Goal: Task Accomplishment & Management: Manage account settings

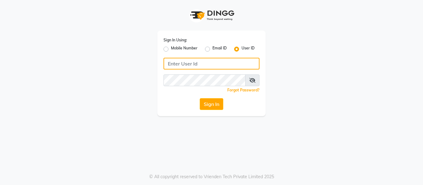
type input "soul"
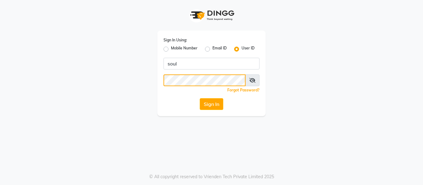
click at [102, 74] on div "Sign In Using: Mobile Number Email ID User ID soul Remember me Forgot Password?…" at bounding box center [211, 58] width 353 height 116
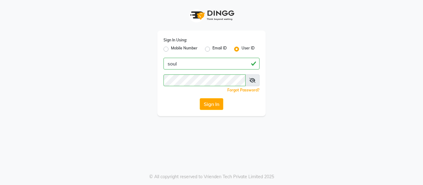
click at [151, 91] on div "Sign In Using: Mobile Number Email ID User ID soul Remember me Forgot Password?…" at bounding box center [211, 58] width 353 height 116
click at [204, 106] on button "Sign In" at bounding box center [212, 104] width 24 height 12
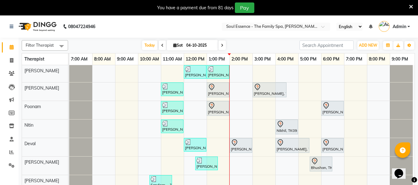
click at [412, 7] on icon at bounding box center [411, 7] width 4 height 6
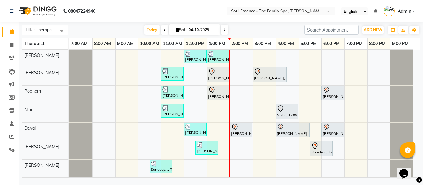
click at [211, 13] on nav "08047224946 Select Location × Soul Essence - The Family Spa, [PERSON_NAME] Colo…" at bounding box center [211, 11] width 423 height 22
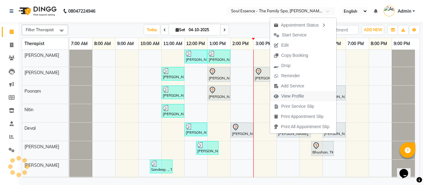
click at [285, 95] on span "View Profile" at bounding box center [292, 96] width 23 height 7
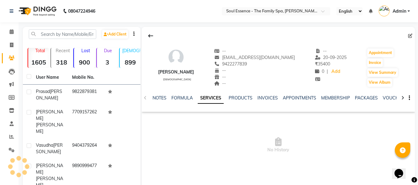
click at [364, 102] on div "NOTES FORMULA SERVICES PRODUCTS INVOICES APPOINTMENTS MEMBERSHIP PACKAGES VOUCH…" at bounding box center [271, 100] width 237 height 11
click at [364, 101] on div "PACKAGES" at bounding box center [366, 98] width 23 height 7
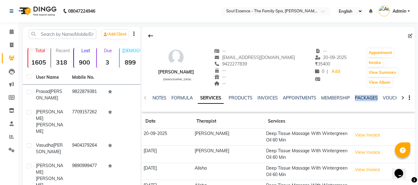
click at [364, 99] on link "PACKAGES" at bounding box center [366, 98] width 23 height 6
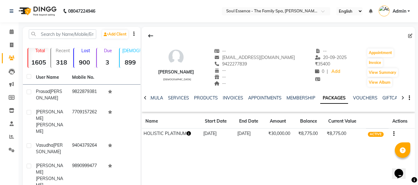
click at [319, 84] on div "-- [DATE] ₹ 35400 0 | Add" at bounding box center [331, 68] width 32 height 40
drag, startPoint x: 329, startPoint y: 135, endPoint x: 345, endPoint y: 137, distance: 15.9
click at [344, 137] on td "₹8,775.00" at bounding box center [345, 134] width 41 height 11
click at [345, 144] on div "[PERSON_NAME] [DEMOGRAPHIC_DATA] -- [EMAIL_ADDRESS][DOMAIN_NAME] 9422277839 -- …" at bounding box center [278, 86] width 273 height 118
click at [225, 99] on link "INVOICES" at bounding box center [233, 98] width 20 height 6
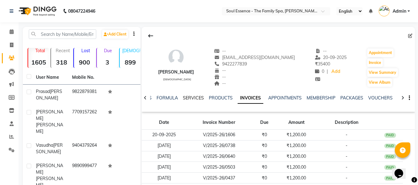
click at [185, 97] on link "SERVICES" at bounding box center [193, 98] width 21 height 6
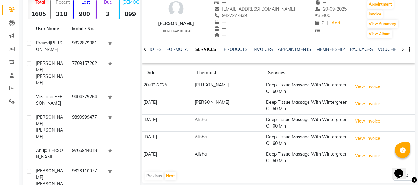
scroll to position [93, 0]
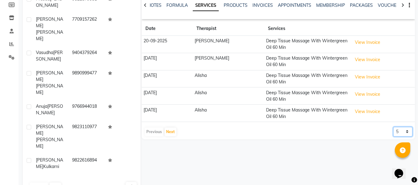
click at [400, 134] on select "5 10 50 100 500" at bounding box center [403, 132] width 19 height 10
select select "50"
click at [394, 127] on select "5 10 50 100 500" at bounding box center [403, 132] width 19 height 10
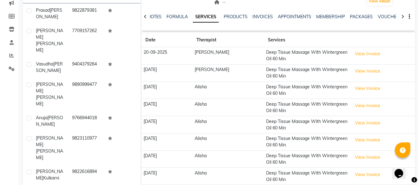
scroll to position [0, 0]
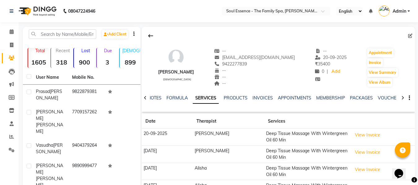
click at [359, 104] on div "NOTES FORMULA SERVICES PRODUCTS INVOICES APPOINTMENTS MEMBERSHIP PACKAGES VOUCH…" at bounding box center [271, 100] width 237 height 11
click at [359, 103] on div "NOTES FORMULA SERVICES PRODUCTS INVOICES APPOINTMENTS MEMBERSHIP PACKAGES VOUCH…" at bounding box center [271, 100] width 237 height 11
click at [359, 96] on link "PACKAGES" at bounding box center [361, 98] width 23 height 6
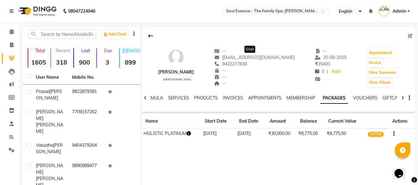
click at [257, 59] on span "[EMAIL_ADDRESS][DOMAIN_NAME]" at bounding box center [254, 58] width 81 height 6
click at [247, 62] on span "9422277839" at bounding box center [230, 64] width 33 height 6
copy span "9422277839"
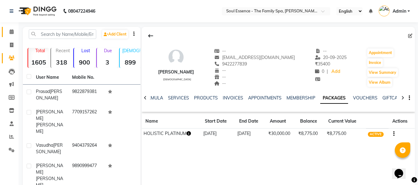
click at [8, 29] on span at bounding box center [11, 31] width 11 height 7
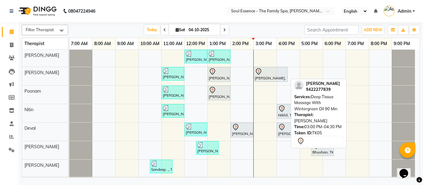
click at [268, 77] on div "[PERSON_NAME], TK05, 03:00 PM-04:30 PM, Deep Tissue Massage With Wintergreen Oi…" at bounding box center [270, 74] width 33 height 13
select select "7"
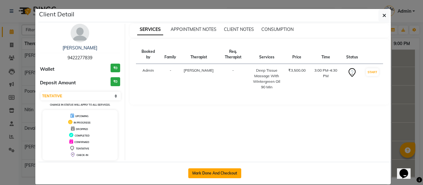
click at [230, 177] on button "Mark Done And Checkout" at bounding box center [214, 174] width 53 height 10
select select "service"
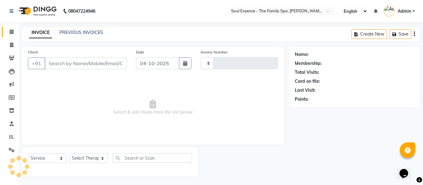
type input "1733"
select select "774"
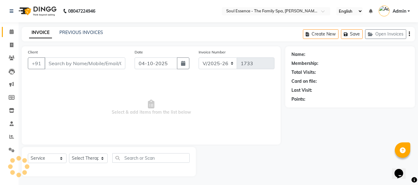
type input "9422277839"
select select "12594"
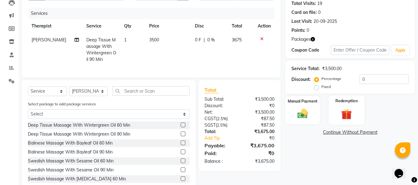
click at [359, 98] on div "Redemption" at bounding box center [347, 110] width 36 height 29
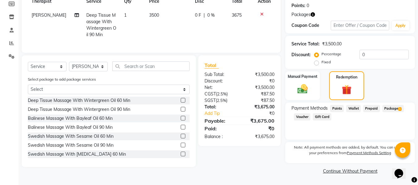
click at [390, 113] on div "Package 1" at bounding box center [392, 109] width 24 height 8
click at [392, 109] on span "Package 1" at bounding box center [393, 108] width 21 height 7
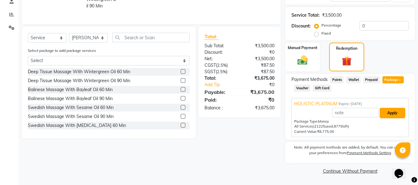
click at [393, 108] on button "Apply" at bounding box center [393, 113] width 26 height 11
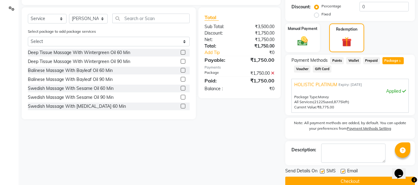
scroll to position [152, 0]
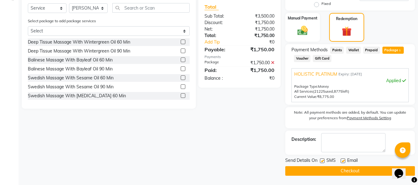
click at [346, 161] on div "Email" at bounding box center [352, 162] width 22 height 8
click at [323, 163] on label at bounding box center [322, 161] width 5 height 5
click at [323, 163] on input "checkbox" at bounding box center [322, 161] width 4 height 4
checkbox input "false"
click at [348, 158] on span "Email" at bounding box center [352, 162] width 11 height 8
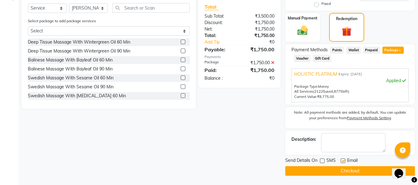
click at [342, 161] on label at bounding box center [343, 161] width 5 height 5
click at [342, 161] on input "checkbox" at bounding box center [343, 161] width 4 height 4
click at [343, 159] on label at bounding box center [343, 161] width 5 height 5
click at [343, 159] on input "checkbox" at bounding box center [343, 161] width 4 height 4
checkbox input "true"
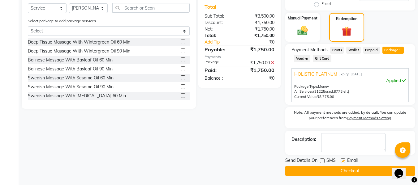
click at [343, 168] on button "Checkout" at bounding box center [350, 172] width 130 height 10
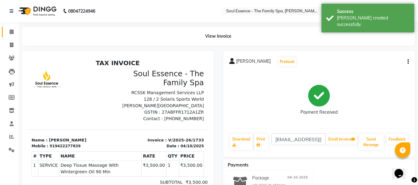
click at [5, 35] on link "Calendar" at bounding box center [9, 32] width 15 height 10
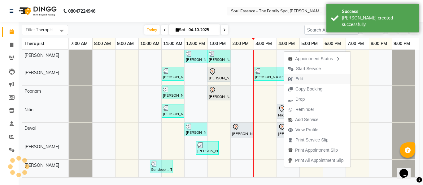
click at [297, 81] on span "Edit" at bounding box center [298, 79] width 7 height 7
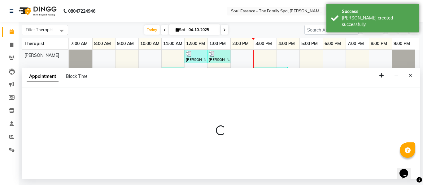
select select "tentative"
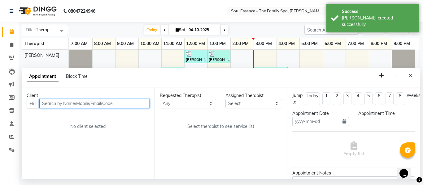
type input "04-10-2025"
select select "960"
select select "70213"
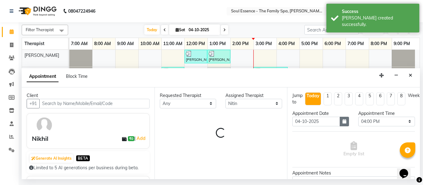
click at [344, 124] on button "button" at bounding box center [344, 122] width 9 height 10
select select "1188"
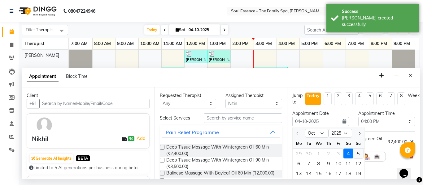
click at [359, 154] on div "5" at bounding box center [358, 154] width 10 height 10
type input "05-10-2025"
select select "960"
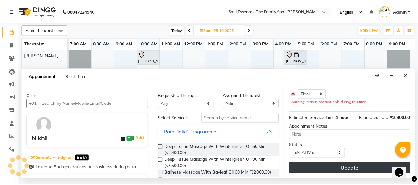
scroll to position [74, 0]
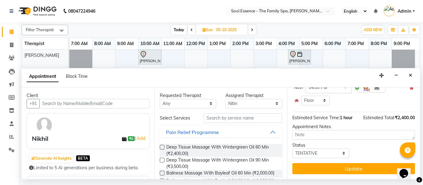
click at [353, 163] on button "Update" at bounding box center [353, 168] width 123 height 11
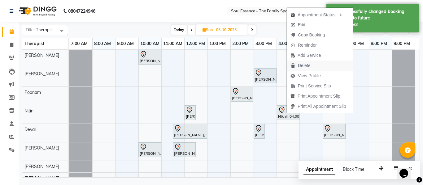
click at [307, 64] on span "Delete" at bounding box center [304, 66] width 12 height 7
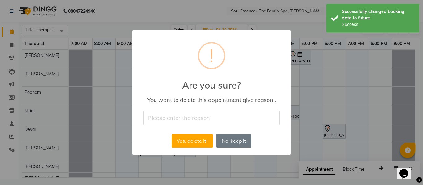
click at [176, 123] on input "text" at bounding box center [211, 118] width 136 height 15
type input "yes"
click at [187, 143] on button "Yes, delete it!" at bounding box center [192, 141] width 41 height 14
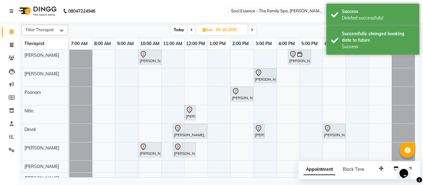
click at [185, 27] on span "Today" at bounding box center [178, 30] width 15 height 10
type input "04-10-2025"
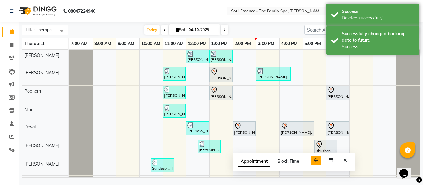
drag, startPoint x: 378, startPoint y: 168, endPoint x: 313, endPoint y: 160, distance: 65.8
click at [313, 160] on button "button" at bounding box center [316, 161] width 10 height 10
click at [349, 162] on button "Close" at bounding box center [345, 161] width 9 height 10
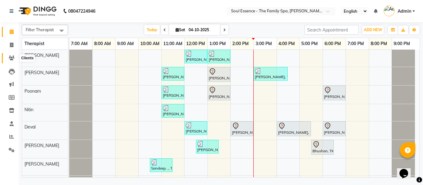
click at [14, 57] on icon at bounding box center [12, 58] width 6 height 5
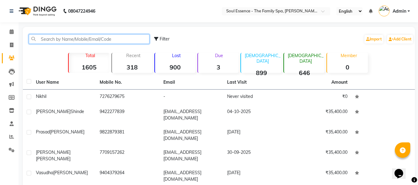
click at [99, 39] on input "text" at bounding box center [89, 39] width 121 height 10
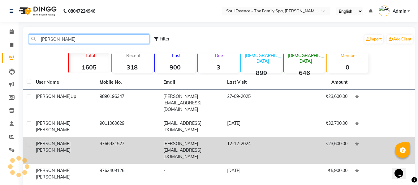
type input "[PERSON_NAME]"
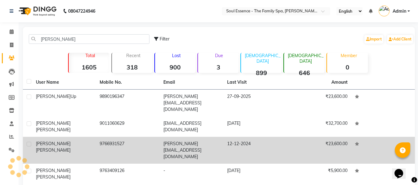
click at [231, 142] on td "12-12-2024" at bounding box center [256, 150] width 64 height 27
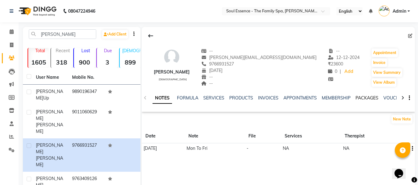
click at [364, 98] on link "PACKAGES" at bounding box center [367, 98] width 23 height 6
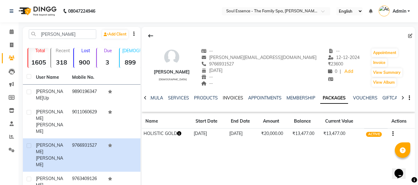
click at [229, 99] on link "INVOICES" at bounding box center [233, 98] width 20 height 6
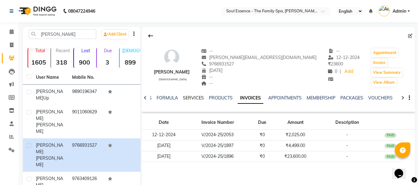
click at [198, 98] on link "SERVICES" at bounding box center [193, 98] width 21 height 6
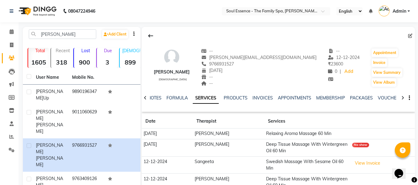
click at [273, 27] on div "[PERSON_NAME] [DEMOGRAPHIC_DATA] -- [PERSON_NAME][EMAIL_ADDRESS][DOMAIN_NAME] 9…" at bounding box center [278, 69] width 273 height 85
click at [17, 33] on li "Calendar" at bounding box center [9, 31] width 19 height 13
click at [13, 31] on icon at bounding box center [12, 31] width 4 height 5
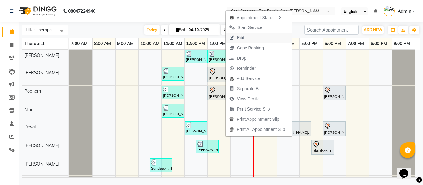
click at [240, 37] on span "Edit" at bounding box center [240, 38] width 7 height 7
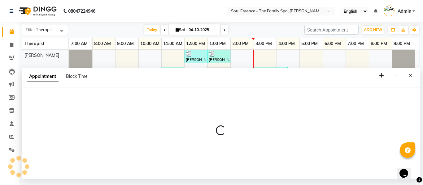
select select "12594"
select select "780"
select select "tentative"
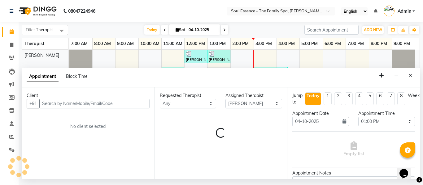
select select "1188"
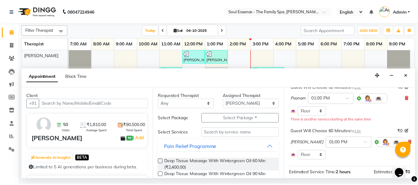
scroll to position [62, 0]
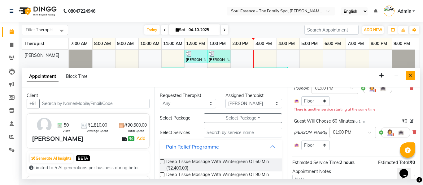
click at [412, 80] on button "Close" at bounding box center [410, 76] width 9 height 10
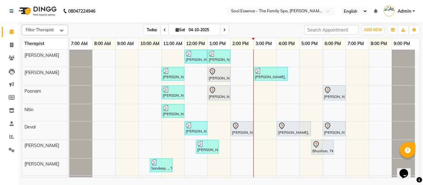
click at [150, 27] on span "Today" at bounding box center [151, 30] width 15 height 10
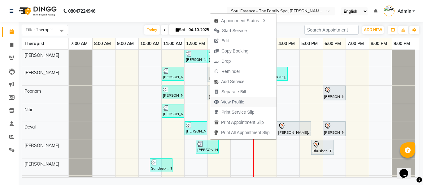
click at [229, 101] on span "View Profile" at bounding box center [232, 102] width 23 height 7
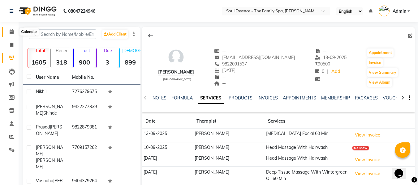
click at [15, 29] on span at bounding box center [11, 31] width 11 height 7
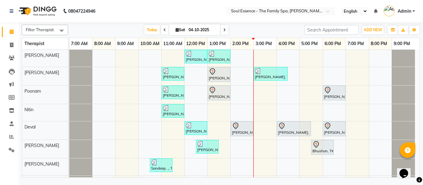
click at [251, 20] on nav "08047224946 Select Location × Soul Essence - The Family Spa, [PERSON_NAME] Colo…" at bounding box center [211, 11] width 423 height 22
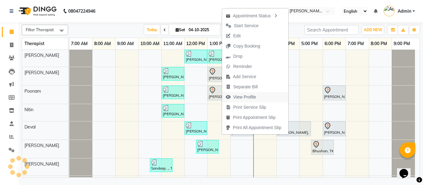
click at [246, 95] on span "View Profile" at bounding box center [244, 97] width 23 height 7
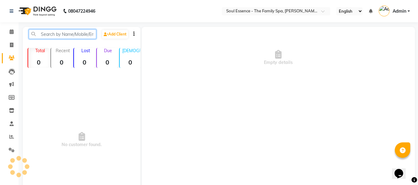
click at [59, 36] on input "text" at bounding box center [63, 34] width 68 height 10
click at [12, 57] on icon at bounding box center [12, 58] width 6 height 5
click at [16, 37] on li "Calendar" at bounding box center [9, 31] width 19 height 13
click at [12, 32] on icon at bounding box center [12, 31] width 4 height 5
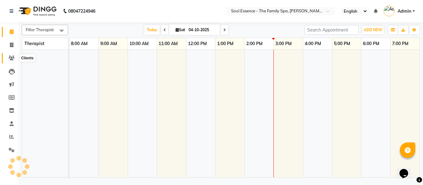
click at [9, 58] on icon at bounding box center [12, 58] width 6 height 5
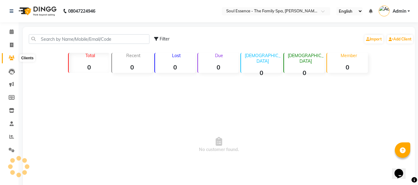
click at [13, 59] on icon at bounding box center [12, 58] width 6 height 5
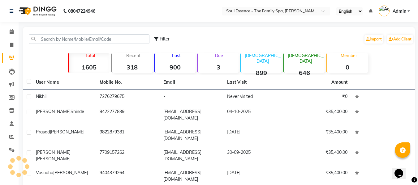
click at [89, 30] on div "Filter Import Add Client" at bounding box center [219, 39] width 390 height 20
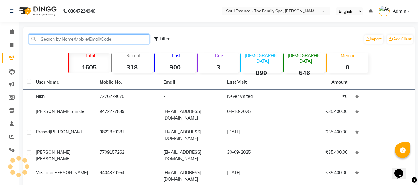
click at [86, 40] on input "text" at bounding box center [89, 39] width 121 height 10
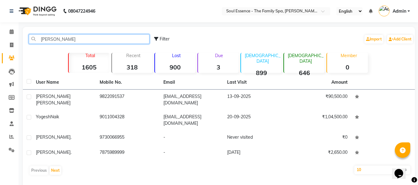
type input "[PERSON_NAME]"
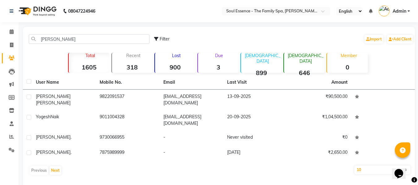
click at [89, 89] on th "User Name" at bounding box center [64, 83] width 64 height 14
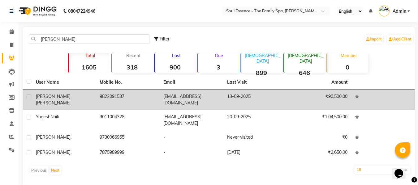
click at [87, 104] on td "[PERSON_NAME]" at bounding box center [64, 100] width 64 height 20
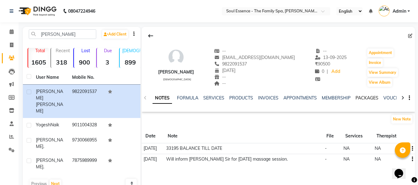
click at [365, 97] on link "PACKAGES" at bounding box center [367, 98] width 23 height 6
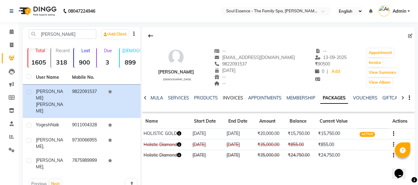
click at [227, 96] on link "INVOICES" at bounding box center [233, 98] width 20 height 6
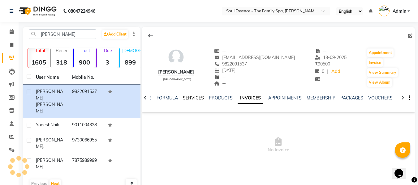
click at [195, 95] on link "SERVICES" at bounding box center [193, 98] width 21 height 6
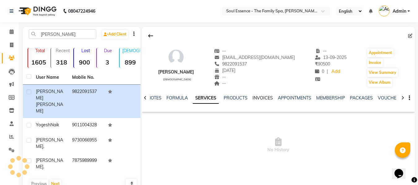
drag, startPoint x: 259, startPoint y: 100, endPoint x: 251, endPoint y: 98, distance: 8.2
click at [258, 101] on link "INVOICES" at bounding box center [263, 98] width 20 height 6
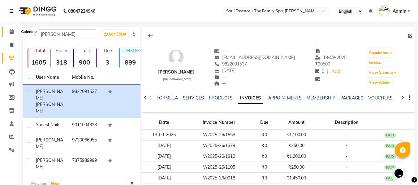
click at [10, 34] on span at bounding box center [11, 31] width 11 height 7
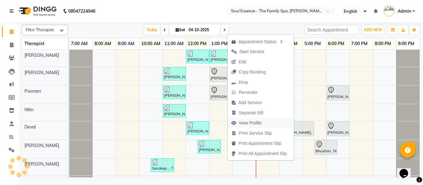
click at [252, 123] on span "View Profile" at bounding box center [250, 123] width 23 height 7
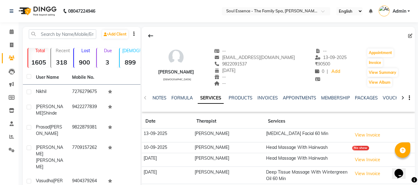
click at [357, 101] on div "PACKAGES" at bounding box center [366, 98] width 23 height 7
click at [362, 96] on link "PACKAGES" at bounding box center [366, 98] width 23 height 6
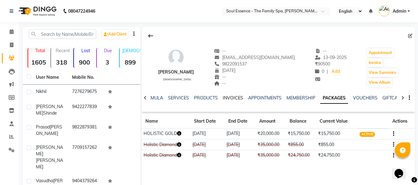
click at [233, 97] on link "INVOICES" at bounding box center [233, 98] width 20 height 6
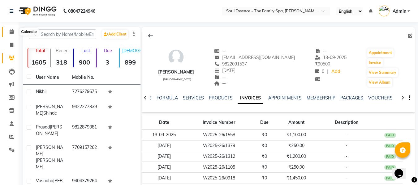
click at [11, 32] on icon at bounding box center [12, 31] width 4 height 5
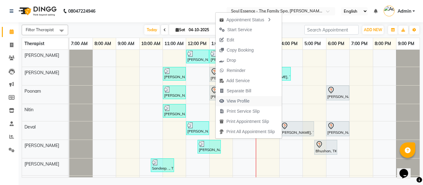
click at [229, 102] on span "View Profile" at bounding box center [238, 101] width 23 height 7
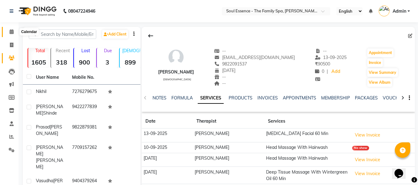
click at [7, 33] on span at bounding box center [11, 31] width 11 height 7
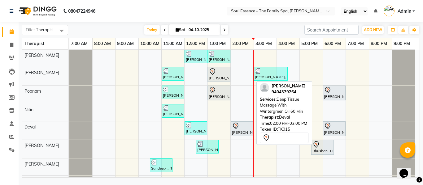
click at [240, 126] on div at bounding box center [242, 126] width 20 height 7
select select "7"
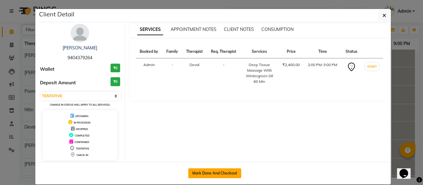
click at [227, 172] on button "Mark Done And Checkout" at bounding box center [214, 174] width 53 height 10
select select "service"
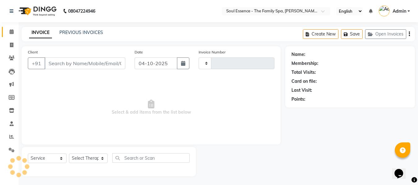
type input "1734"
select select "774"
type input "9404379264"
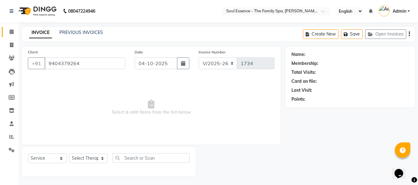
select select "66088"
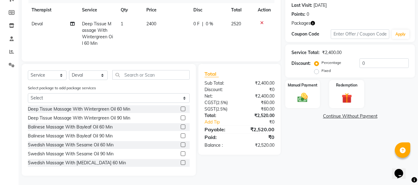
scroll to position [90, 0]
click at [352, 100] on img at bounding box center [346, 98] width 17 height 13
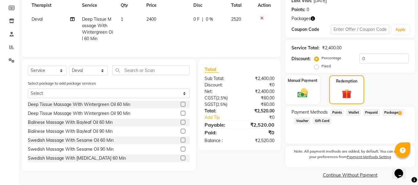
click at [392, 111] on span "Package 1" at bounding box center [393, 112] width 21 height 7
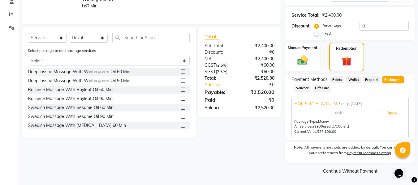
click at [392, 111] on button "Apply" at bounding box center [393, 113] width 26 height 11
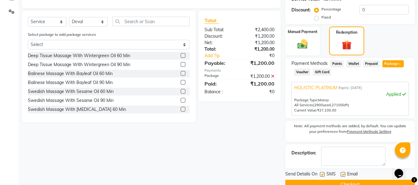
scroll to position [152, 0]
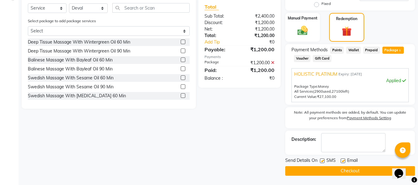
click at [326, 160] on div "SMS" at bounding box center [330, 162] width 21 height 8
click at [322, 161] on label at bounding box center [322, 161] width 5 height 5
click at [322, 161] on input "checkbox" at bounding box center [322, 161] width 4 height 4
checkbox input "false"
click at [342, 161] on label at bounding box center [343, 161] width 5 height 5
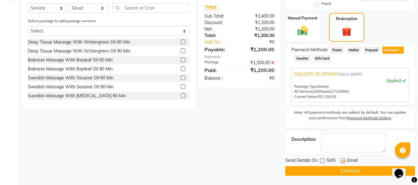
click at [342, 161] on input "checkbox" at bounding box center [343, 161] width 4 height 4
checkbox input "false"
click at [328, 170] on button "Checkout" at bounding box center [350, 172] width 130 height 10
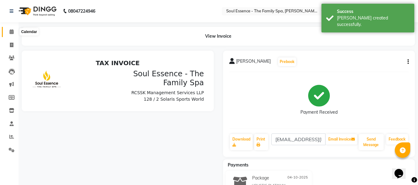
click at [10, 33] on icon at bounding box center [12, 31] width 4 height 5
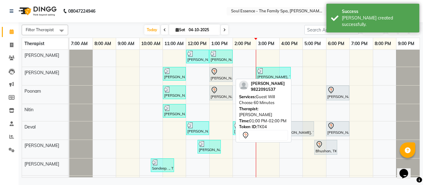
click at [221, 79] on div "[PERSON_NAME], TK04, 01:00 PM-02:00 PM, Guest Will Choose 60 Minutes" at bounding box center [221, 74] width 22 height 13
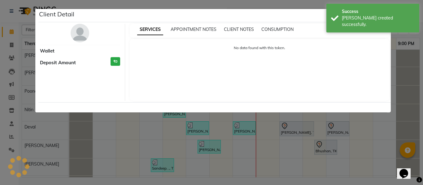
select select "7"
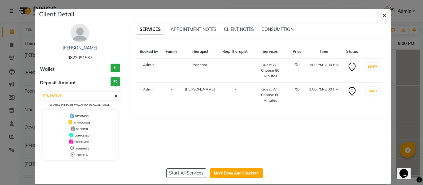
click at [410, 75] on ngb-modal-window "Client Detail [PERSON_NAME] 9822091537 Wallet ₹0 Deposit Amount ₹0 Select IN SE…" at bounding box center [211, 92] width 423 height 185
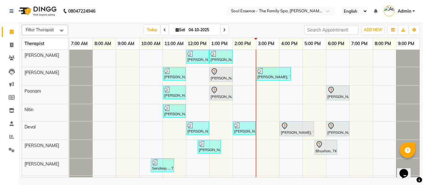
drag, startPoint x: 207, startPoint y: 72, endPoint x: 219, endPoint y: 18, distance: 54.8
click at [219, 18] on nav "08047224946 Select Location × Soul Essence - The Family Spa, [PERSON_NAME] Colo…" at bounding box center [211, 11] width 423 height 22
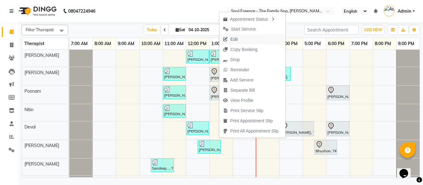
click at [238, 41] on span "Edit" at bounding box center [230, 39] width 22 height 10
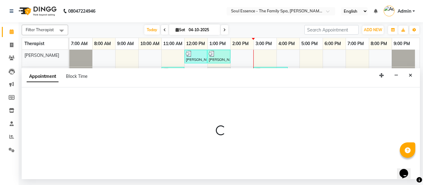
select select "tentative"
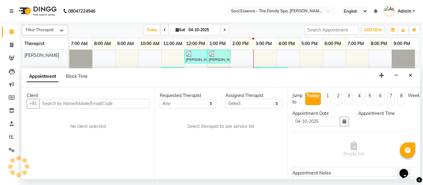
select select "12594"
select select "780"
select select "1188"
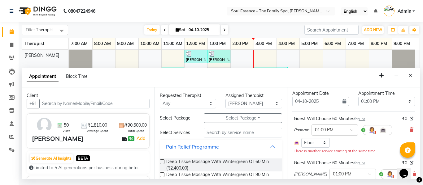
scroll to position [31, 0]
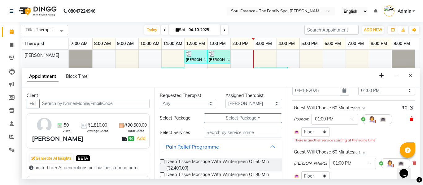
click at [410, 121] on icon at bounding box center [412, 119] width 4 height 4
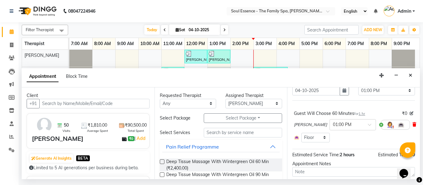
click at [412, 125] on icon at bounding box center [414, 125] width 4 height 4
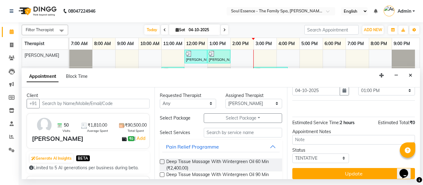
click at [231, 128] on div "Requested Therapist Any Deval [PERSON_NAME] Poonam [PERSON_NAME] [PERSON_NAME] …" at bounding box center [221, 134] width 133 height 92
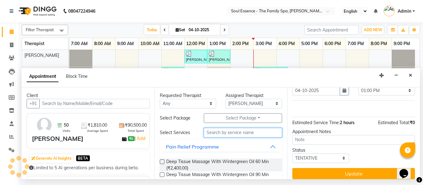
click at [231, 133] on input "text" at bounding box center [243, 133] width 79 height 10
click at [183, 130] on div "Select Services" at bounding box center [177, 133] width 44 height 7
click at [216, 133] on input "text" at bounding box center [243, 133] width 79 height 10
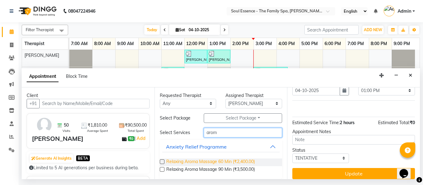
type input "arom"
click at [235, 160] on span "Relaxing Aroma Massage 60 Min (₹2,400.00)" at bounding box center [210, 163] width 89 height 8
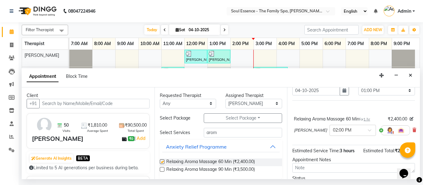
checkbox input "false"
click at [352, 128] on input "text" at bounding box center [346, 130] width 27 height 7
click at [344, 150] on div "01:30 PM" at bounding box center [353, 149] width 46 height 11
click at [239, 107] on select "Select Deval [PERSON_NAME] [PERSON_NAME] [PERSON_NAME]" at bounding box center [253, 104] width 57 height 10
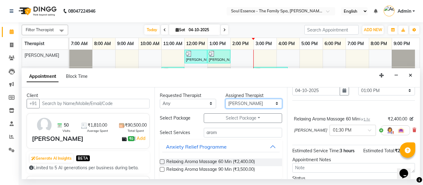
select select "45892"
click at [225, 99] on select "Select Deval [PERSON_NAME] [PERSON_NAME] [PERSON_NAME]" at bounding box center [253, 104] width 57 height 10
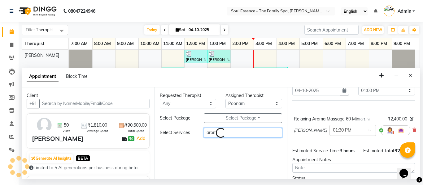
click at [229, 131] on input "arom" at bounding box center [243, 133] width 79 height 10
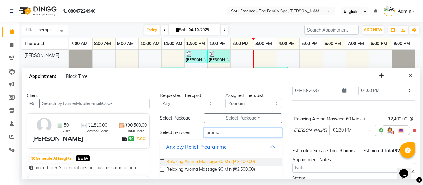
type input "aroma"
click at [194, 162] on span "Relaxing Aroma Massage 60 Min (₹2,400.00)" at bounding box center [210, 163] width 89 height 8
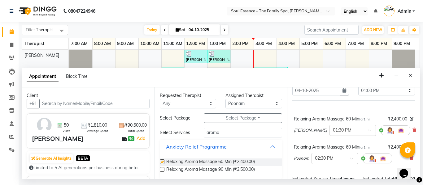
checkbox input "false"
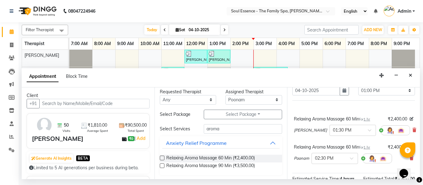
scroll to position [5, 0]
click at [333, 154] on div "Poonam × 02:30 PM" at bounding box center [343, 159] width 98 height 16
click at [335, 158] on input "text" at bounding box center [328, 158] width 27 height 7
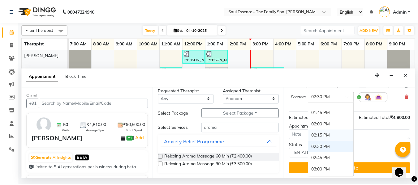
scroll to position [238, 0]
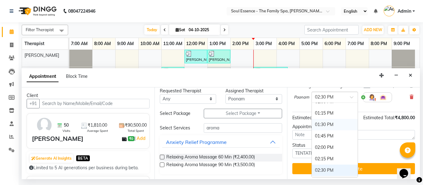
click at [325, 119] on div "01:30 PM" at bounding box center [335, 124] width 46 height 11
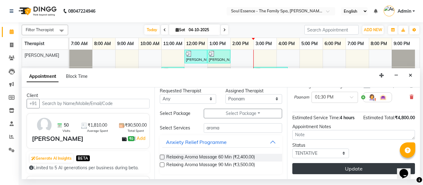
click at [332, 163] on button "Update" at bounding box center [353, 168] width 123 height 11
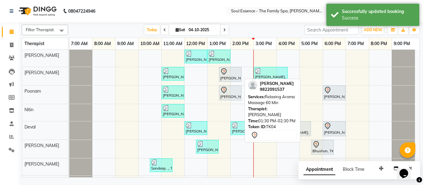
click at [231, 79] on div "[PERSON_NAME], TK04, 01:30 PM-02:30 PM, Relaxing Aroma Massage 60 Min" at bounding box center [230, 74] width 21 height 13
select select "7"
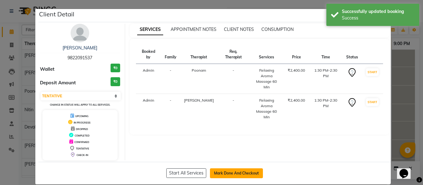
click at [246, 173] on button "Mark Done And Checkout" at bounding box center [236, 174] width 53 height 10
select select "service"
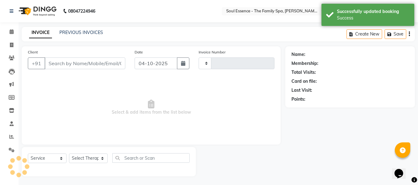
type input "1735"
select select "774"
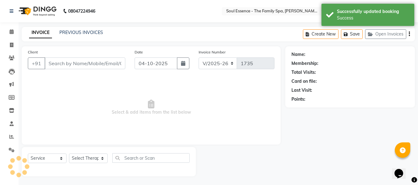
type input "9822091537"
select select "45892"
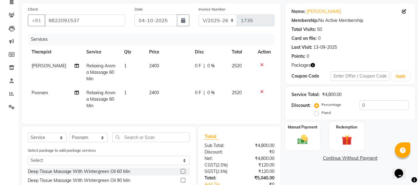
scroll to position [93, 0]
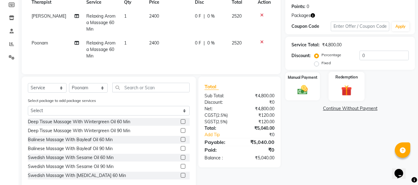
click at [343, 93] on img at bounding box center [346, 90] width 17 height 13
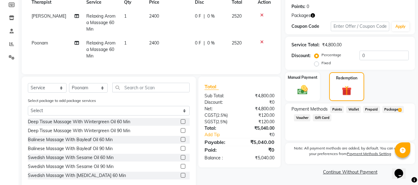
click at [395, 108] on span "Package 1" at bounding box center [393, 109] width 21 height 7
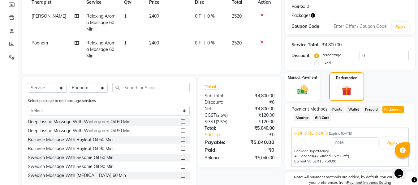
click at [393, 138] on div "Apply" at bounding box center [350, 143] width 112 height 12
click at [390, 138] on button "Apply" at bounding box center [393, 143] width 26 height 11
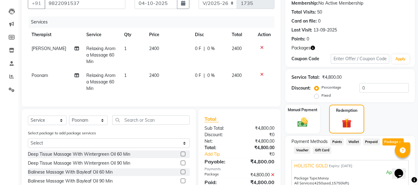
scroll to position [31, 0]
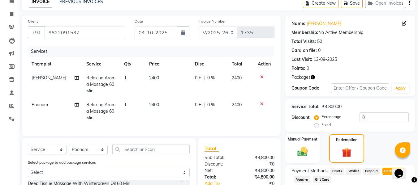
click at [225, 85] on td "0 F | 0 %" at bounding box center [209, 84] width 37 height 27
select select "12594"
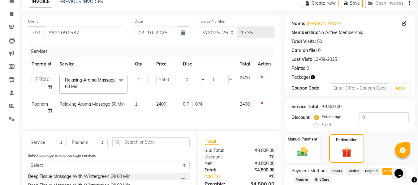
click at [209, 79] on div "0 F | 0 %" at bounding box center [208, 80] width 50 height 10
click at [213, 78] on input "0" at bounding box center [219, 80] width 19 height 10
type input "50"
click at [206, 117] on td "0 F | 0 %" at bounding box center [207, 108] width 57 height 20
select select "45892"
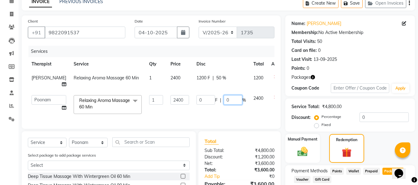
click at [224, 98] on input "0" at bounding box center [233, 100] width 19 height 10
type input "50"
click at [249, 54] on div "Services" at bounding box center [153, 51] width 251 height 11
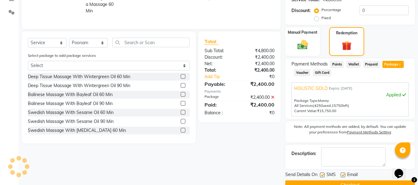
scroll to position [152, 0]
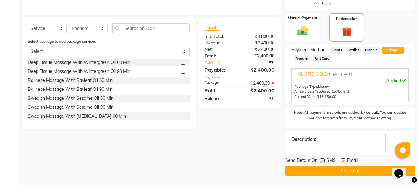
click at [323, 160] on label at bounding box center [322, 161] width 5 height 5
click at [323, 160] on input "checkbox" at bounding box center [322, 161] width 4 height 4
checkbox input "false"
click at [344, 160] on label at bounding box center [343, 161] width 5 height 5
click at [344, 160] on input "checkbox" at bounding box center [343, 161] width 4 height 4
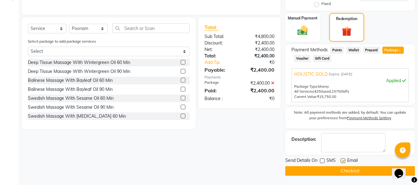
checkbox input "false"
click at [344, 172] on button "Checkout" at bounding box center [350, 172] width 130 height 10
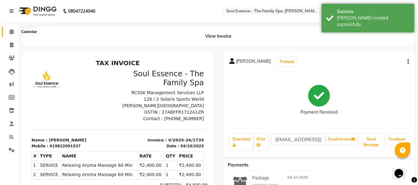
click at [10, 35] on span at bounding box center [11, 31] width 11 height 7
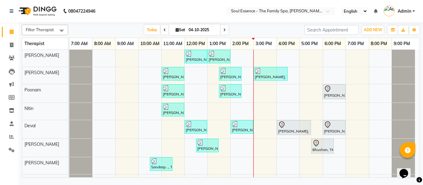
click at [185, 28] on span "Sat" at bounding box center [180, 30] width 13 height 5
select select "10"
select select "2025"
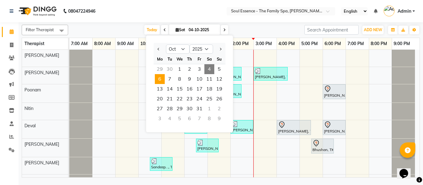
click at [159, 78] on span "6" at bounding box center [160, 79] width 10 height 10
type input "[DATE]"
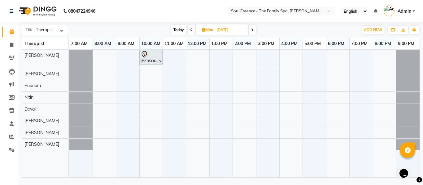
click at [330, 64] on div "[PERSON_NAME], 10:00 AM-11:00 AM, Deep Tissue Massage With Wintergreen Oil 60 M…" at bounding box center [244, 114] width 350 height 128
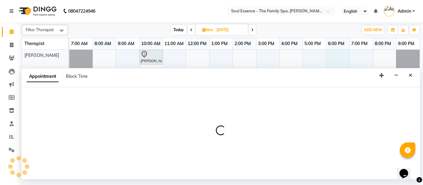
select select "64215"
select select "1080"
select select "tentative"
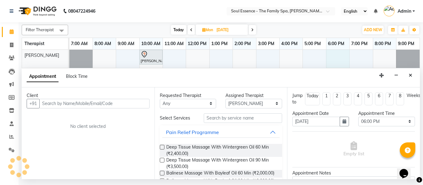
click at [151, 99] on div "Client +91 No client selected" at bounding box center [88, 134] width 133 height 92
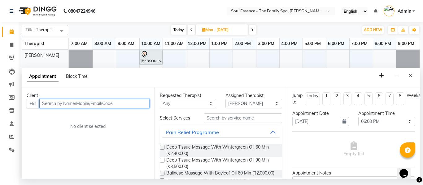
click at [145, 102] on input "text" at bounding box center [94, 104] width 110 height 10
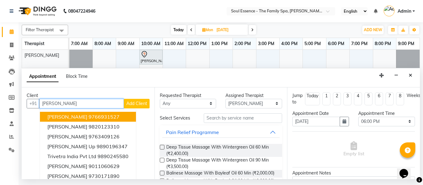
click at [73, 120] on button "[PERSON_NAME] 9766931527" at bounding box center [88, 117] width 96 height 10
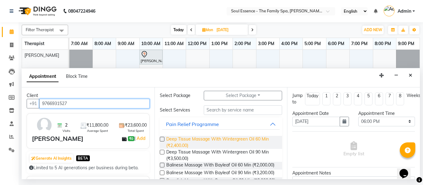
scroll to position [31, 0]
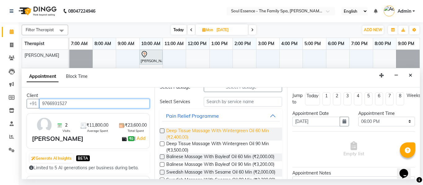
type input "9766931527"
click at [186, 139] on span "Deep Tissue Massage With Wintergreen Oil 60 Min (₹2,400.00)" at bounding box center [221, 134] width 111 height 13
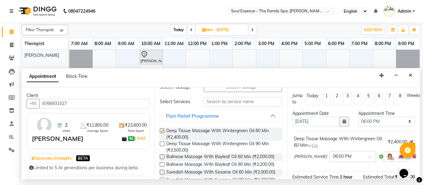
checkbox input "false"
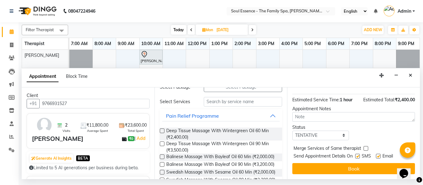
click at [355, 153] on div "Send Appointment Details On SMS Email" at bounding box center [354, 157] width 121 height 8
click at [357, 154] on label at bounding box center [357, 156] width 5 height 5
click at [357, 155] on input "checkbox" at bounding box center [357, 157] width 4 height 4
checkbox input "false"
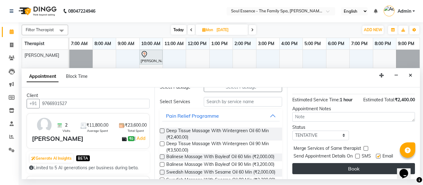
click at [359, 164] on button "Book" at bounding box center [353, 168] width 123 height 11
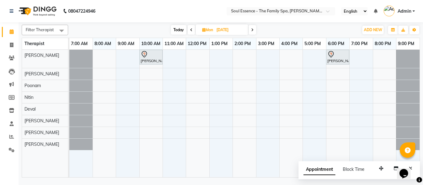
click at [175, 32] on span "Today" at bounding box center [178, 30] width 15 height 10
type input "04-10-2025"
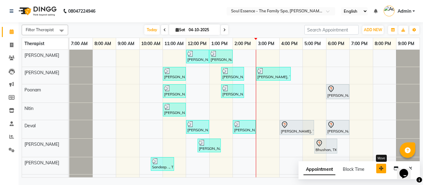
drag, startPoint x: 385, startPoint y: 171, endPoint x: 379, endPoint y: 168, distance: 7.2
click at [275, 18] on nav "08047224946 Select Location × Soul Essence - The Family Spa, [PERSON_NAME] Colo…" at bounding box center [211, 11] width 423 height 22
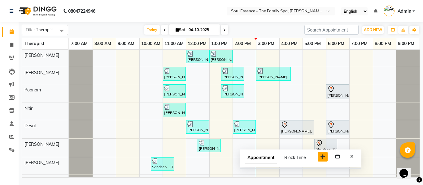
drag, startPoint x: 378, startPoint y: 168, endPoint x: 325, endPoint y: 155, distance: 54.8
click at [320, 156] on button "button" at bounding box center [323, 157] width 10 height 10
click at [354, 158] on button "Close" at bounding box center [351, 157] width 9 height 10
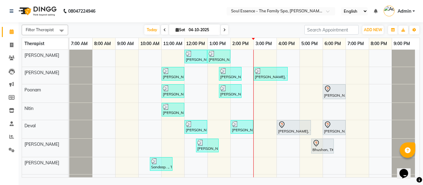
click at [262, 27] on div "[DATE] [DATE]" at bounding box center [186, 29] width 230 height 9
click at [306, 111] on div "[PERSON_NAME], TK11, 12:00 PM-01:00 PM, Deep Tissue Massage With Wintergreen Oi…" at bounding box center [244, 118] width 350 height 137
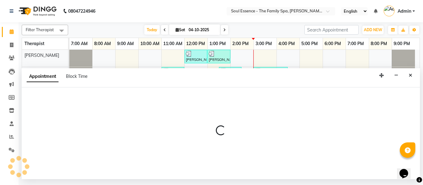
select select "70213"
select select "tentative"
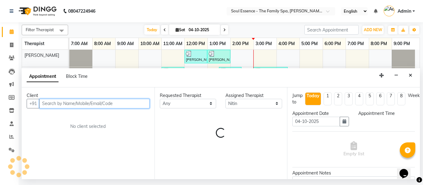
select select "1020"
click at [102, 104] on input "text" at bounding box center [94, 104] width 110 height 10
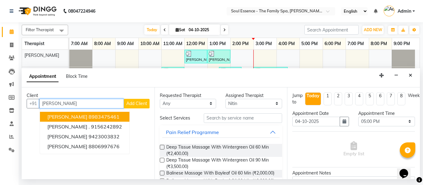
click at [110, 107] on input "[PERSON_NAME]" at bounding box center [81, 104] width 85 height 10
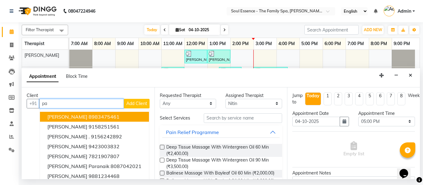
type input "p"
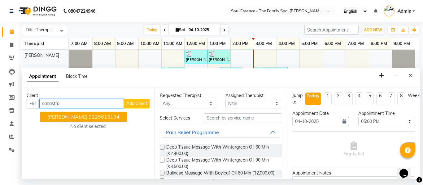
click at [87, 119] on span "[PERSON_NAME]" at bounding box center [67, 117] width 40 height 6
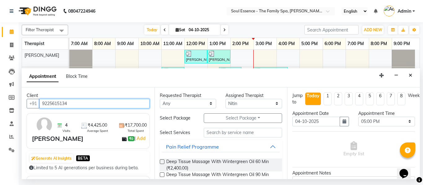
type input "9225615134"
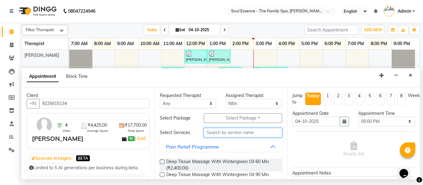
click at [217, 133] on input "text" at bounding box center [243, 133] width 79 height 10
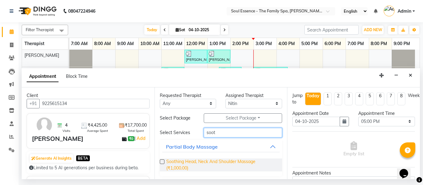
type input "soot"
click at [202, 165] on span "Soothing Head, Neck And Shoulder Massage (₹1,000.00)" at bounding box center [221, 165] width 111 height 13
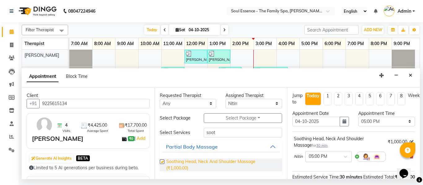
checkbox input "false"
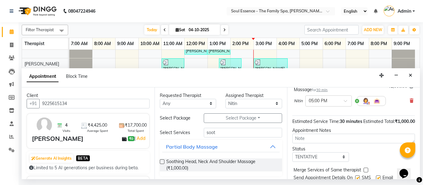
scroll to position [89, 0]
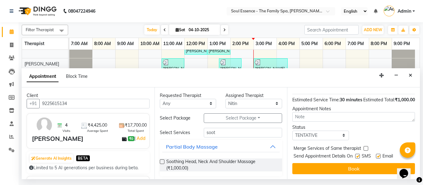
click at [359, 154] on label at bounding box center [357, 156] width 5 height 5
click at [359, 155] on input "checkbox" at bounding box center [357, 157] width 4 height 4
checkbox input "false"
click at [378, 154] on label at bounding box center [378, 156] width 5 height 5
click at [378, 155] on input "checkbox" at bounding box center [378, 157] width 4 height 4
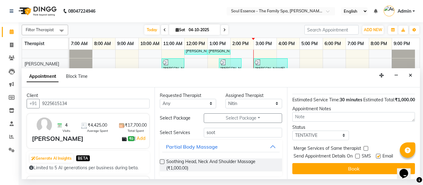
checkbox input "false"
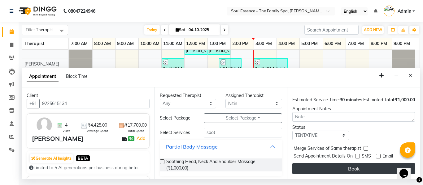
click at [373, 163] on button "Book" at bounding box center [353, 168] width 123 height 11
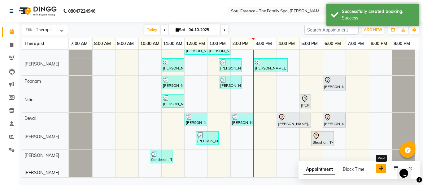
drag, startPoint x: 382, startPoint y: 170, endPoint x: 319, endPoint y: 149, distance: 66.9
click at [379, 167] on icon "button" at bounding box center [381, 169] width 4 height 4
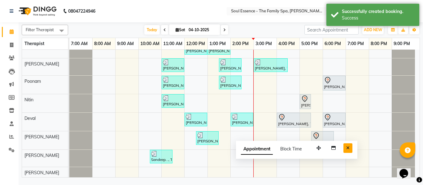
click at [351, 148] on button "Close" at bounding box center [347, 149] width 9 height 10
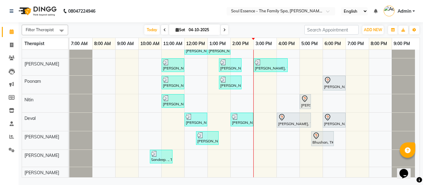
scroll to position [0, 0]
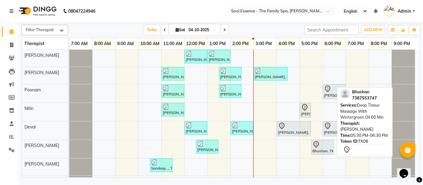
click at [317, 146] on icon at bounding box center [315, 144] width 7 height 7
select select "7"
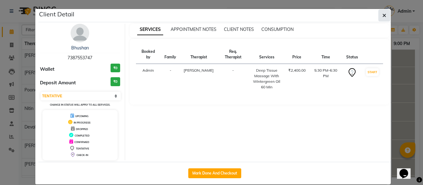
click at [387, 14] on button "button" at bounding box center [384, 16] width 12 height 12
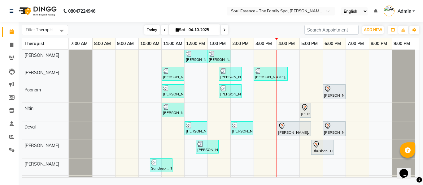
click at [152, 26] on span "Today" at bounding box center [151, 30] width 15 height 10
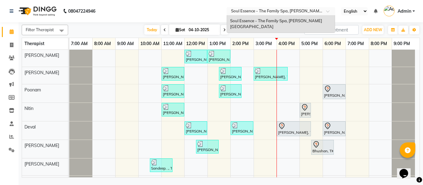
click at [301, 11] on input "text" at bounding box center [275, 12] width 90 height 6
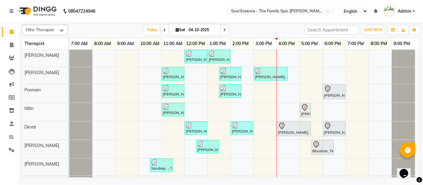
click at [185, 8] on nav "08047224946 Select Location × Soul Essence - The Family Spa, [PERSON_NAME] Colo…" at bounding box center [211, 11] width 423 height 22
click at [221, 25] on div "Filter Therapist Select All [PERSON_NAME] [PERSON_NAME] [PERSON_NAME] [PERSON_N…" at bounding box center [221, 30] width 398 height 11
click at [222, 29] on span at bounding box center [224, 30] width 7 height 10
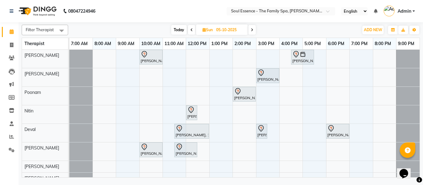
click at [181, 31] on span "Today" at bounding box center [178, 30] width 15 height 10
type input "04-10-2025"
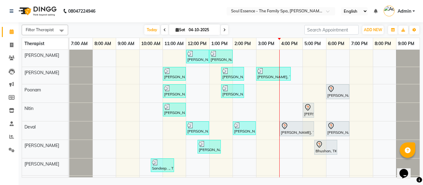
click at [290, 24] on div "Filter Therapist Select All [PERSON_NAME] [PERSON_NAME] [PERSON_NAME] [PERSON_N…" at bounding box center [221, 100] width 398 height 156
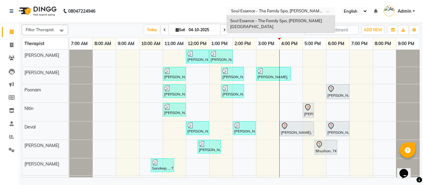
click at [286, 7] on div "Select Location × Soul Essence - The Family Spa, [PERSON_NAME][GEOGRAPHIC_DATA]" at bounding box center [281, 11] width 108 height 8
click at [204, 14] on nav "08047224946 Select Location × Soul Essence - The Family Spa, [PERSON_NAME][GEOG…" at bounding box center [211, 11] width 423 height 22
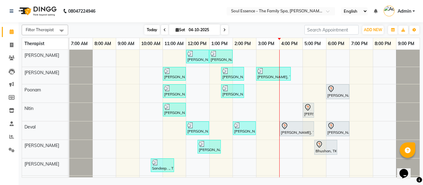
click at [147, 30] on span "Today" at bounding box center [151, 30] width 15 height 10
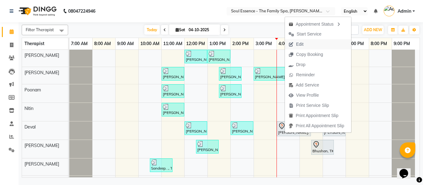
click at [299, 47] on span "Edit" at bounding box center [299, 44] width 7 height 7
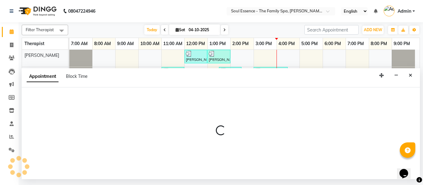
select select "66088"
select select "960"
select select "tentative"
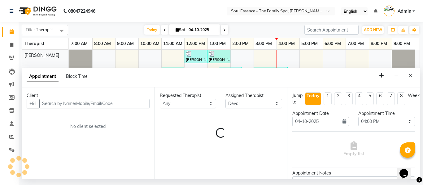
select select "1188"
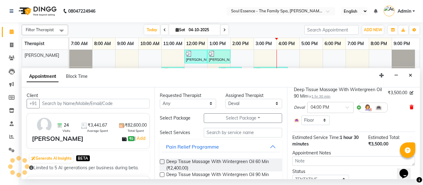
click at [410, 110] on icon at bounding box center [412, 107] width 4 height 4
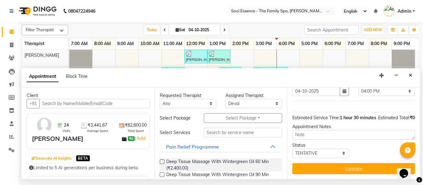
scroll to position [41, 0]
click at [211, 136] on input "text" at bounding box center [243, 133] width 79 height 10
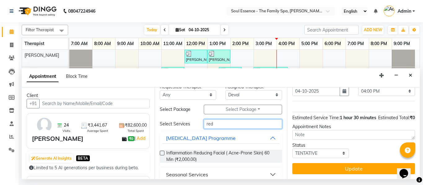
scroll to position [16, 0]
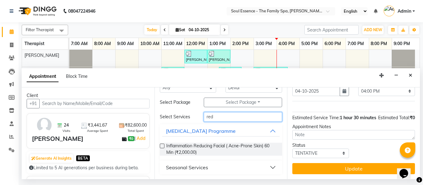
type input "red"
click at [224, 172] on button "Seasonal Services" at bounding box center [221, 167] width 118 height 11
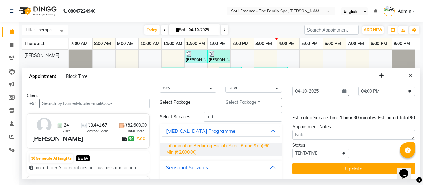
scroll to position [33, 0]
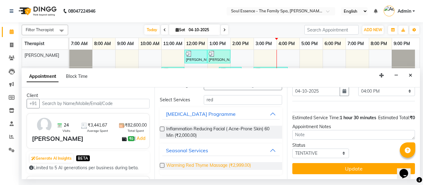
click at [211, 168] on span "Warming Red Thyme Massage (₹2,999.00)" at bounding box center [208, 167] width 85 height 8
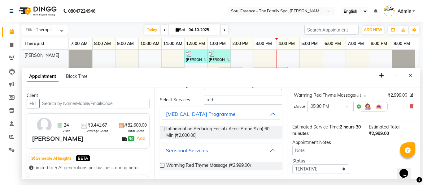
checkbox input "false"
click at [320, 109] on input "text" at bounding box center [324, 106] width 27 height 7
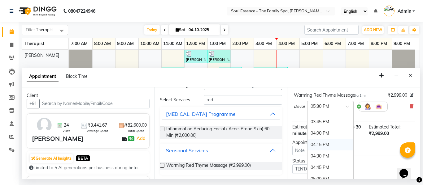
scroll to position [347, 0]
click at [319, 138] on div "04:00 PM" at bounding box center [330, 142] width 46 height 11
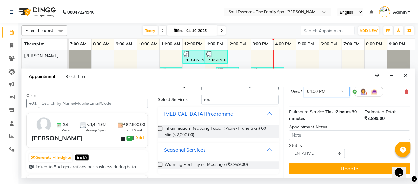
scroll to position [70, 0]
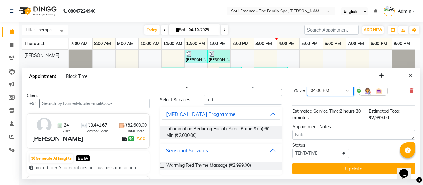
click at [353, 163] on button "Update" at bounding box center [353, 168] width 123 height 11
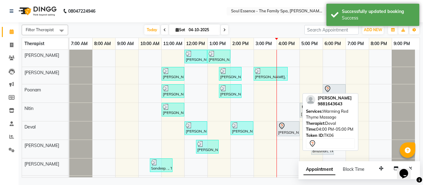
click at [286, 133] on div "[PERSON_NAME], TK06, 04:00 PM-05:00 PM, Warming Red Thyme Massage" at bounding box center [287, 129] width 21 height 13
select select "7"
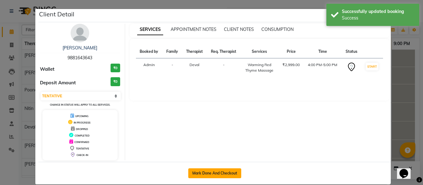
click at [224, 171] on button "Mark Done And Checkout" at bounding box center [214, 174] width 53 height 10
select select "774"
select select "service"
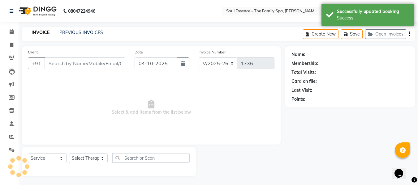
type input "9881643643"
select select "66088"
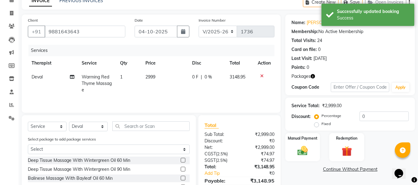
scroll to position [62, 0]
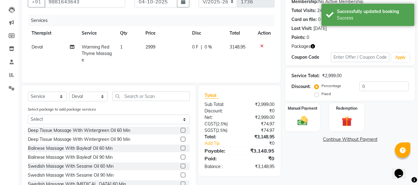
click at [153, 50] on td "2999" at bounding box center [165, 53] width 47 height 27
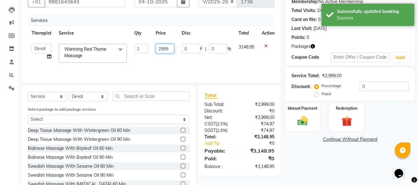
drag, startPoint x: 168, startPoint y: 49, endPoint x: 135, endPoint y: 44, distance: 32.6
click at [135, 44] on tr "Deval Gauri [PERSON_NAME] Poonam [PERSON_NAME] [PERSON_NAME] Warming Red Thyme …" at bounding box center [153, 53] width 251 height 26
type input "4700"
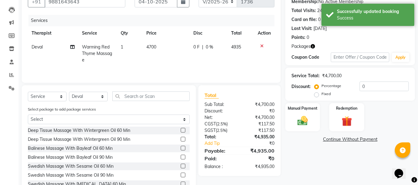
click at [176, 14] on div "Client [PHONE_NUMBER] Date [DATE] Invoice Number V/2025 V/[PHONE_NUMBER] Servic…" at bounding box center [151, 34] width 259 height 98
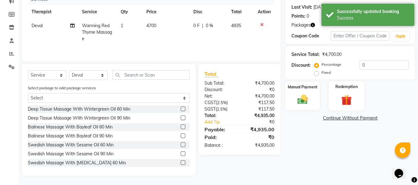
drag, startPoint x: 342, startPoint y: 89, endPoint x: 352, endPoint y: 90, distance: 10.3
click at [342, 89] on label "Redemption" at bounding box center [347, 87] width 22 height 6
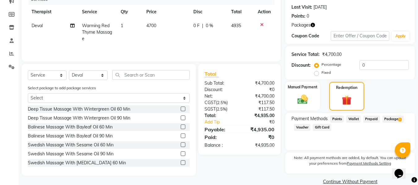
click at [386, 118] on span "Package 2" at bounding box center [393, 119] width 21 height 7
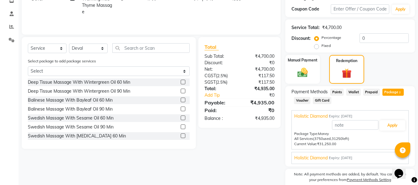
scroll to position [137, 0]
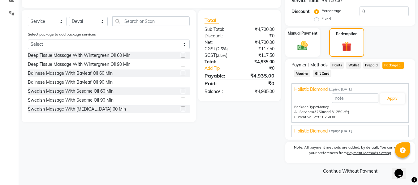
click at [367, 126] on div "Holistic Diamond Expiry: [DATE] Apply Package Type: Money All Services (34540 u…" at bounding box center [350, 131] width 117 height 12
click at [362, 138] on div "Payment Methods Points Wallet Prepaid Package 2 Voucher Gift Card Holistic Diam…" at bounding box center [350, 99] width 130 height 81
click at [365, 133] on div "Holistic Diamond Expiry: [DATE]" at bounding box center [350, 131] width 112 height 7
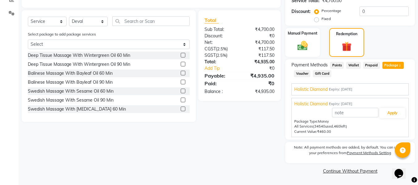
click at [377, 89] on div "Holistic Diamond Expiry: [DATE]" at bounding box center [350, 89] width 112 height 7
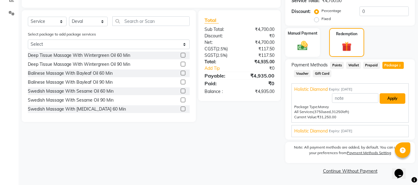
click at [389, 96] on button "Apply" at bounding box center [393, 99] width 26 height 11
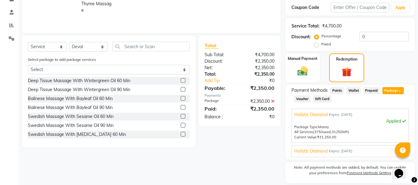
scroll to position [167, 0]
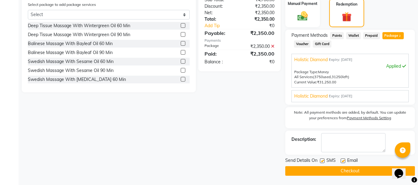
click at [322, 160] on label at bounding box center [322, 161] width 5 height 5
click at [322, 160] on input "checkbox" at bounding box center [322, 161] width 4 height 4
checkbox input "false"
click at [342, 161] on label at bounding box center [343, 161] width 5 height 5
click at [342, 161] on input "checkbox" at bounding box center [343, 161] width 4 height 4
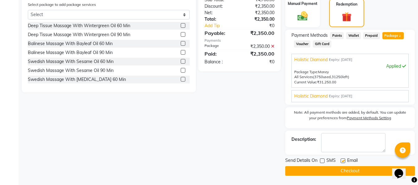
checkbox input "false"
click at [340, 168] on button "Checkout" at bounding box center [350, 172] width 130 height 10
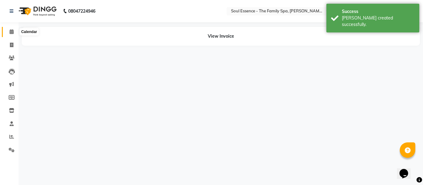
drag, startPoint x: 16, startPoint y: 31, endPoint x: 59, endPoint y: 11, distance: 47.5
click at [16, 31] on span at bounding box center [11, 31] width 11 height 7
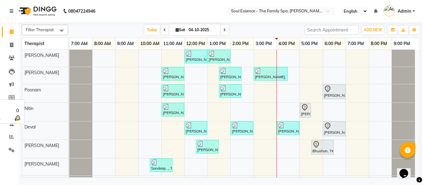
click at [50, 90] on div "Poonam" at bounding box center [45, 90] width 46 height 11
click at [147, 27] on span "Today" at bounding box center [151, 30] width 15 height 10
drag, startPoint x: 8, startPoint y: 60, endPoint x: 15, endPoint y: 56, distance: 7.1
click at [8, 60] on span at bounding box center [11, 58] width 11 height 7
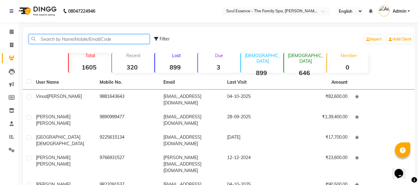
click at [50, 38] on input "text" at bounding box center [89, 39] width 121 height 10
click at [53, 41] on input "text" at bounding box center [89, 39] width 121 height 10
click at [139, 40] on input "text" at bounding box center [89, 39] width 121 height 10
click at [57, 43] on input "text" at bounding box center [89, 39] width 121 height 10
click at [68, 37] on input "text" at bounding box center [89, 39] width 121 height 10
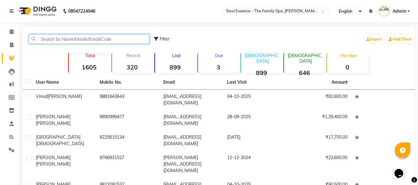
click at [112, 43] on input "text" at bounding box center [89, 39] width 121 height 10
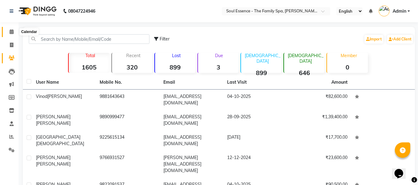
drag, startPoint x: 8, startPoint y: 31, endPoint x: 49, endPoint y: 1, distance: 50.5
click at [8, 31] on span at bounding box center [11, 31] width 11 height 7
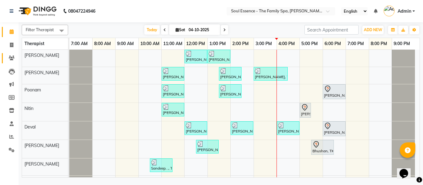
click at [8, 59] on span at bounding box center [11, 58] width 11 height 7
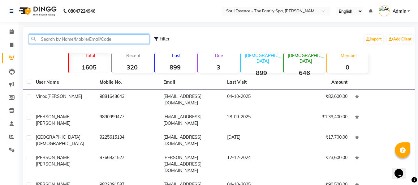
click at [140, 39] on input "text" at bounding box center [89, 39] width 121 height 10
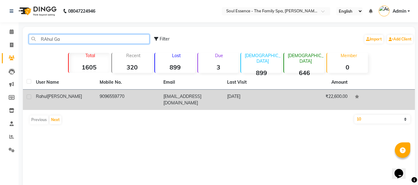
type input "RAhul Ga"
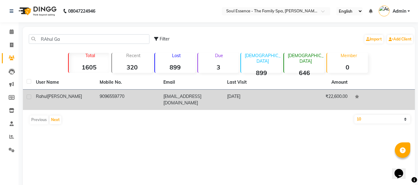
click at [186, 98] on td "[EMAIL_ADDRESS][DOMAIN_NAME]" at bounding box center [192, 100] width 64 height 20
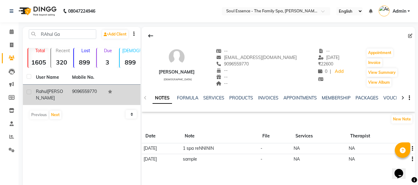
click at [249, 61] on span "9096559770" at bounding box center [232, 64] width 33 height 6
click at [249, 62] on span "9096559770" at bounding box center [232, 64] width 33 height 6
copy span "9096559770"
click at [371, 97] on link "PACKAGES" at bounding box center [367, 98] width 23 height 6
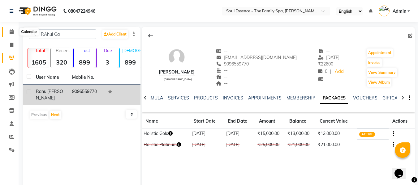
drag, startPoint x: 8, startPoint y: 30, endPoint x: 19, endPoint y: 28, distance: 11.0
click at [8, 31] on span at bounding box center [11, 31] width 11 height 7
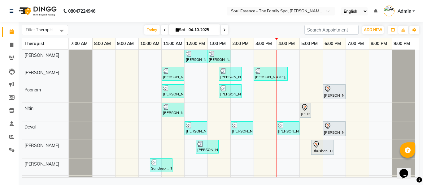
click at [147, 21] on nav "08047224946 Select Location × Soul Essence - The Family Spa, [PERSON_NAME] Colo…" at bounding box center [211, 11] width 423 height 22
click at [125, 27] on div "[DATE] [DATE]" at bounding box center [186, 29] width 230 height 9
click at [155, 27] on span "Today" at bounding box center [151, 30] width 15 height 10
click at [251, 32] on div "[DATE] [DATE]" at bounding box center [186, 29] width 230 height 9
click at [261, 15] on ng-select "Select Location × Soul Essence - The Family Spa, [PERSON_NAME][GEOGRAPHIC_DATA]" at bounding box center [281, 11] width 108 height 8
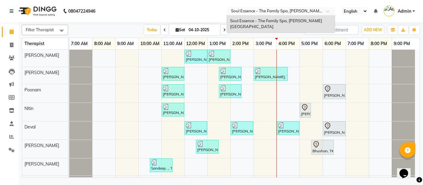
click at [200, 16] on nav "08047224946 Select Location × Soul Essence - The Family Spa, [PERSON_NAME][GEOG…" at bounding box center [211, 11] width 423 height 22
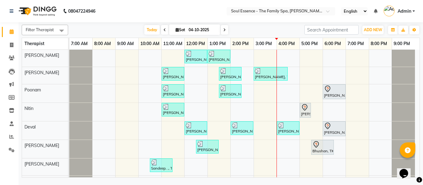
click at [260, 38] on table "Therapist 7:00 AM 8:00 AM 9:00 AM 10:00 AM 11:00 AM 12:00 PM 1:00 PM 2:00 PM 3:…" at bounding box center [221, 108] width 398 height 140
click at [261, 33] on div "[DATE] [DATE]" at bounding box center [186, 29] width 230 height 9
click at [177, 2] on nav "08047224946 Select Location × Soul Essence - The Family Spa, [PERSON_NAME] Colo…" at bounding box center [211, 11] width 423 height 22
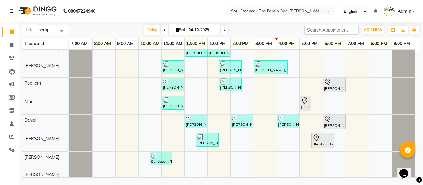
scroll to position [10, 0]
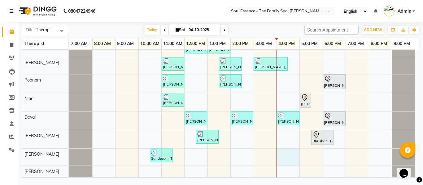
click at [282, 157] on div "[PERSON_NAME], TK11, 12:00 PM-01:00 PM, Deep Tissue Massage With Wintergreen Oi…" at bounding box center [244, 109] width 350 height 138
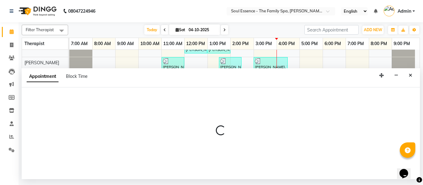
select select "93406"
select select "960"
select select "tentative"
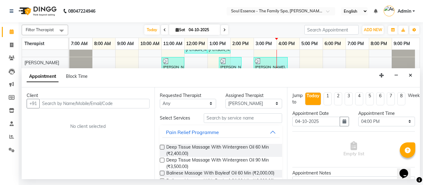
click at [105, 106] on input "text" at bounding box center [94, 104] width 110 height 10
type input "D"
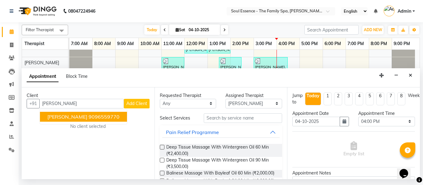
click at [98, 116] on ngb-highlight "9096559770" at bounding box center [104, 117] width 31 height 6
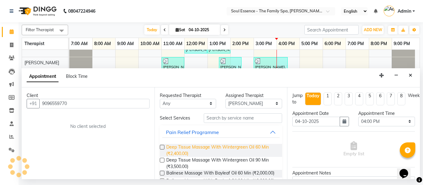
type input "9096559770"
click at [168, 150] on span "Deep Tissue Massage With Wintergreen Oil 60 Min (₹2,400.00)" at bounding box center [221, 150] width 111 height 13
checkbox input "false"
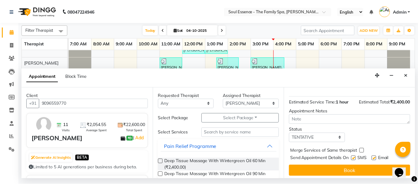
scroll to position [82, 0]
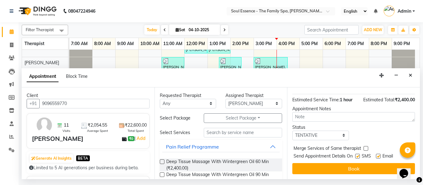
click at [356, 154] on label at bounding box center [357, 156] width 5 height 5
click at [356, 155] on input "checkbox" at bounding box center [357, 157] width 4 height 4
checkbox input "false"
click at [377, 154] on label at bounding box center [378, 156] width 5 height 5
click at [377, 155] on input "checkbox" at bounding box center [378, 157] width 4 height 4
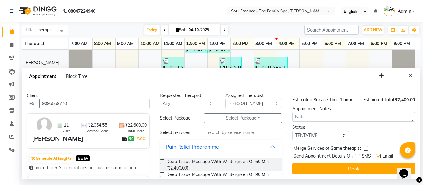
checkbox input "false"
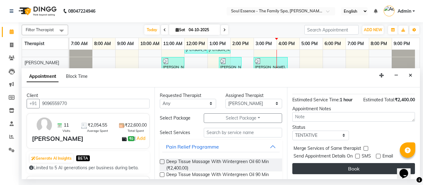
click at [364, 165] on button "Book" at bounding box center [353, 168] width 123 height 11
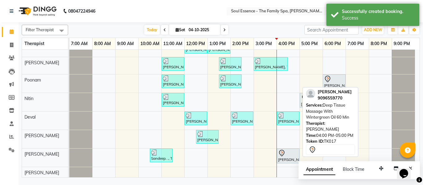
click at [287, 157] on div "[PERSON_NAME], TK17, 04:00 PM-05:00 PM, Deep Tissue Massage With Wintergreen Oi…" at bounding box center [287, 156] width 21 height 13
select select "7"
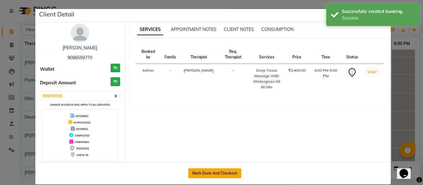
click at [225, 170] on button "Mark Done And Checkout" at bounding box center [214, 174] width 53 height 10
select select "service"
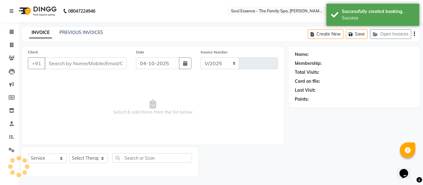
select select "774"
type input "1737"
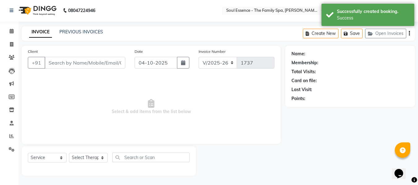
type input "9096559770"
select select "93406"
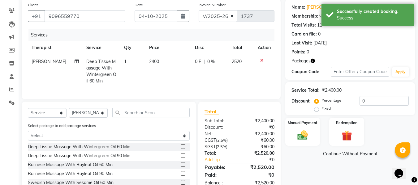
scroll to position [90, 0]
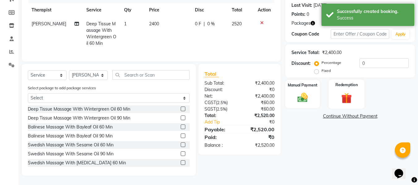
click at [349, 92] on img at bounding box center [346, 98] width 17 height 13
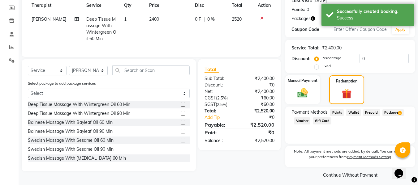
click at [398, 109] on span "Package 1" at bounding box center [393, 112] width 21 height 7
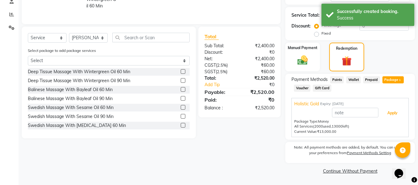
click at [393, 116] on button "Apply" at bounding box center [393, 113] width 26 height 11
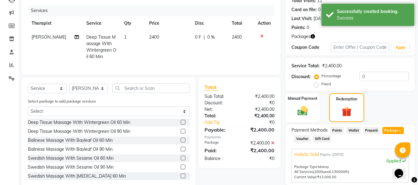
scroll to position [30, 0]
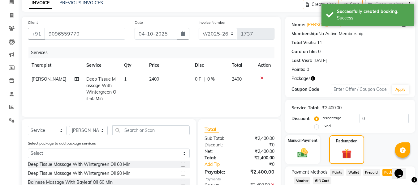
click at [195, 88] on td "0 F | 0 %" at bounding box center [209, 88] width 37 height 33
select select "93406"
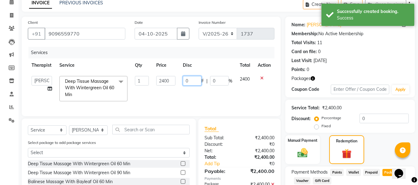
click at [193, 79] on input "0" at bounding box center [192, 81] width 19 height 10
type input "1400"
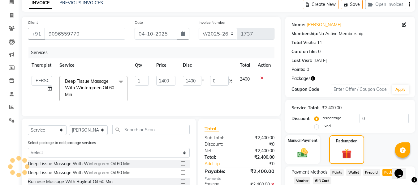
click at [245, 61] on th "Total" at bounding box center [245, 66] width 18 height 14
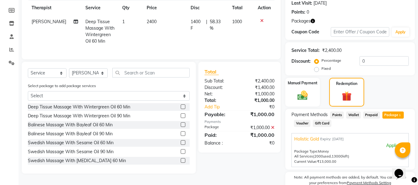
scroll to position [152, 0]
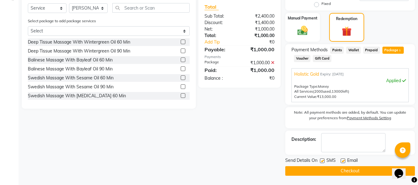
click at [323, 158] on div "SMS" at bounding box center [330, 162] width 21 height 8
click at [321, 162] on label at bounding box center [322, 161] width 5 height 5
click at [321, 162] on input "checkbox" at bounding box center [322, 161] width 4 height 4
checkbox input "false"
click at [325, 168] on button "Checkout" at bounding box center [350, 172] width 130 height 10
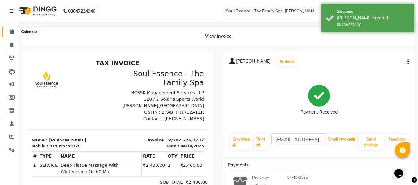
click at [12, 30] on icon at bounding box center [12, 31] width 4 height 5
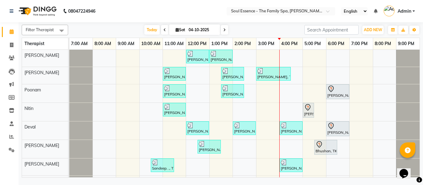
click at [264, 16] on nav "08047224946 Select Location × Soul Essence - The Family Spa, [PERSON_NAME] Colo…" at bounding box center [211, 11] width 423 height 22
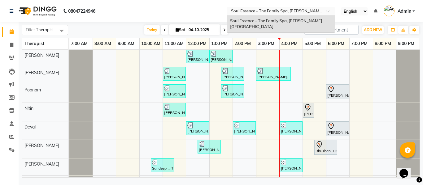
click at [260, 13] on input "text" at bounding box center [275, 12] width 90 height 6
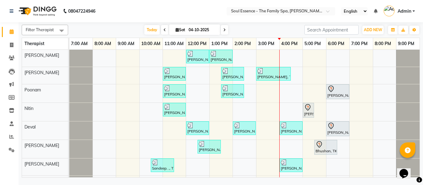
click at [177, 10] on nav "08047224946 Select Location × Soul Essence - The Family Spa, [PERSON_NAME] Colo…" at bounding box center [211, 11] width 423 height 22
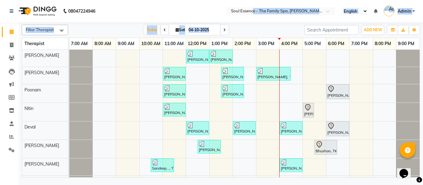
click at [255, 22] on app-home "08047224946 Select Location × Soul Essence - The Family Spa, [PERSON_NAME] Colo…" at bounding box center [211, 90] width 423 height 180
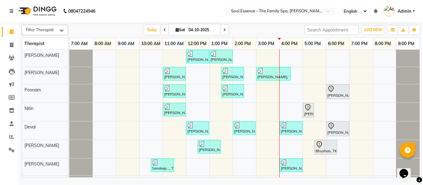
click at [229, 22] on nav "08047224946 Select Location × Soul Essence - The Family Spa, [PERSON_NAME] Colo…" at bounding box center [211, 11] width 423 height 22
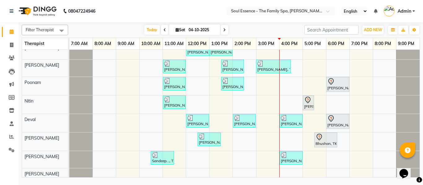
scroll to position [10, 0]
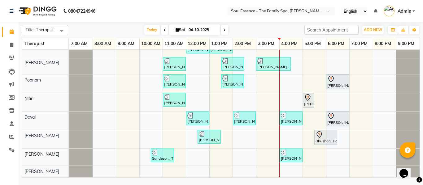
click at [121, 5] on nav "08047224946 Select Location × Soul Essence - The Family Spa, [PERSON_NAME] Colo…" at bounding box center [211, 11] width 423 height 22
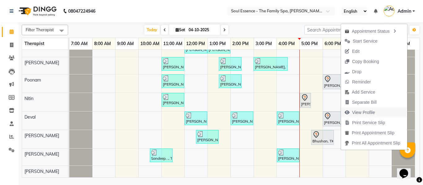
click at [376, 113] on span "View Profile" at bounding box center [360, 113] width 38 height 10
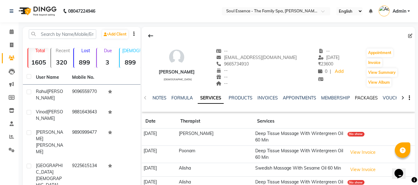
click at [367, 99] on link "PACKAGES" at bounding box center [366, 98] width 23 height 6
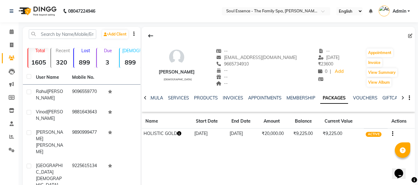
click at [236, 103] on div "NOTES FORMULA SERVICES PRODUCTS INVOICES APPOINTMENTS MEMBERSHIP PACKAGES VOUCH…" at bounding box center [271, 100] width 237 height 11
click at [236, 100] on link "INVOICES" at bounding box center [233, 98] width 20 height 6
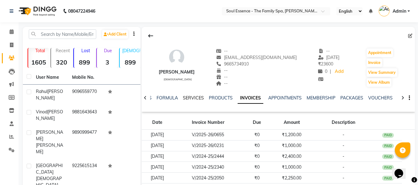
click at [196, 100] on link "SERVICES" at bounding box center [193, 98] width 21 height 6
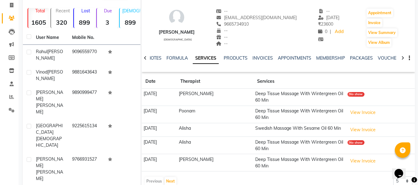
scroll to position [93, 0]
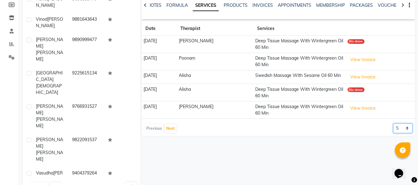
click at [398, 125] on select "5 10 50 100 500" at bounding box center [403, 129] width 19 height 10
select select "10"
click at [394, 124] on select "5 10 50 100 500" at bounding box center [403, 129] width 19 height 10
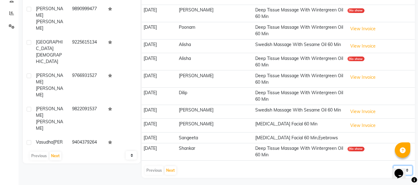
scroll to position [126, 0]
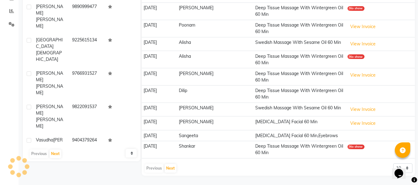
click at [410, 163] on div "Opens Chat This icon Opens the chat window." at bounding box center [402, 163] width 15 height 0
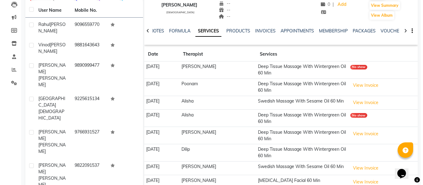
scroll to position [0, 0]
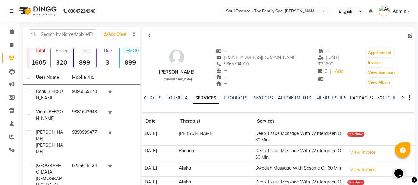
click at [362, 97] on link "PACKAGES" at bounding box center [361, 98] width 23 height 6
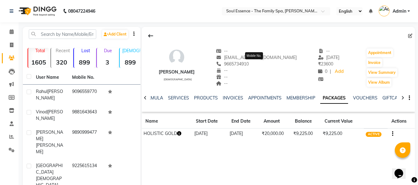
click at [249, 62] on span "9665734910" at bounding box center [232, 64] width 33 height 6
click at [249, 65] on span "9665734910" at bounding box center [232, 64] width 33 height 6
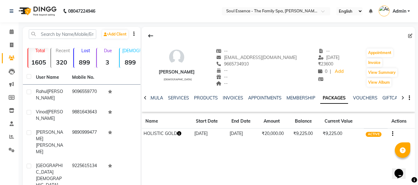
click at [307, 32] on div at bounding box center [278, 36] width 273 height 12
click at [266, 60] on span "[EMAIL_ADDRESS][DOMAIN_NAME]" at bounding box center [256, 58] width 81 height 6
click at [249, 64] on span "9665734910" at bounding box center [232, 64] width 33 height 6
click at [249, 65] on span "9665734910" at bounding box center [232, 64] width 33 height 6
copy span "9665734910"
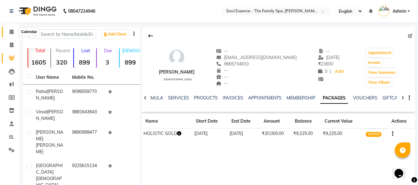
drag, startPoint x: 10, startPoint y: 30, endPoint x: 14, endPoint y: 30, distance: 4.0
click at [10, 30] on icon at bounding box center [12, 31] width 4 height 5
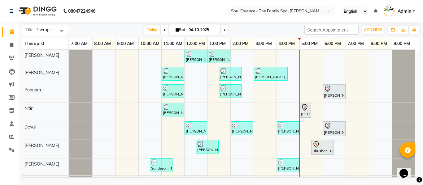
click at [243, 36] on div "Filter Therapist Select All [PERSON_NAME] [PERSON_NAME] [PERSON_NAME] [PERSON_N…" at bounding box center [221, 100] width 398 height 156
click at [11, 60] on span at bounding box center [11, 58] width 11 height 7
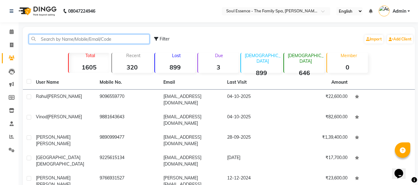
click at [81, 44] on input "text" at bounding box center [89, 39] width 121 height 10
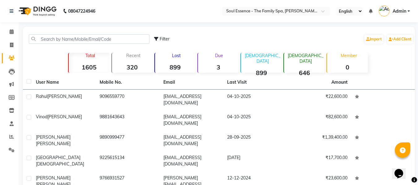
click at [186, 37] on div "Filter Import Add Client" at bounding box center [284, 39] width 260 height 20
click at [186, 62] on div "Lost 899" at bounding box center [175, 63] width 41 height 20
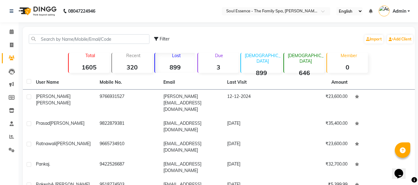
click at [228, 61] on div "Due 3" at bounding box center [218, 63] width 41 height 20
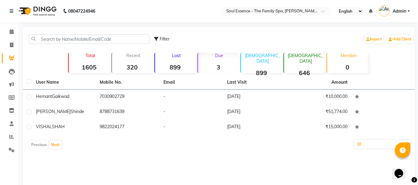
click at [86, 62] on div "Total 1605" at bounding box center [88, 63] width 41 height 20
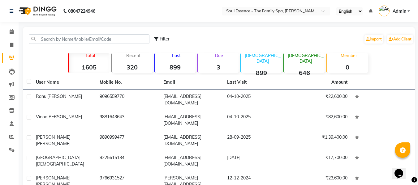
click at [90, 44] on div "Filter Import Add Client" at bounding box center [219, 39] width 390 height 20
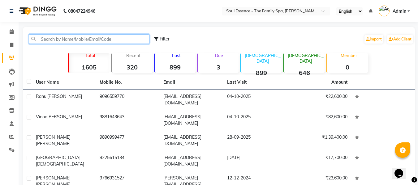
click at [90, 43] on input "text" at bounding box center [89, 39] width 121 height 10
type input "z"
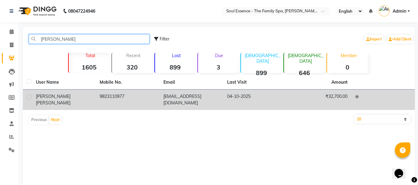
type input "[PERSON_NAME]"
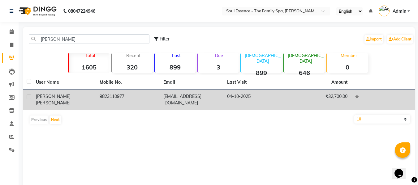
click at [259, 101] on td "04-10-2025" at bounding box center [256, 100] width 64 height 20
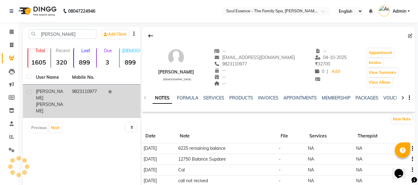
click at [359, 95] on div "PACKAGES" at bounding box center [367, 98] width 23 height 7
click at [359, 98] on link "PACKAGES" at bounding box center [367, 98] width 23 height 6
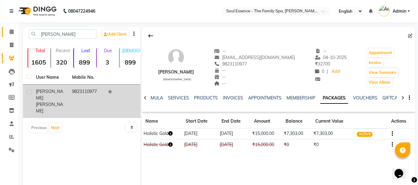
click at [11, 31] on icon at bounding box center [12, 31] width 4 height 5
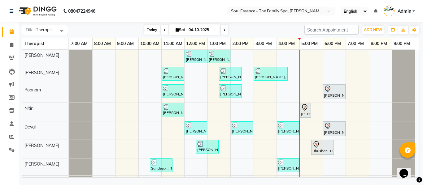
click at [154, 26] on span "Today" at bounding box center [151, 30] width 15 height 10
click at [166, 16] on nav "08047224946 Select Location × Soul Essence - The Family Spa, [PERSON_NAME] Colo…" at bounding box center [211, 11] width 423 height 22
click at [11, 56] on icon at bounding box center [12, 58] width 6 height 5
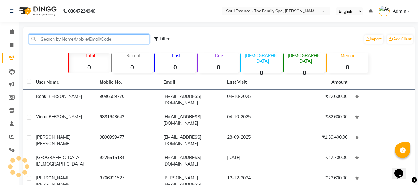
click at [59, 37] on input "text" at bounding box center [89, 39] width 121 height 10
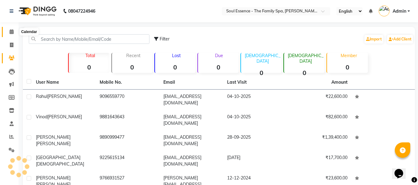
click at [12, 32] on icon at bounding box center [12, 31] width 4 height 5
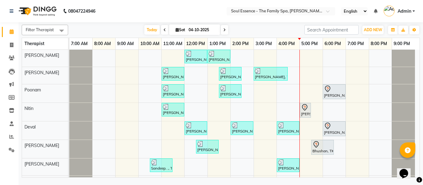
click at [241, 34] on div "[DATE] [DATE]" at bounding box center [186, 29] width 230 height 9
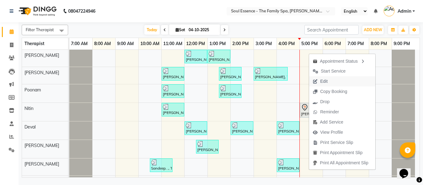
click at [319, 80] on span "Edit" at bounding box center [320, 81] width 22 height 10
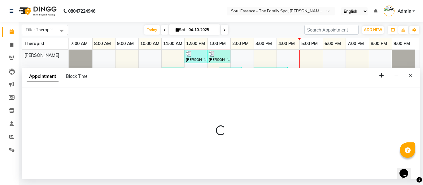
select select "tentative"
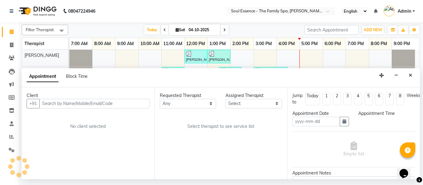
type input "04-10-2025"
select select "70213"
select select "1020"
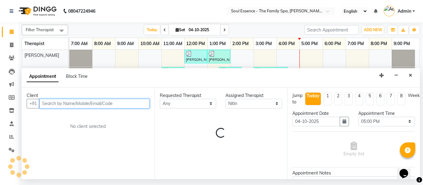
select select "1188"
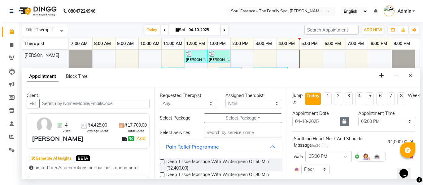
click at [346, 121] on button "button" at bounding box center [344, 122] width 9 height 10
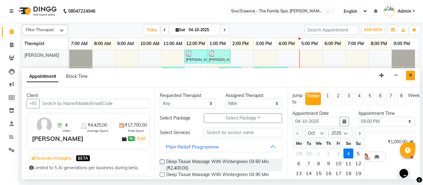
click at [409, 80] on button "Close" at bounding box center [410, 76] width 9 height 10
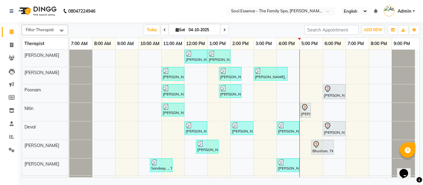
click at [171, 23] on div "Filter Therapist Select All [PERSON_NAME] [PERSON_NAME] [PERSON_NAME] [PERSON_N…" at bounding box center [221, 100] width 398 height 156
click at [324, 30] on input "search" at bounding box center [331, 30] width 54 height 10
click at [297, 18] on nav "08047224946 Select Location × Soul Essence - The Family Spa, [PERSON_NAME] Colo…" at bounding box center [211, 11] width 423 height 22
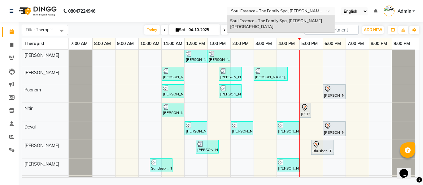
click at [254, 9] on input "text" at bounding box center [275, 12] width 90 height 6
click at [197, 6] on nav "08047224946 Select Location × Soul Essence - The Family Spa, [PERSON_NAME][GEOG…" at bounding box center [211, 11] width 423 height 22
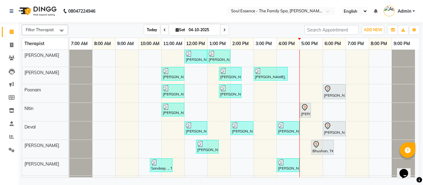
click at [152, 31] on span "Today" at bounding box center [151, 30] width 15 height 10
click at [224, 29] on icon at bounding box center [224, 30] width 2 height 4
type input "05-10-2025"
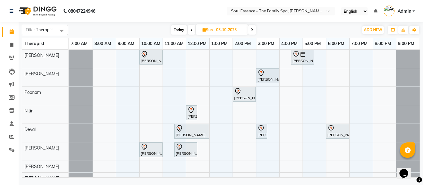
click at [146, 82] on div "[PERSON_NAME], 10:00 AM-11:00 AM, Deep Tissue Massage With Wintergreen Oil 60 M…" at bounding box center [244, 117] width 350 height 135
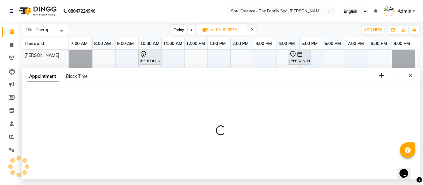
click at [146, 82] on div "Appointment Block Time" at bounding box center [221, 77] width 398 height 19
select select "12594"
select select "tentative"
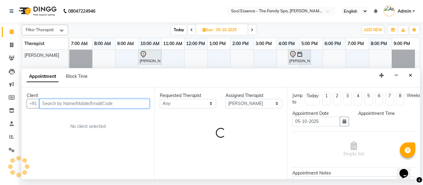
select select "600"
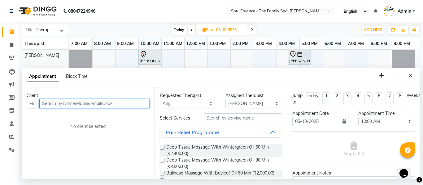
click at [52, 104] on input "text" at bounding box center [94, 104] width 110 height 10
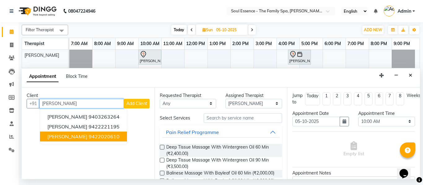
click at [78, 136] on span "[PERSON_NAME]" at bounding box center [67, 137] width 40 height 6
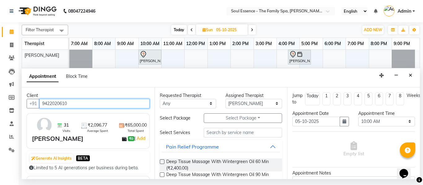
type input "9422020610"
click at [162, 163] on label at bounding box center [162, 162] width 5 height 5
click at [162, 163] on input "checkbox" at bounding box center [162, 163] width 4 height 4
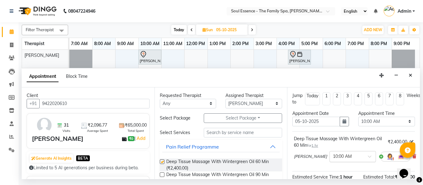
checkbox input "false"
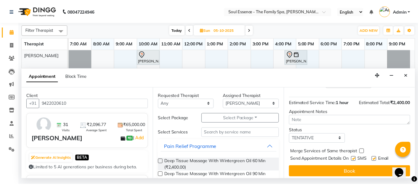
scroll to position [83, 0]
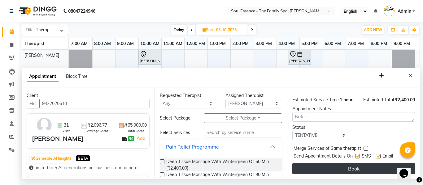
click at [358, 163] on button "Book" at bounding box center [353, 168] width 123 height 11
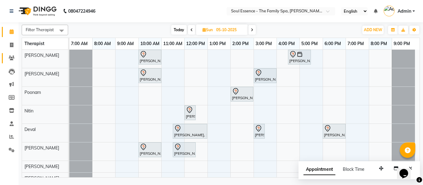
click at [8, 56] on span at bounding box center [11, 58] width 11 height 7
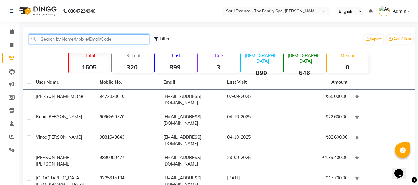
click at [64, 38] on input "text" at bounding box center [89, 39] width 121 height 10
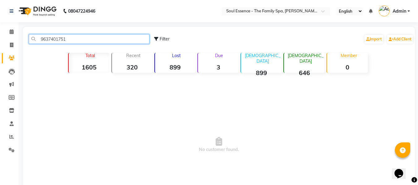
type input "9637401751"
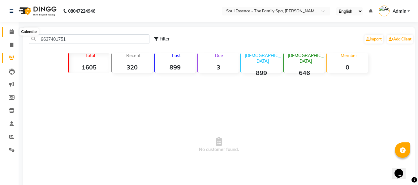
click at [11, 31] on icon at bounding box center [12, 31] width 4 height 5
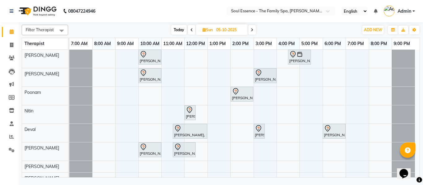
drag, startPoint x: 150, startPoint y: 84, endPoint x: 129, endPoint y: 31, distance: 57.3
click at [129, 31] on div "[DATE] [DATE]" at bounding box center [213, 29] width 284 height 9
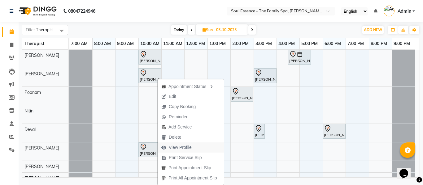
click at [186, 150] on span "View Profile" at bounding box center [180, 148] width 23 height 7
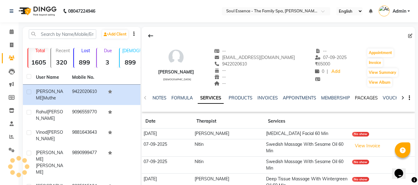
click at [365, 97] on link "PACKAGES" at bounding box center [366, 98] width 23 height 6
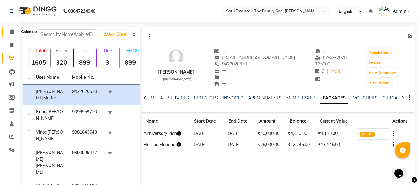
click at [11, 32] on icon at bounding box center [12, 31] width 4 height 5
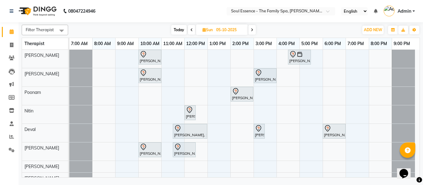
click at [175, 32] on span "Today" at bounding box center [178, 30] width 15 height 10
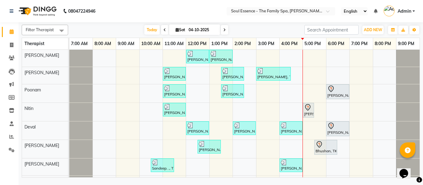
click at [223, 33] on span at bounding box center [224, 30] width 7 height 10
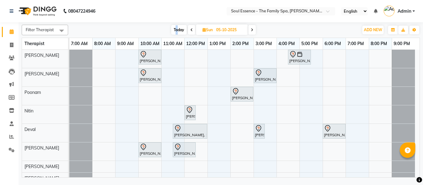
click at [176, 30] on span "Today" at bounding box center [178, 30] width 15 height 10
type input "04-10-2025"
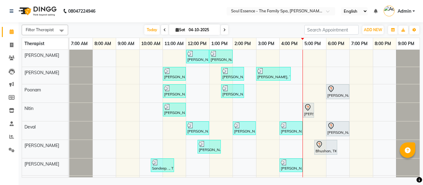
click at [194, 11] on nav "08047224946 Select Location × Soul Essence - The Family Spa, [PERSON_NAME] Colo…" at bounding box center [211, 11] width 423 height 22
click at [147, 32] on span "Today" at bounding box center [151, 30] width 15 height 10
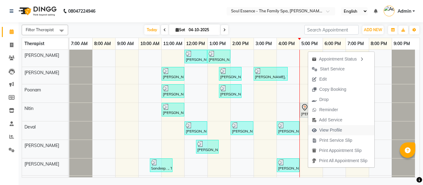
click at [330, 132] on span "View Profile" at bounding box center [330, 130] width 23 height 7
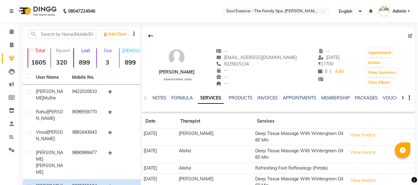
click at [368, 94] on div "NOTES FORMULA SERVICES PRODUCTS INVOICES APPOINTMENTS MEMBERSHIP PACKAGES VOUCH…" at bounding box center [278, 98] width 273 height 21
click at [367, 98] on link "PACKAGES" at bounding box center [366, 98] width 23 height 6
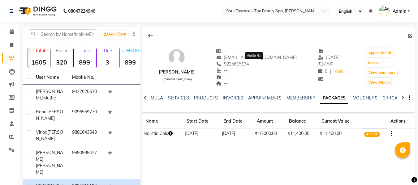
click at [249, 63] on span "9225615134" at bounding box center [232, 64] width 33 height 6
copy span "9225615134"
click at [5, 31] on link "Calendar" at bounding box center [9, 32] width 15 height 10
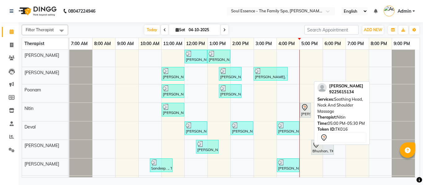
click at [305, 106] on icon at bounding box center [304, 107] width 7 height 7
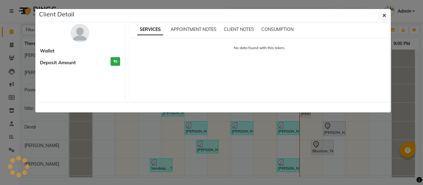
select select "7"
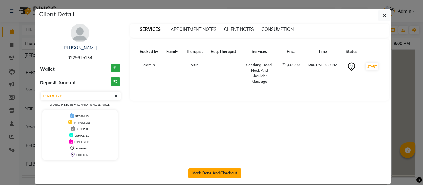
click at [207, 171] on button "Mark Done And Checkout" at bounding box center [214, 174] width 53 height 10
select select "service"
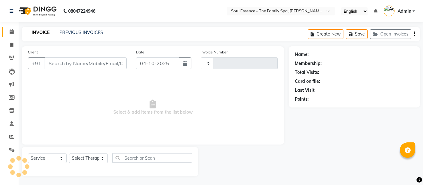
type input "1738"
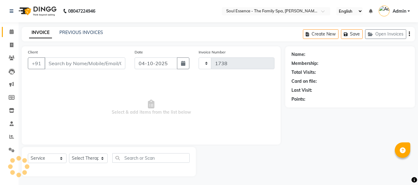
select select "774"
type input "9225615134"
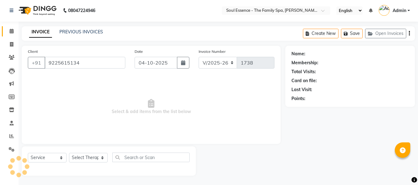
select select "70213"
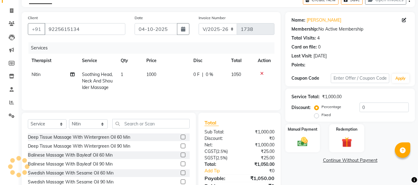
scroll to position [63, 0]
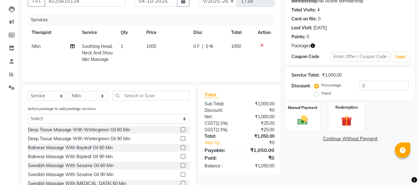
click at [357, 114] on div "Redemption" at bounding box center [347, 116] width 36 height 29
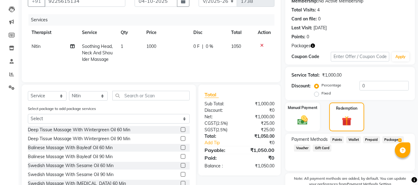
click at [386, 139] on span "Package 1" at bounding box center [393, 140] width 21 height 7
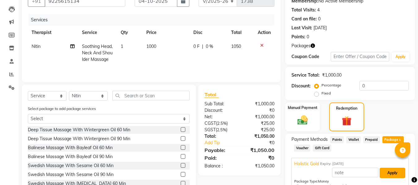
click at [390, 172] on button "Apply" at bounding box center [393, 173] width 26 height 11
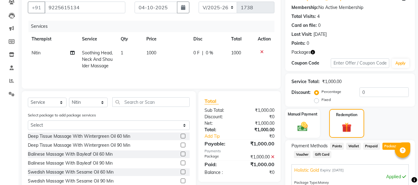
scroll to position [0, 0]
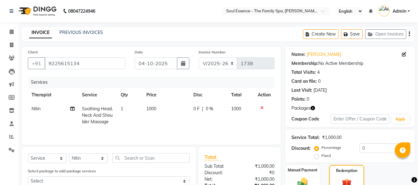
click at [212, 111] on span "0 %" at bounding box center [209, 109] width 7 height 7
select select "70213"
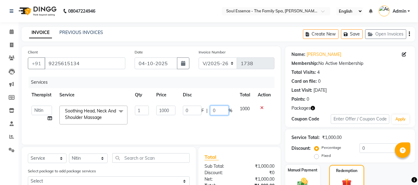
click at [212, 111] on input "0" at bounding box center [219, 111] width 19 height 10
type input "50"
click at [246, 90] on th "Total" at bounding box center [245, 95] width 18 height 14
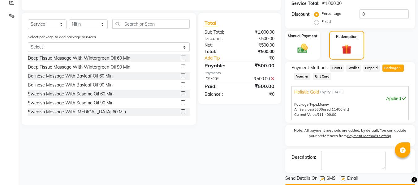
scroll to position [152, 0]
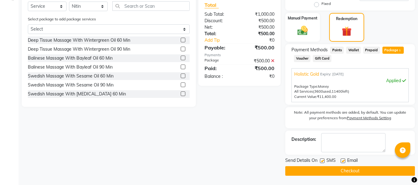
click at [323, 161] on label at bounding box center [322, 161] width 5 height 5
click at [323, 161] on input "checkbox" at bounding box center [322, 161] width 4 height 4
checkbox input "false"
click at [343, 159] on label at bounding box center [343, 161] width 5 height 5
click at [343, 159] on input "checkbox" at bounding box center [343, 161] width 4 height 4
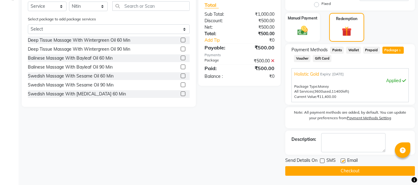
checkbox input "false"
click at [337, 175] on button "Checkout" at bounding box center [350, 172] width 130 height 10
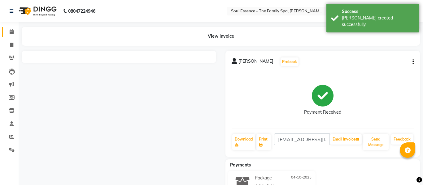
click at [4, 34] on link "Calendar" at bounding box center [9, 32] width 15 height 10
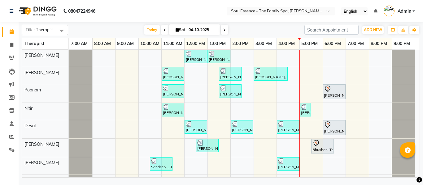
click at [150, 24] on div "Filter Therapist Select All [PERSON_NAME] [PERSON_NAME] [PERSON_NAME] [PERSON_N…" at bounding box center [221, 100] width 398 height 156
click at [151, 26] on span "Today" at bounding box center [151, 30] width 15 height 10
click at [152, 31] on span "Today" at bounding box center [151, 30] width 15 height 10
click at [226, 30] on span at bounding box center [224, 30] width 7 height 10
type input "05-10-2025"
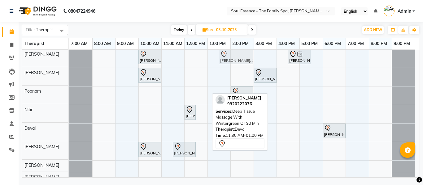
scroll to position [0, 0]
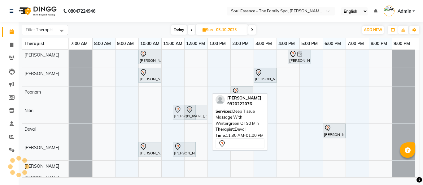
drag, startPoint x: 193, startPoint y: 134, endPoint x: 185, endPoint y: 114, distance: 21.4
click at [185, 114] on tbody "[PERSON_NAME], 10:00 AM-11:00 AM, Deep Tissue Massage With Wintergreen Oil 60 M…" at bounding box center [242, 117] width 346 height 135
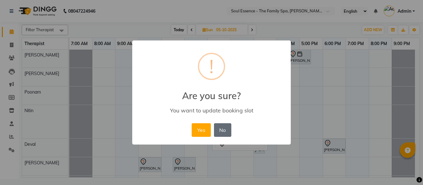
click at [228, 135] on button "No" at bounding box center [222, 131] width 17 height 14
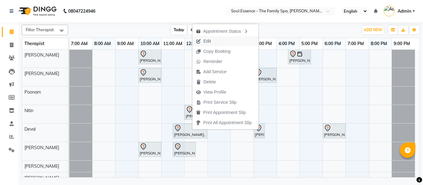
click at [210, 41] on span "Edit" at bounding box center [206, 41] width 7 height 7
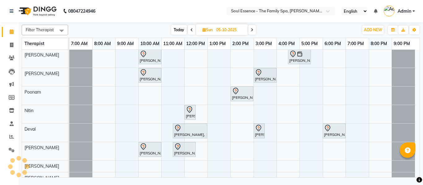
select select "tentative"
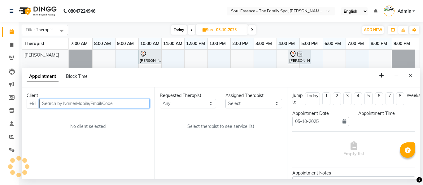
select select "66088"
select select "690"
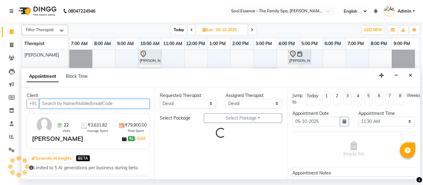
select select "1188"
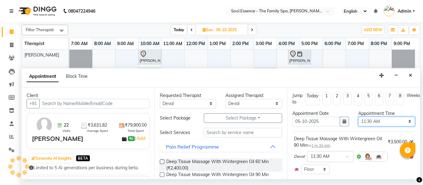
click at [383, 120] on select "Select 08:00 AM 08:15 AM 08:30 AM 08:45 AM 09:00 AM 09:15 AM 09:30 AM 09:45 AM …" at bounding box center [386, 122] width 57 height 10
select select "780"
click at [358, 117] on select "Select 08:00 AM 08:15 AM 08:30 AM 08:45 AM 09:00 AM 09:15 AM 09:30 AM 09:45 AM …" at bounding box center [386, 122] width 57 height 10
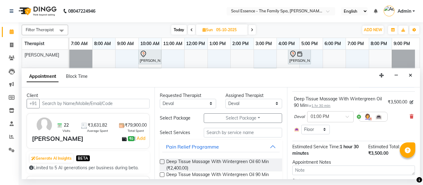
scroll to position [80, 0]
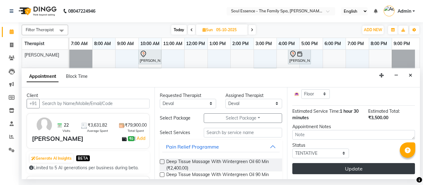
click at [357, 163] on button "Update" at bounding box center [353, 168] width 123 height 11
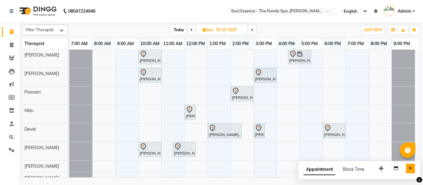
click at [407, 170] on button "Close" at bounding box center [410, 169] width 9 height 10
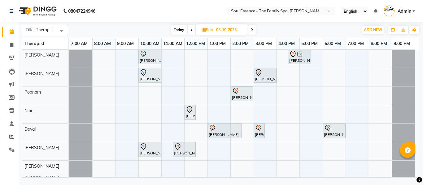
click at [175, 27] on span "Today" at bounding box center [178, 30] width 15 height 10
type input "04-10-2025"
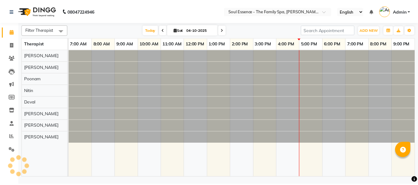
scroll to position [0, 0]
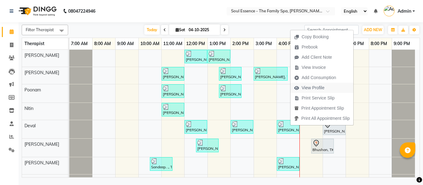
click at [308, 90] on span "View Profile" at bounding box center [313, 88] width 23 height 7
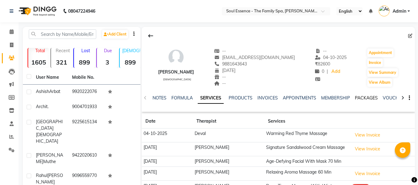
click at [373, 100] on link "PACKAGES" at bounding box center [366, 98] width 23 height 6
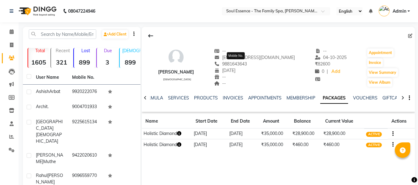
click at [239, 64] on span "9881643643" at bounding box center [230, 64] width 33 height 6
copy span "9881643643"
click at [234, 94] on div "NOTES FORMULA SERVICES PRODUCTS INVOICES APPOINTMENTS MEMBERSHIP PACKAGES VOUCH…" at bounding box center [278, 98] width 273 height 21
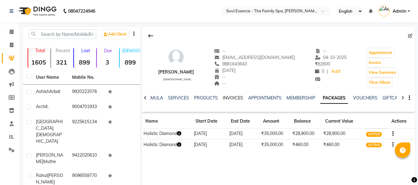
click at [232, 97] on link "INVOICES" at bounding box center [233, 98] width 20 height 6
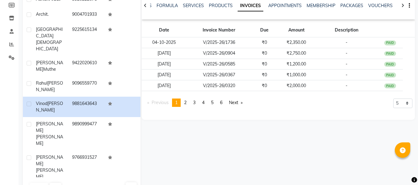
scroll to position [93, 0]
click at [398, 107] on select "5 10 50 100 500" at bounding box center [403, 103] width 19 height 10
select select "10"
click at [394, 108] on select "5 10 50 100 500" at bounding box center [403, 103] width 19 height 10
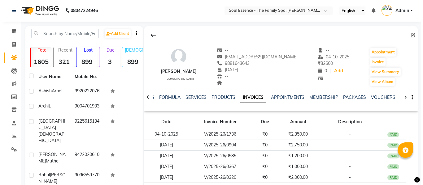
scroll to position [0, 0]
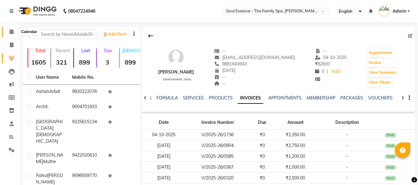
click at [12, 31] on icon at bounding box center [12, 31] width 4 height 5
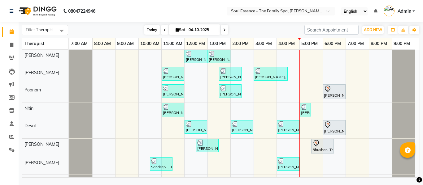
click at [150, 32] on span "Today" at bounding box center [151, 30] width 15 height 10
click at [13, 8] on link at bounding box center [13, 10] width 6 height 17
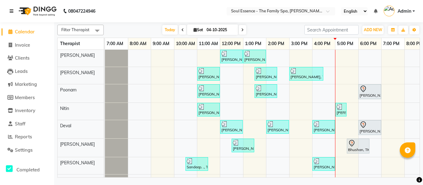
click at [13, 7] on link at bounding box center [13, 10] width 6 height 17
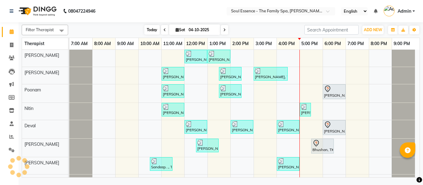
click at [146, 29] on span "Today" at bounding box center [151, 30] width 15 height 10
drag, startPoint x: 237, startPoint y: 34, endPoint x: 225, endPoint y: 24, distance: 16.1
click at [237, 33] on div "[DATE] [DATE]" at bounding box center [186, 29] width 230 height 9
click at [222, 11] on nav "08047224946 Select Location × Soul Essence - The Family Spa, [PERSON_NAME] Colo…" at bounding box center [211, 11] width 423 height 22
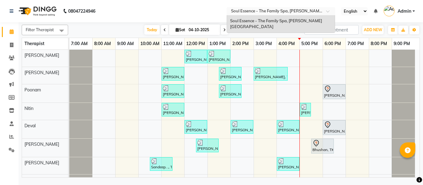
click at [246, 8] on div "× Soul Essence - The Family Spa, [PERSON_NAME][GEOGRAPHIC_DATA]" at bounding box center [277, 11] width 93 height 6
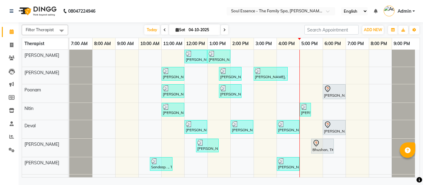
click at [207, 12] on nav "08047224946 Select Location × Soul Essence - The Family Spa, [PERSON_NAME] Colo…" at bounding box center [211, 11] width 423 height 22
click at [148, 17] on nav "08047224946 Select Location × Soul Essence - The Family Spa, [PERSON_NAME] Colo…" at bounding box center [211, 11] width 423 height 22
click at [148, 31] on span "Today" at bounding box center [151, 30] width 15 height 10
click at [222, 28] on span at bounding box center [224, 30] width 7 height 10
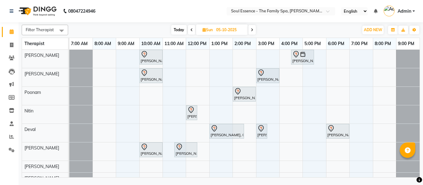
scroll to position [7, 0]
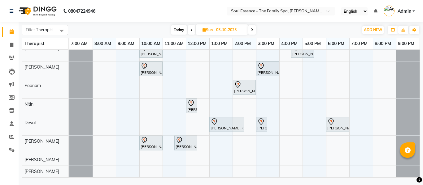
click at [177, 31] on span "Today" at bounding box center [178, 30] width 15 height 10
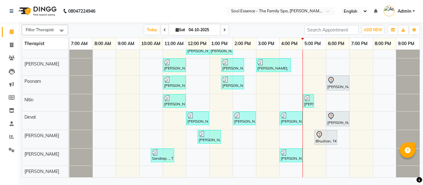
scroll to position [13, 0]
click at [164, 28] on icon at bounding box center [164, 30] width 2 height 4
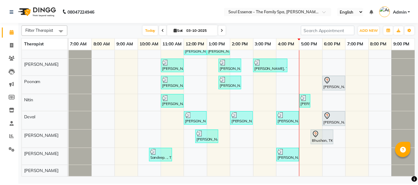
scroll to position [0, 0]
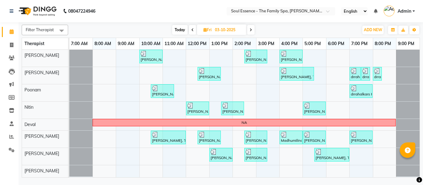
click at [181, 26] on span "Today" at bounding box center [179, 30] width 15 height 10
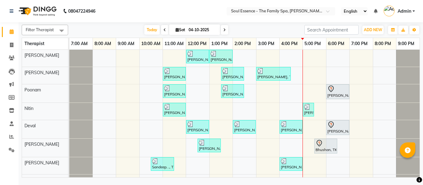
click at [226, 31] on span at bounding box center [224, 30] width 7 height 10
type input "05-10-2025"
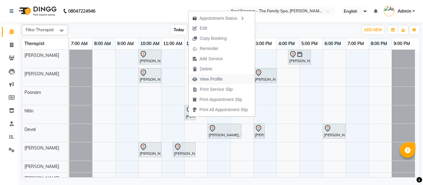
click at [212, 79] on span "View Profile" at bounding box center [211, 79] width 23 height 7
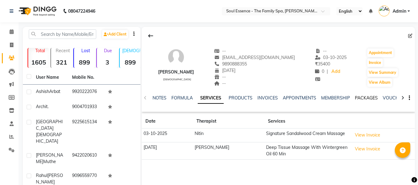
click at [357, 98] on link "PACKAGES" at bounding box center [366, 98] width 23 height 6
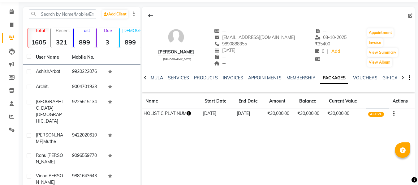
scroll to position [93, 0]
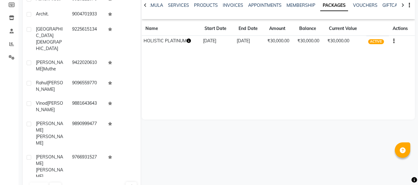
drag, startPoint x: 203, startPoint y: 40, endPoint x: 225, endPoint y: 46, distance: 23.5
click at [225, 46] on td "[DATE]" at bounding box center [218, 41] width 34 height 11
click at [236, 55] on div "[PERSON_NAME] [DEMOGRAPHIC_DATA] -- [EMAIL_ADDRESS][DOMAIN_NAME] 9890888355 [DA…" at bounding box center [278, 27] width 273 height 186
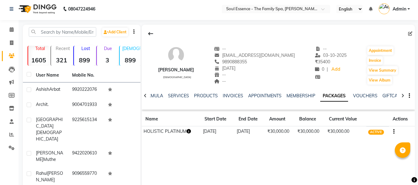
scroll to position [0, 0]
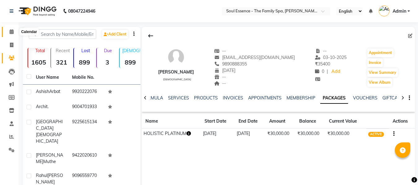
click at [8, 29] on span at bounding box center [11, 31] width 11 height 7
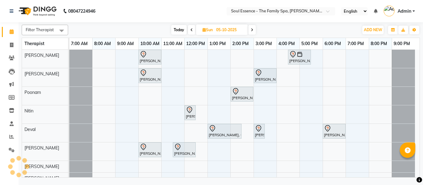
click at [178, 32] on span "Today" at bounding box center [178, 30] width 15 height 10
type input "04-10-2025"
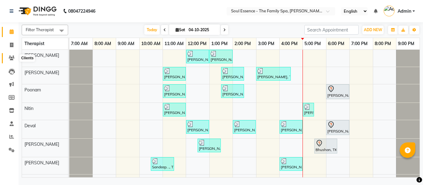
click at [10, 57] on icon at bounding box center [12, 58] width 6 height 5
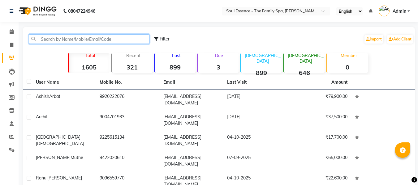
click at [45, 35] on input "text" at bounding box center [89, 39] width 121 height 10
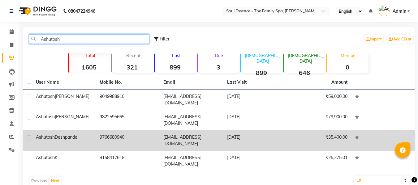
type input "Ashutosh"
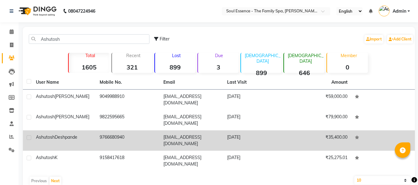
click at [83, 131] on td "[PERSON_NAME]" at bounding box center [64, 141] width 64 height 20
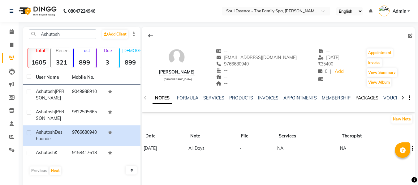
click at [360, 96] on link "PACKAGES" at bounding box center [367, 98] width 23 height 6
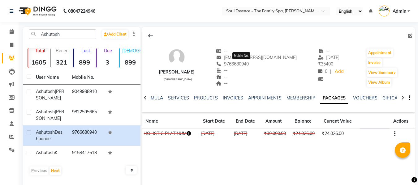
click at [245, 62] on span "9766680940" at bounding box center [232, 64] width 33 height 6
copy span "9766680940"
click at [237, 97] on link "INVOICES" at bounding box center [233, 98] width 20 height 6
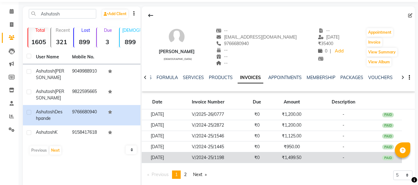
scroll to position [37, 0]
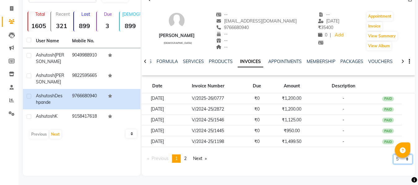
click at [400, 161] on select "5 10 50 100 500" at bounding box center [403, 160] width 19 height 10
select select "50"
click at [394, 164] on select "5 10 50 100 500" at bounding box center [403, 160] width 19 height 10
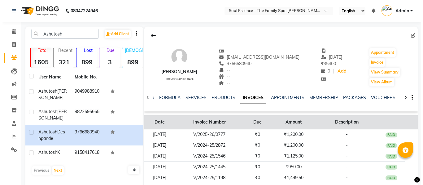
scroll to position [0, 0]
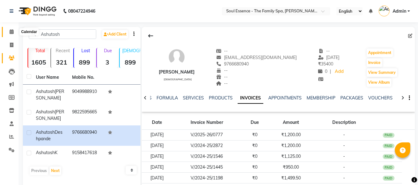
click at [14, 34] on span at bounding box center [11, 31] width 11 height 7
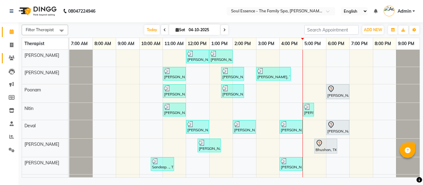
click at [6, 55] on link "Clients" at bounding box center [9, 58] width 15 height 10
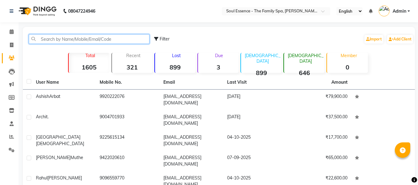
click at [59, 40] on input "text" at bounding box center [89, 39] width 121 height 10
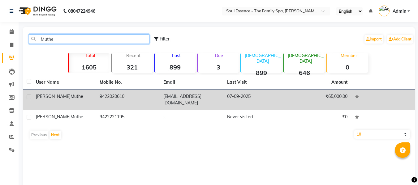
type input "Muthe"
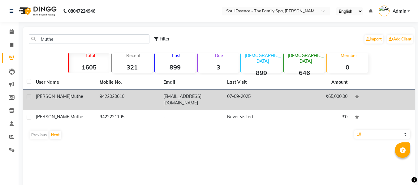
click at [74, 96] on div "[PERSON_NAME]" at bounding box center [64, 97] width 56 height 7
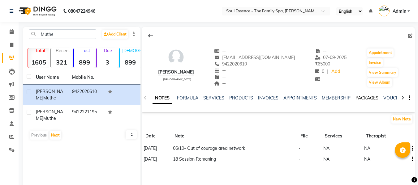
click at [364, 98] on link "PACKAGES" at bounding box center [367, 98] width 23 height 6
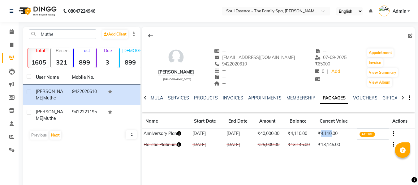
drag, startPoint x: 329, startPoint y: 133, endPoint x: 333, endPoint y: 150, distance: 17.4
click at [336, 134] on td "₹4,110.00" at bounding box center [336, 134] width 41 height 11
click at [332, 157] on div "[PERSON_NAME] [DEMOGRAPHIC_DATA] -- [EMAIL_ADDRESS][DOMAIN_NAME] 9422020610 -- …" at bounding box center [278, 120] width 273 height 186
drag, startPoint x: 323, startPoint y: 134, endPoint x: 336, endPoint y: 142, distance: 15.4
click at [335, 138] on td "₹4,110.00" at bounding box center [336, 134] width 41 height 11
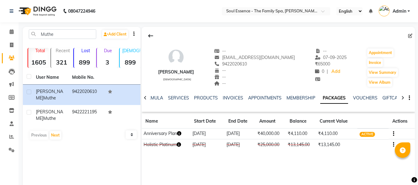
click at [337, 150] on td "₹13,145.00" at bounding box center [336, 145] width 41 height 11
click at [247, 67] on span "9422020610" at bounding box center [230, 64] width 33 height 6
copy span "9422020610"
click at [7, 30] on span at bounding box center [11, 31] width 11 height 7
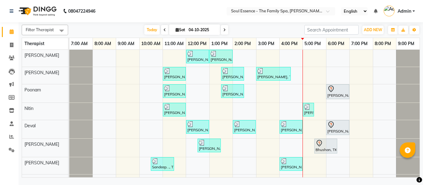
click at [140, 28] on div "[DATE] [DATE]" at bounding box center [186, 29] width 230 height 9
click at [144, 29] on span "Today" at bounding box center [151, 30] width 15 height 10
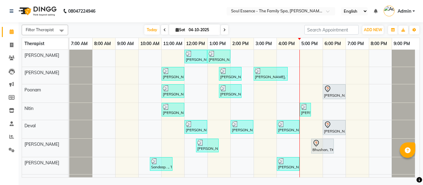
click at [141, 24] on div "Filter Therapist Select All [PERSON_NAME] [PERSON_NAME] [PERSON_NAME] [PERSON_N…" at bounding box center [221, 100] width 398 height 156
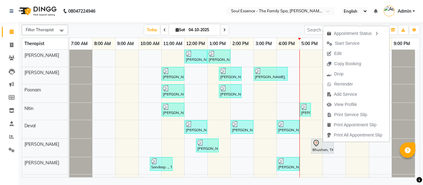
click at [341, 52] on span "Edit" at bounding box center [334, 54] width 22 height 10
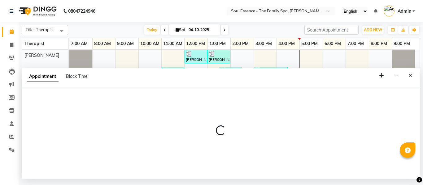
select select "tentative"
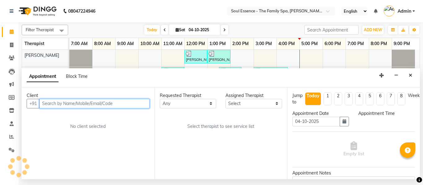
select select "37932"
select select "1050"
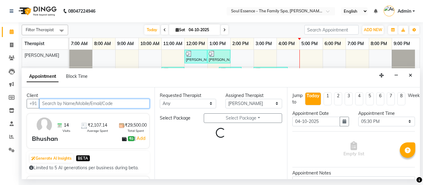
select select "1188"
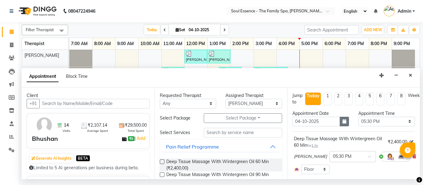
click at [340, 125] on button "button" at bounding box center [344, 122] width 9 height 10
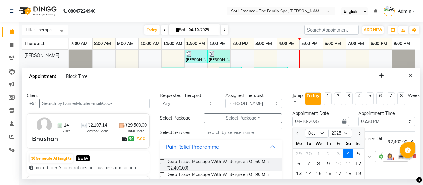
click at [353, 152] on div "4" at bounding box center [348, 154] width 10 height 10
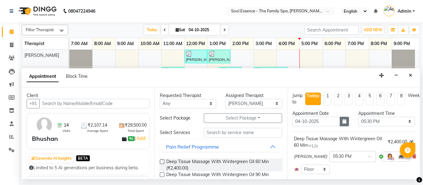
click at [343, 126] on button "button" at bounding box center [344, 122] width 9 height 10
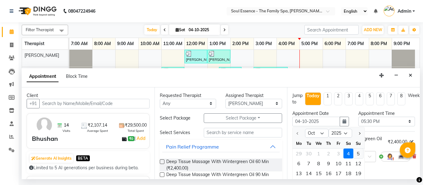
click at [357, 155] on div "5" at bounding box center [358, 154] width 10 height 10
type input "05-10-2025"
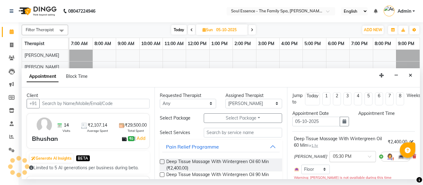
select select "1050"
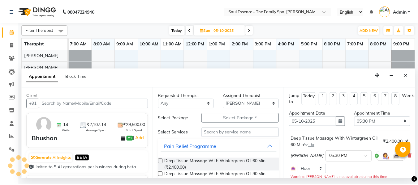
scroll to position [80, 0]
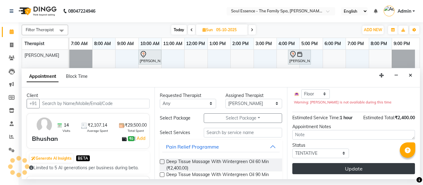
click at [345, 163] on button "Update" at bounding box center [353, 168] width 123 height 11
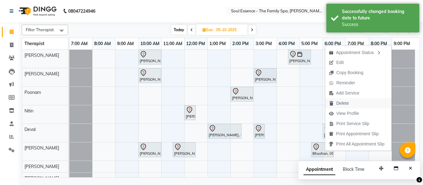
click at [333, 102] on icon "button" at bounding box center [331, 104] width 5 height 4
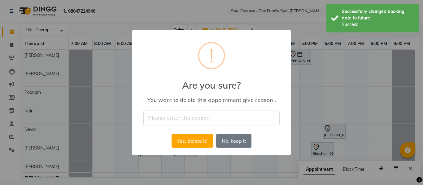
click at [220, 122] on input "text" at bounding box center [211, 118] width 136 height 15
type input "yes"
click at [202, 140] on button "Yes, delete it!" at bounding box center [192, 141] width 41 height 14
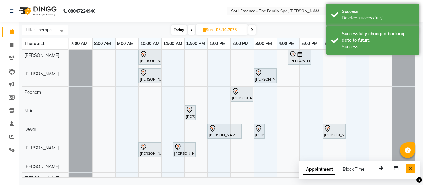
click at [411, 165] on button "Close" at bounding box center [410, 169] width 9 height 10
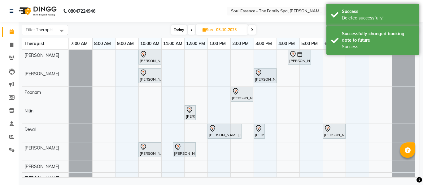
click at [179, 26] on span "Today" at bounding box center [178, 30] width 15 height 10
type input "04-10-2025"
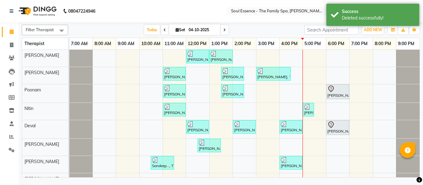
click at [249, 36] on div "Filter Therapist Select All [PERSON_NAME] [PERSON_NAME] [PERSON_NAME] [PERSON_N…" at bounding box center [221, 100] width 398 height 156
click at [250, 28] on div "[DATE] [DATE]" at bounding box center [186, 29] width 230 height 9
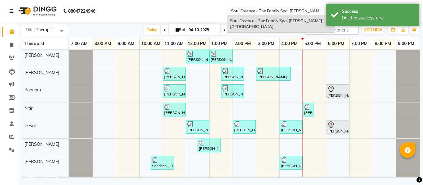
click at [247, 14] on input "text" at bounding box center [275, 12] width 90 height 6
click at [187, 20] on nav "08047224946 Select Location × Soul Essence - The Family Spa, [PERSON_NAME][GEOG…" at bounding box center [211, 11] width 423 height 22
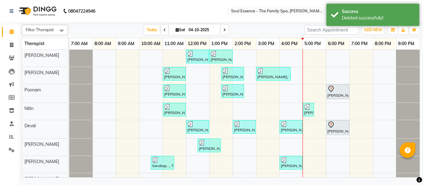
click at [111, 28] on div "[DATE] [DATE]" at bounding box center [186, 29] width 230 height 9
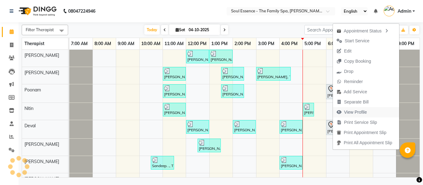
click at [360, 111] on span "View Profile" at bounding box center [355, 112] width 23 height 7
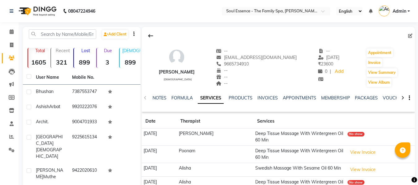
click at [359, 94] on div "NOTES FORMULA SERVICES PRODUCTS INVOICES APPOINTMENTS MEMBERSHIP PACKAGES VOUCH…" at bounding box center [278, 98] width 273 height 21
click at [360, 96] on link "PACKAGES" at bounding box center [366, 98] width 23 height 6
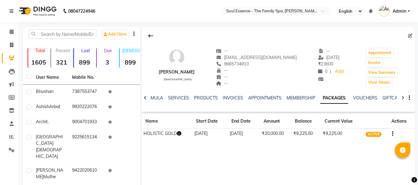
click at [181, 94] on div "NOTES FORMULA SERVICES PRODUCTS INVOICES APPOINTMENTS MEMBERSHIP PACKAGES VOUCH…" at bounding box center [278, 98] width 273 height 21
click at [181, 99] on link "SERVICES" at bounding box center [178, 98] width 21 height 6
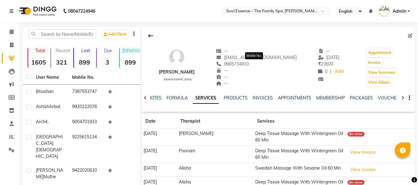
click at [249, 65] on span "9665734910" at bounding box center [232, 64] width 33 height 6
copy span "9665734910"
click at [9, 29] on span at bounding box center [11, 31] width 11 height 7
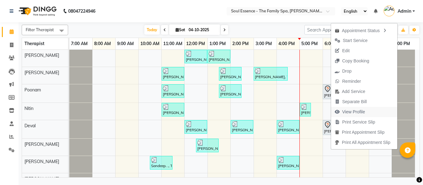
click at [355, 112] on span "View Profile" at bounding box center [353, 112] width 23 height 7
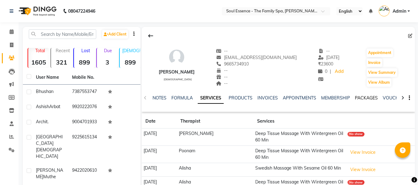
click at [359, 98] on link "PACKAGES" at bounding box center [366, 98] width 23 height 6
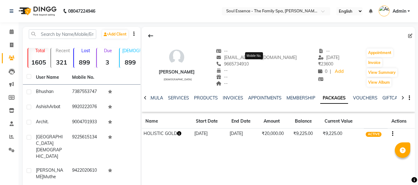
click at [249, 64] on span "9665734910" at bounding box center [232, 64] width 33 height 6
click at [249, 63] on span "9665734910" at bounding box center [232, 64] width 33 height 6
click at [249, 65] on span "9665734910" at bounding box center [232, 64] width 33 height 6
copy span "9665734910"
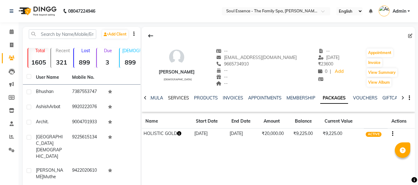
click at [184, 98] on link "SERVICES" at bounding box center [178, 98] width 21 height 6
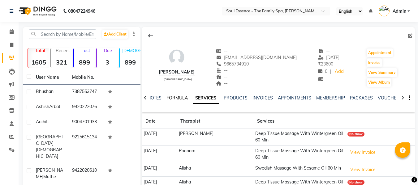
click at [179, 98] on link "FORMULA" at bounding box center [177, 98] width 21 height 6
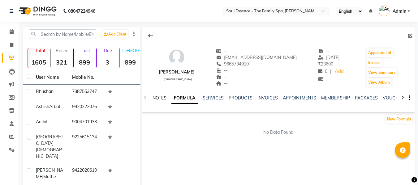
click at [164, 97] on link "NOTES" at bounding box center [160, 98] width 14 height 6
click at [364, 103] on div "NOTES FORMULA SERVICES PRODUCTS INVOICES APPOINTMENTS MEMBERSHIP PACKAGES VOUCH…" at bounding box center [271, 100] width 237 height 11
click at [367, 98] on link "PACKAGES" at bounding box center [367, 98] width 23 height 6
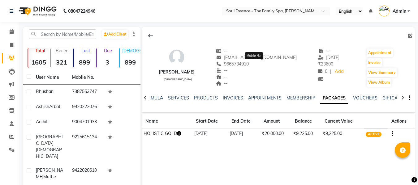
click at [249, 66] on span "9665734910" at bounding box center [232, 64] width 33 height 6
drag, startPoint x: 252, startPoint y: 67, endPoint x: 256, endPoint y: 52, distance: 15.0
click at [255, 59] on div "-- [EMAIL_ADDRESS][DOMAIN_NAME] [PHONE_NUMBER] Mobile No. -- -- --" at bounding box center [256, 68] width 81 height 40
click at [258, 70] on div "--" at bounding box center [256, 71] width 81 height 7
click at [260, 68] on div "--" at bounding box center [256, 71] width 81 height 7
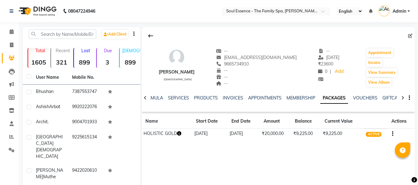
click at [260, 68] on div "--" at bounding box center [256, 71] width 81 height 7
click at [249, 64] on span "9665734910" at bounding box center [232, 64] width 33 height 6
click at [249, 65] on span "9665734910" at bounding box center [232, 64] width 33 height 6
copy span "9665734910"
click at [264, 46] on div "[PERSON_NAME] [DEMOGRAPHIC_DATA] -- [EMAIL_ADDRESS][DOMAIN_NAME] 9665734910 -- …" at bounding box center [278, 65] width 273 height 46
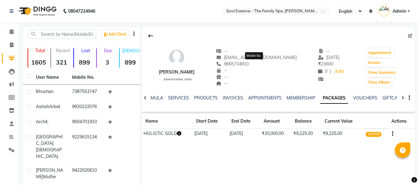
click at [249, 66] on span "9665734910" at bounding box center [232, 64] width 33 height 6
click at [8, 37] on link "Calendar" at bounding box center [9, 32] width 15 height 10
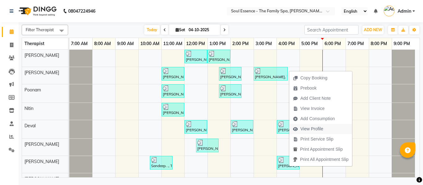
click at [309, 130] on span "View Profile" at bounding box center [311, 129] width 23 height 7
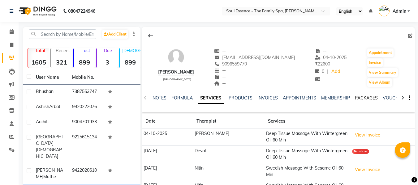
click at [365, 96] on link "PACKAGES" at bounding box center [366, 98] width 23 height 6
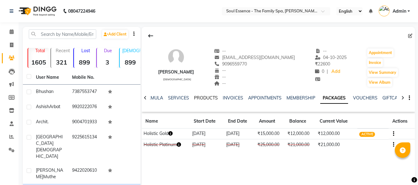
click at [194, 100] on link "PRODUCTS" at bounding box center [206, 98] width 24 height 6
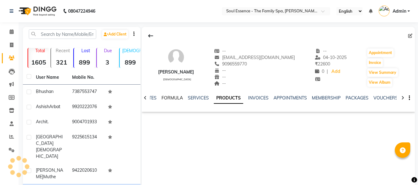
click at [182, 98] on ul "NOTES FORMULA SERVICES PRODUCTS INVOICES APPOINTMENTS MEMBERSHIP PACKAGES VOUCH…" at bounding box center [339, 98] width 393 height 7
click at [191, 97] on link "SERVICES" at bounding box center [198, 98] width 21 height 6
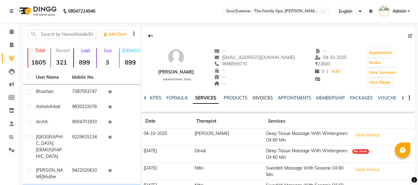
click at [260, 97] on link "INVOICES" at bounding box center [263, 98] width 20 height 6
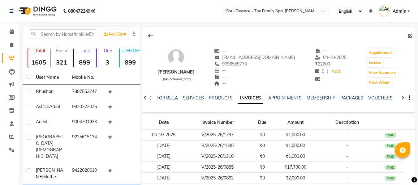
click at [244, 62] on span "9096559770" at bounding box center [230, 64] width 33 height 6
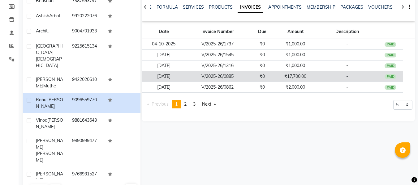
scroll to position [93, 0]
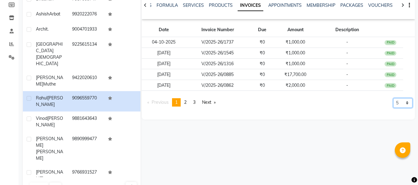
click at [408, 102] on select "5 10 50 100 500" at bounding box center [403, 103] width 19 height 10
select select "10"
click at [394, 108] on select "5 10 50 100 500" at bounding box center [403, 103] width 19 height 10
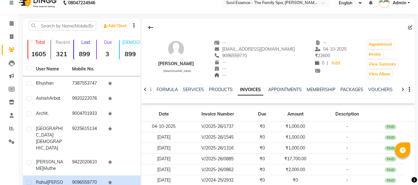
scroll to position [0, 0]
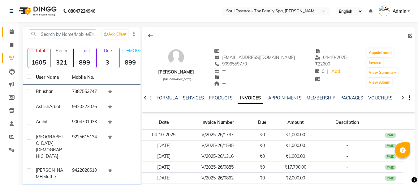
click at [7, 28] on link "Calendar" at bounding box center [9, 32] width 15 height 10
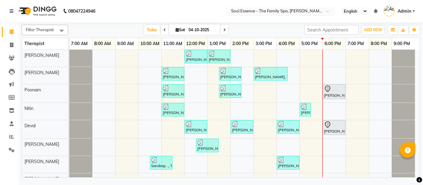
click at [250, 8] on div "Select Location × Soul Essence - The Family Spa, [PERSON_NAME][GEOGRAPHIC_DATA]" at bounding box center [281, 11] width 108 height 8
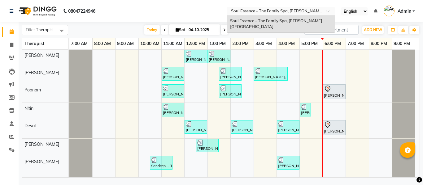
click at [222, 16] on nav "08047224946 Select Location × Soul Essence - The Family Spa, [PERSON_NAME][GEOG…" at bounding box center [211, 11] width 423 height 22
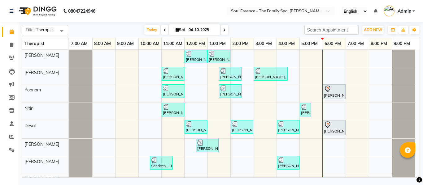
click at [137, 14] on nav "08047224946 Select Location × Soul Essence - The Family Spa, [PERSON_NAME] Colo…" at bounding box center [211, 11] width 423 height 22
click at [157, 29] on span "Today" at bounding box center [151, 30] width 15 height 10
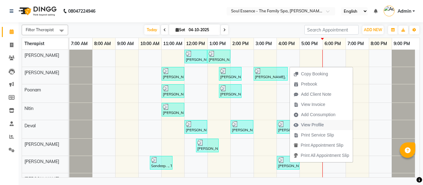
click at [314, 125] on span "View Profile" at bounding box center [312, 125] width 23 height 7
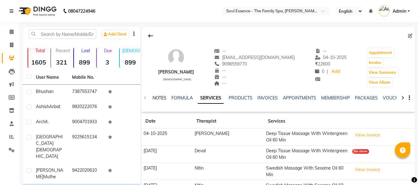
click at [156, 96] on link "NOTES" at bounding box center [160, 98] width 14 height 6
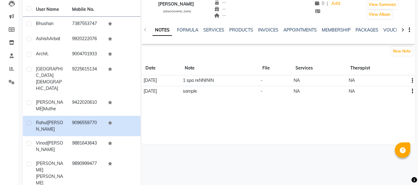
scroll to position [111, 0]
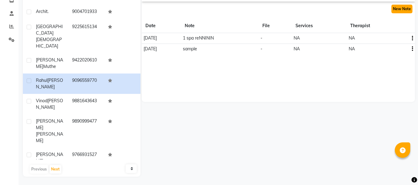
click at [401, 13] on button "New Note" at bounding box center [402, 9] width 21 height 9
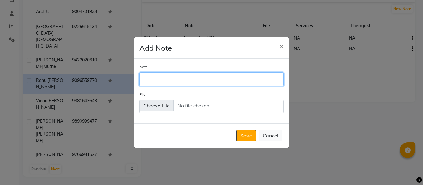
click at [165, 85] on textarea "Note" at bounding box center [211, 79] width 144 height 14
type textarea "5"
type textarea "15 Remaining"
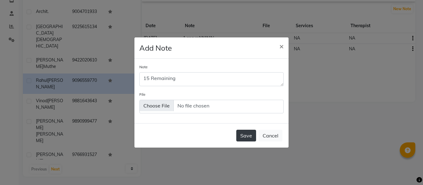
click at [254, 138] on button "Save" at bounding box center [246, 136] width 20 height 12
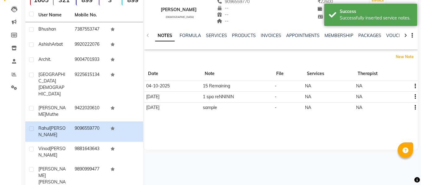
scroll to position [0, 0]
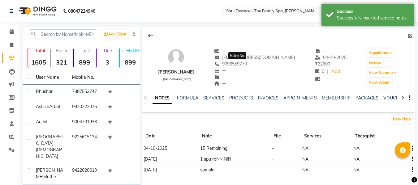
click at [247, 66] on span "9096559770" at bounding box center [230, 64] width 33 height 6
click at [4, 37] on link "Calendar" at bounding box center [9, 32] width 15 height 10
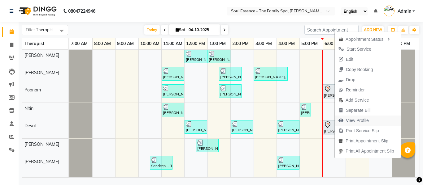
click at [363, 121] on span "View Profile" at bounding box center [357, 121] width 23 height 7
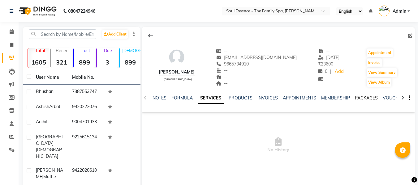
click at [371, 100] on link "PACKAGES" at bounding box center [366, 98] width 23 height 6
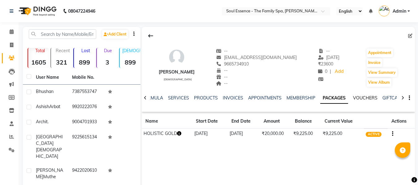
scroll to position [31, 0]
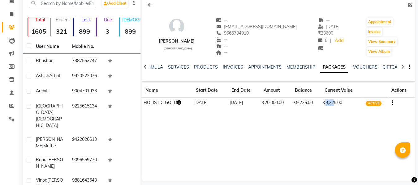
drag, startPoint x: 327, startPoint y: 102, endPoint x: 338, endPoint y: 103, distance: 10.3
click at [336, 103] on td "₹9,225.00" at bounding box center [342, 103] width 43 height 11
click at [344, 111] on div "[PERSON_NAME] [DEMOGRAPHIC_DATA] -- [EMAIL_ADDRESS][DOMAIN_NAME] 9665734910 -- …" at bounding box center [278, 55] width 273 height 118
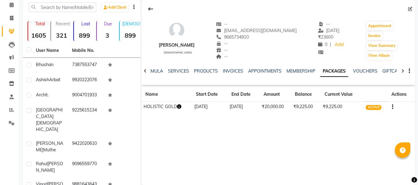
scroll to position [0, 0]
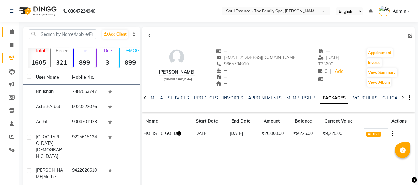
drag, startPoint x: 4, startPoint y: 35, endPoint x: 41, endPoint y: 7, distance: 46.7
click at [4, 35] on link "Calendar" at bounding box center [9, 32] width 15 height 10
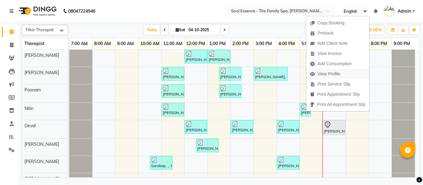
click at [323, 74] on span "View Profile" at bounding box center [328, 74] width 23 height 7
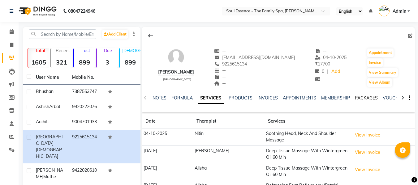
click at [364, 98] on link "PACKAGES" at bounding box center [366, 98] width 23 height 6
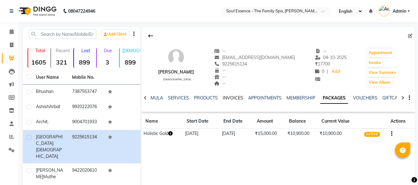
click at [232, 99] on link "INVOICES" at bounding box center [233, 98] width 20 height 6
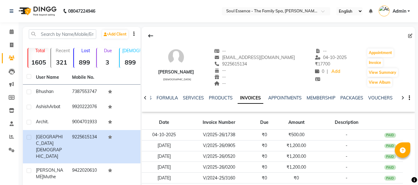
scroll to position [93, 0]
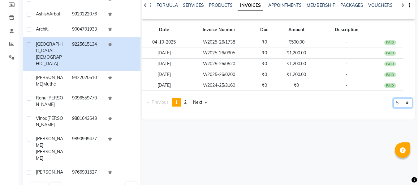
click at [404, 102] on select "5 10 50 100 500" at bounding box center [403, 103] width 19 height 10
select select "10"
click at [394, 108] on select "5 10 50 100 500" at bounding box center [403, 103] width 19 height 10
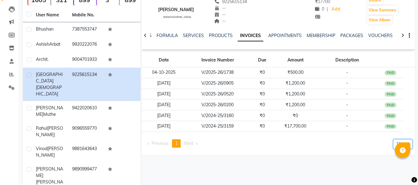
scroll to position [0, 0]
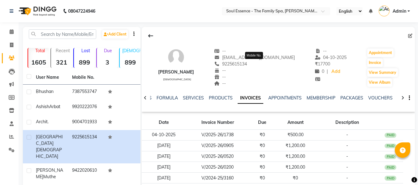
click at [247, 65] on span "9225615134" at bounding box center [230, 64] width 33 height 6
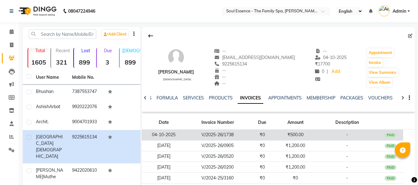
click at [295, 135] on td "₹500.00" at bounding box center [295, 135] width 41 height 11
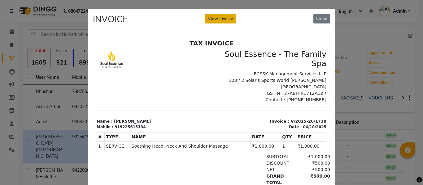
click at [228, 21] on button "View Invoice" at bounding box center [220, 19] width 31 height 10
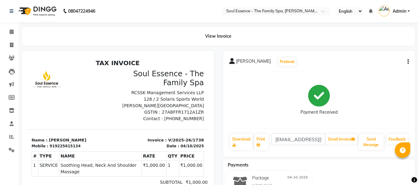
drag, startPoint x: 236, startPoint y: 61, endPoint x: 282, endPoint y: 63, distance: 45.9
click at [271, 63] on span "[PERSON_NAME]" at bounding box center [253, 62] width 35 height 9
click at [283, 74] on div "[PERSON_NAME] Prebook Payment Received Download Print [EMAIL_ADDRESS][DOMAIN_NA…" at bounding box center [319, 104] width 192 height 107
drag, startPoint x: 249, startPoint y: 61, endPoint x: 282, endPoint y: 63, distance: 32.9
click at [271, 64] on span "[PERSON_NAME]" at bounding box center [253, 62] width 35 height 9
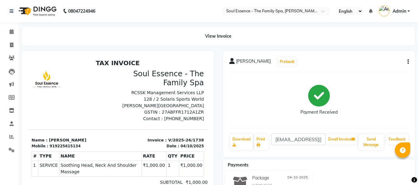
click at [282, 75] on div "[PERSON_NAME] Prebook Payment Received Download Print [EMAIL_ADDRESS][DOMAIN_NA…" at bounding box center [319, 104] width 192 height 107
click at [13, 30] on icon at bounding box center [12, 31] width 4 height 5
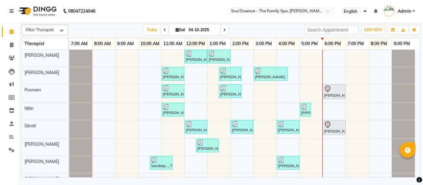
click at [204, 20] on nav "08047224946 Select Location × Soul Essence - The Family Spa, [PERSON_NAME] Colo…" at bounding box center [211, 11] width 423 height 22
click at [12, 61] on span at bounding box center [11, 58] width 11 height 7
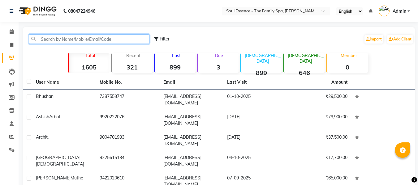
click at [36, 40] on input "text" at bounding box center [89, 39] width 121 height 10
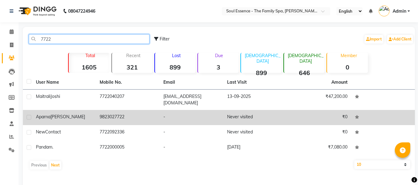
type input "7722"
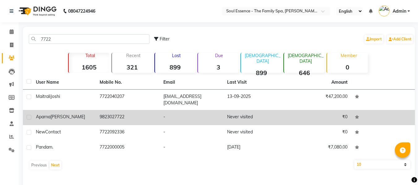
click at [146, 110] on td "9823027722" at bounding box center [128, 117] width 64 height 15
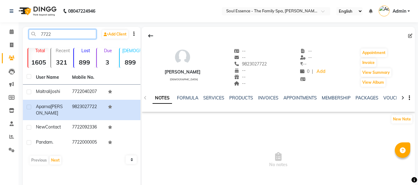
click at [80, 36] on input "7722" at bounding box center [63, 34] width 68 height 10
click at [3, 37] on link "Calendar" at bounding box center [9, 32] width 15 height 10
click at [9, 33] on span at bounding box center [11, 31] width 11 height 7
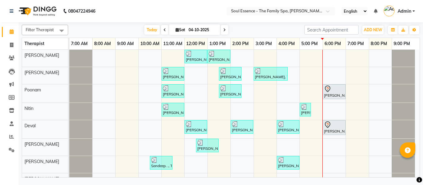
click at [226, 29] on span at bounding box center [224, 30] width 7 height 10
type input "05-10-2025"
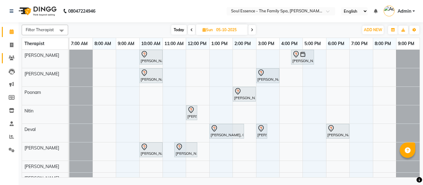
click at [16, 54] on link "Clients" at bounding box center [9, 58] width 15 height 10
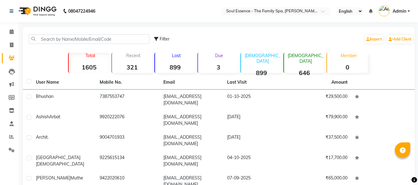
click at [96, 30] on div "Filter Import Add Client" at bounding box center [219, 39] width 390 height 20
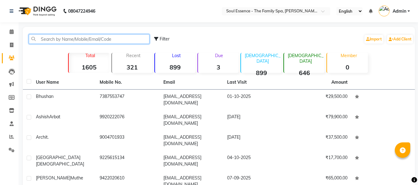
click at [94, 37] on input "text" at bounding box center [89, 39] width 121 height 10
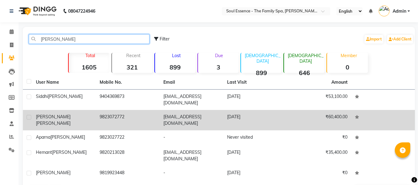
type input "[PERSON_NAME]"
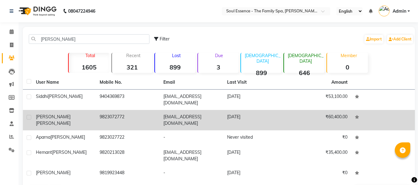
click at [197, 110] on td "[EMAIL_ADDRESS][DOMAIN_NAME]" at bounding box center [192, 120] width 64 height 20
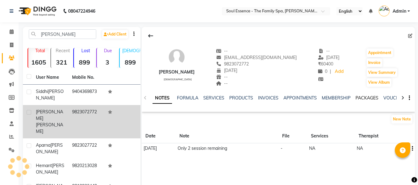
click at [366, 96] on link "PACKAGES" at bounding box center [367, 98] width 23 height 6
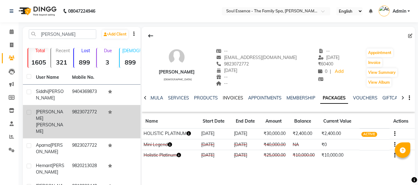
click at [224, 96] on link "INVOICES" at bounding box center [233, 98] width 20 height 6
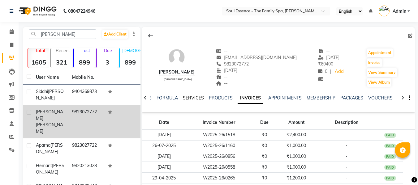
click at [198, 96] on link "SERVICES" at bounding box center [193, 98] width 21 height 6
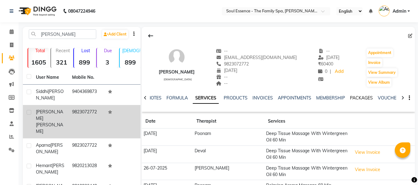
click at [355, 97] on link "PACKAGES" at bounding box center [361, 98] width 23 height 6
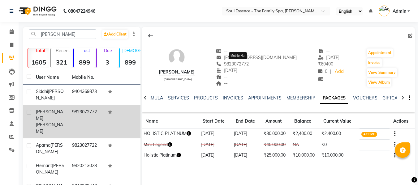
click at [242, 64] on span "9823072772" at bounding box center [232, 64] width 33 height 6
click at [227, 96] on link "INVOICES" at bounding box center [233, 98] width 20 height 6
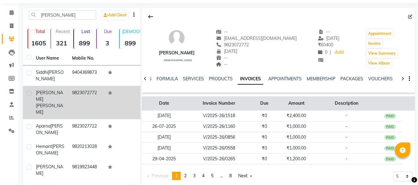
scroll to position [37, 0]
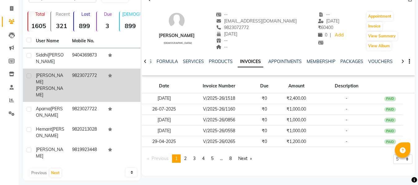
click at [398, 156] on div at bounding box center [402, 150] width 15 height 15
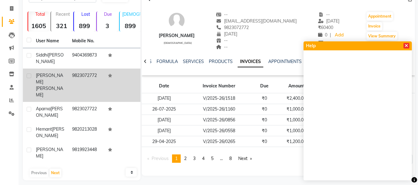
click at [406, 45] on icon at bounding box center [406, 46] width 3 height 4
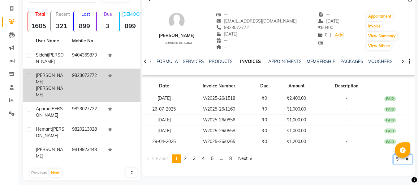
click at [394, 163] on select "5 10 50 100 500" at bounding box center [403, 160] width 19 height 10
select select "50"
click at [394, 164] on select "5 10 50 100 500" at bounding box center [403, 160] width 19 height 10
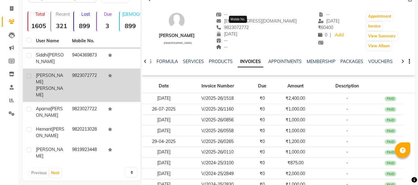
click at [248, 25] on span "9823072772" at bounding box center [232, 28] width 33 height 6
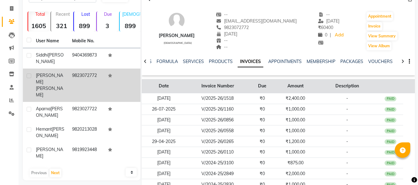
scroll to position [0, 0]
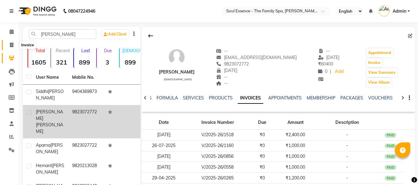
click at [14, 43] on span at bounding box center [11, 45] width 11 height 7
select select "service"
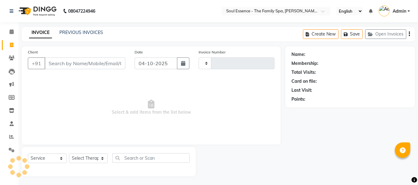
scroll to position [1, 0]
type input "1739"
select select "774"
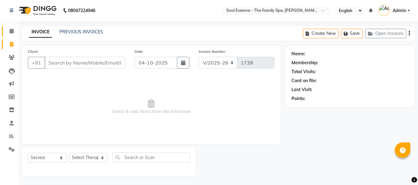
click at [11, 36] on link "Calendar" at bounding box center [9, 31] width 15 height 10
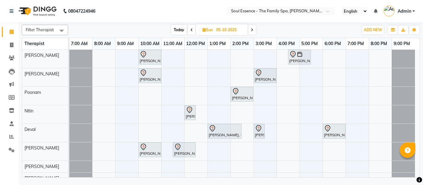
click at [239, 54] on div "[PERSON_NAME], 10:00 AM-11:00 AM, Deep Tissue Massage With Wintergreen Oil 60 M…" at bounding box center [244, 117] width 350 height 135
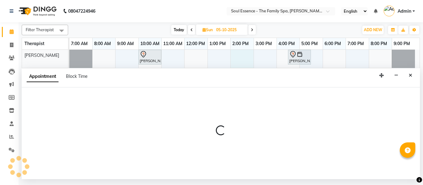
select select "64215"
select select "840"
select select "tentative"
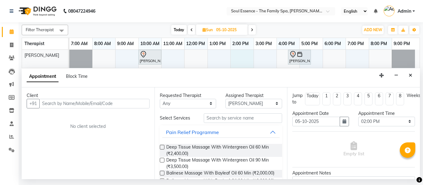
click at [65, 108] on input "text" at bounding box center [94, 104] width 110 height 10
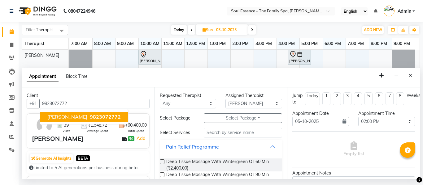
drag, startPoint x: 76, startPoint y: 110, endPoint x: 79, endPoint y: 107, distance: 4.0
click at [77, 109] on ngb-typeahead-window "[PERSON_NAME] 9823072772" at bounding box center [84, 116] width 89 height 15
click at [90, 119] on span "9823072772" at bounding box center [105, 117] width 31 height 6
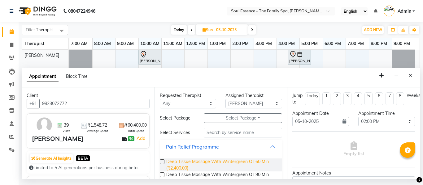
type input "9823072772"
click at [181, 162] on span "Deep Tissue Massage With Wintergreen Oil 60 Min (₹2,400.00)" at bounding box center [221, 165] width 111 height 13
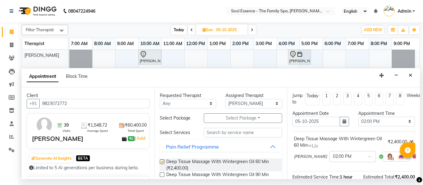
checkbox input "false"
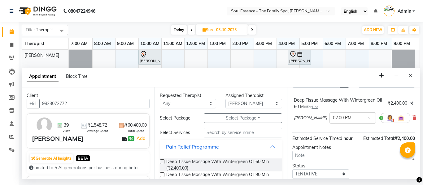
scroll to position [82, 0]
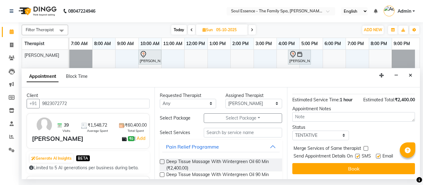
click at [357, 154] on label at bounding box center [357, 156] width 5 height 5
click at [357, 155] on input "checkbox" at bounding box center [357, 157] width 4 height 4
checkbox input "false"
click at [374, 163] on button "Book" at bounding box center [353, 168] width 123 height 11
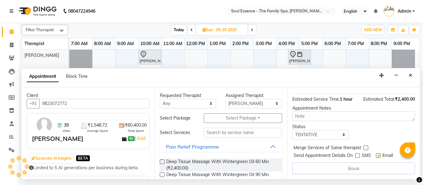
click at [351, 166] on div "Book" at bounding box center [353, 169] width 123 height 12
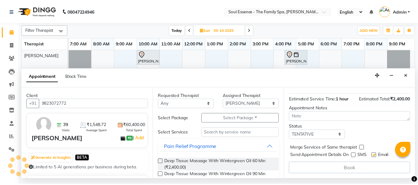
scroll to position [0, 0]
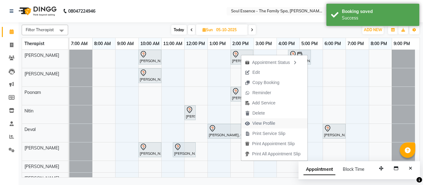
click at [265, 121] on span "View Profile" at bounding box center [263, 123] width 23 height 7
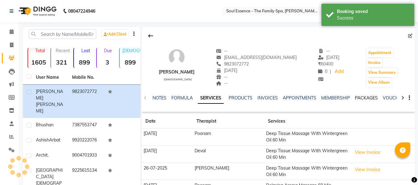
click at [372, 97] on link "PACKAGES" at bounding box center [366, 98] width 23 height 6
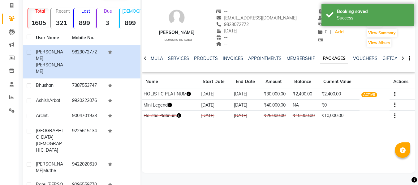
scroll to position [93, 0]
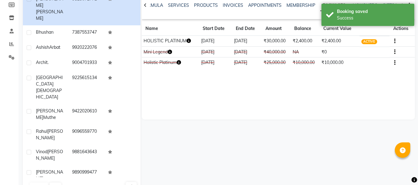
click at [395, 41] on icon "button" at bounding box center [394, 41] width 1 height 0
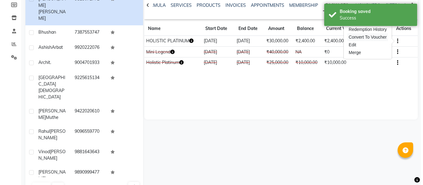
scroll to position [62, 0]
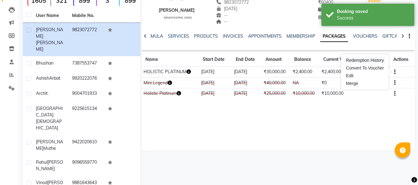
click at [364, 59] on div "Redemption History" at bounding box center [365, 61] width 41 height 8
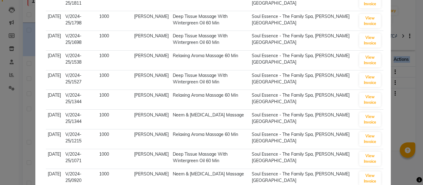
scroll to position [428, 0]
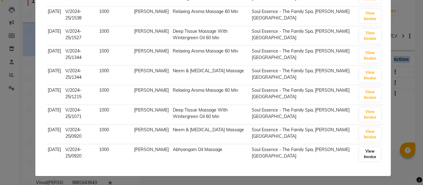
drag, startPoint x: 46, startPoint y: 45, endPoint x: 372, endPoint y: 155, distance: 344.0
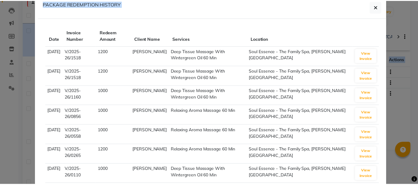
scroll to position [0, 0]
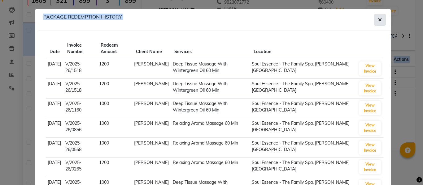
click at [376, 24] on button "button" at bounding box center [380, 20] width 12 height 12
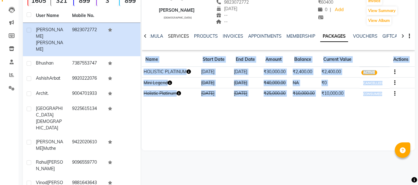
click at [179, 36] on link "SERVICES" at bounding box center [178, 36] width 21 height 6
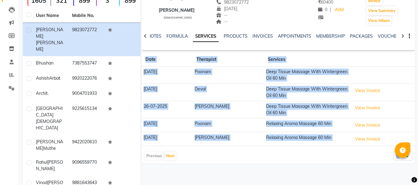
scroll to position [111, 0]
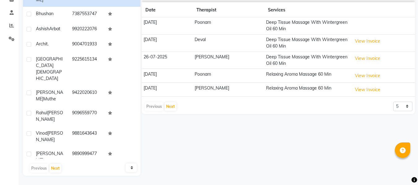
click at [399, 113] on div "[PERSON_NAME] [DEMOGRAPHIC_DATA] -- [EMAIL_ADDRESS][DOMAIN_NAME] 9823072772 [DA…" at bounding box center [278, 14] width 273 height 199
click at [401, 108] on select "5 10 50 100 500" at bounding box center [403, 107] width 19 height 10
select select "50"
click at [394, 102] on select "5 10 50 100 500" at bounding box center [403, 107] width 19 height 10
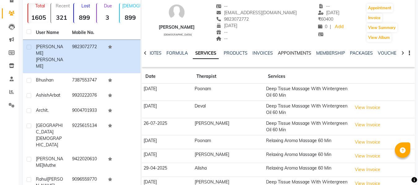
scroll to position [0, 0]
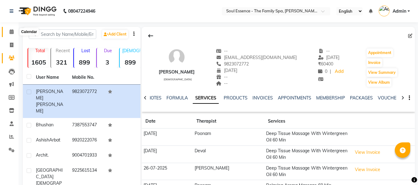
drag, startPoint x: 8, startPoint y: 35, endPoint x: 33, endPoint y: 8, distance: 37.0
click at [8, 35] on span at bounding box center [11, 31] width 11 height 7
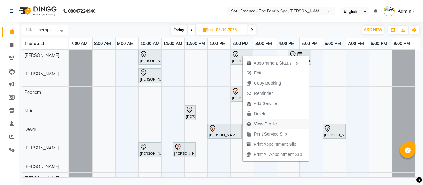
click at [271, 119] on span "View Profile" at bounding box center [262, 124] width 38 height 10
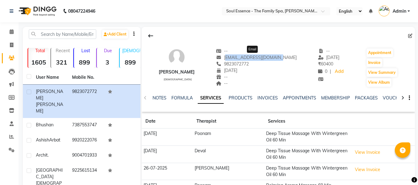
drag, startPoint x: 234, startPoint y: 57, endPoint x: 283, endPoint y: 59, distance: 49.3
click at [283, 59] on span "[EMAIL_ADDRESS][DOMAIN_NAME]" at bounding box center [256, 58] width 81 height 6
drag, startPoint x: 14, startPoint y: 28, endPoint x: 38, endPoint y: 1, distance: 36.2
click at [14, 29] on link "Calendar" at bounding box center [9, 32] width 15 height 10
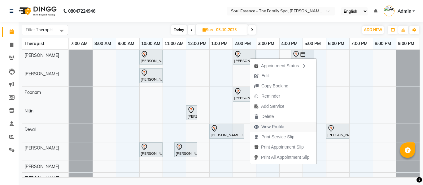
click at [273, 127] on span "View Profile" at bounding box center [272, 127] width 23 height 7
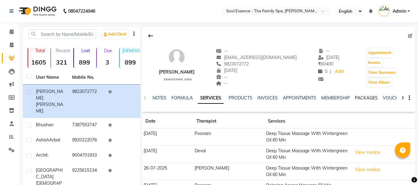
click at [366, 100] on link "PACKAGES" at bounding box center [366, 98] width 23 height 6
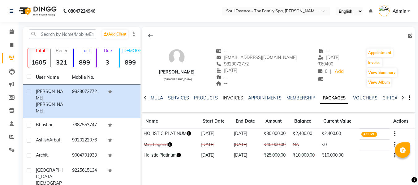
click at [232, 100] on link "INVOICES" at bounding box center [233, 98] width 20 height 6
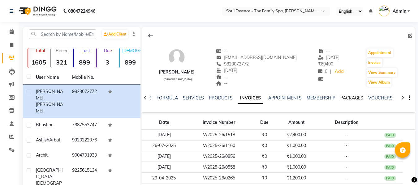
click at [343, 96] on link "PACKAGES" at bounding box center [352, 98] width 23 height 6
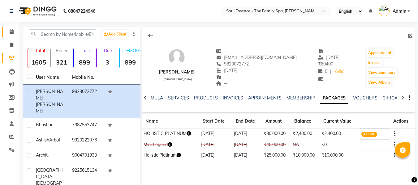
drag, startPoint x: 10, startPoint y: 28, endPoint x: 60, endPoint y: 9, distance: 53.6
click at [10, 28] on link "Calendar" at bounding box center [9, 32] width 15 height 10
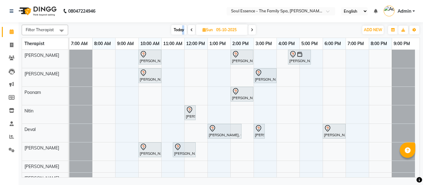
click at [183, 30] on span "Today" at bounding box center [178, 30] width 15 height 10
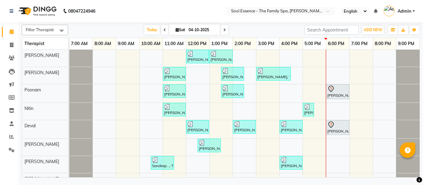
click at [170, 7] on nav "08047224946 Select Location × Soul Essence - The Family Spa, [PERSON_NAME] Colo…" at bounding box center [211, 11] width 423 height 22
drag, startPoint x: 225, startPoint y: 29, endPoint x: 219, endPoint y: 16, distance: 13.8
click at [225, 29] on span at bounding box center [224, 30] width 7 height 10
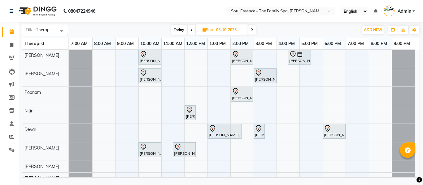
click at [174, 28] on span "Today" at bounding box center [178, 30] width 15 height 10
type input "04-10-2025"
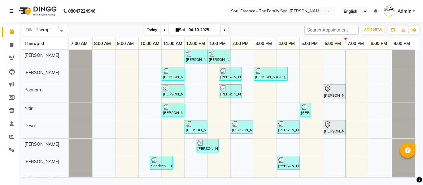
click at [153, 33] on span "Today" at bounding box center [151, 30] width 15 height 10
click at [13, 56] on icon at bounding box center [12, 58] width 6 height 5
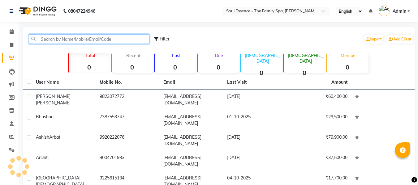
click at [96, 42] on input "text" at bounding box center [89, 39] width 121 height 10
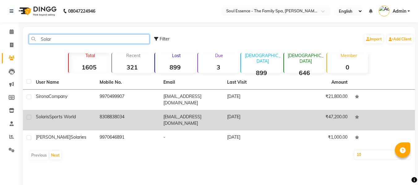
type input "Solar"
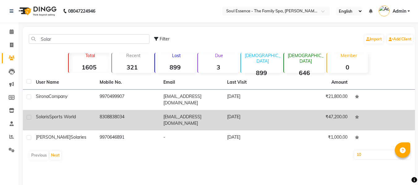
click at [76, 115] on td "Solaris Sports World" at bounding box center [64, 120] width 64 height 20
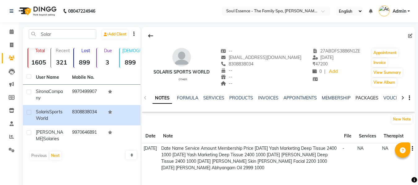
click at [363, 95] on link "PACKAGES" at bounding box center [367, 98] width 23 height 6
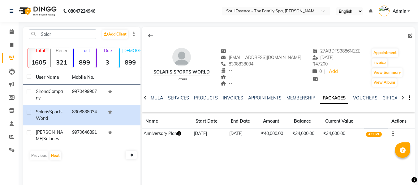
click at [144, 101] on div at bounding box center [145, 98] width 7 height 12
click at [147, 99] on div at bounding box center [145, 98] width 7 height 12
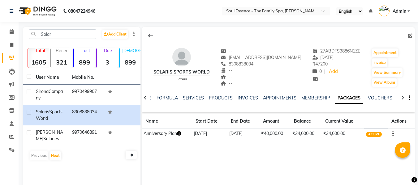
click at [147, 99] on div at bounding box center [145, 98] width 7 height 12
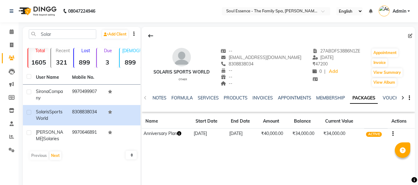
click at [151, 97] on div "NOTES FORMULA SERVICES PRODUCTS INVOICES APPOINTMENTS MEMBERSHIP PACKAGES VOUCH…" at bounding box center [273, 102] width 247 height 14
click at [156, 100] on link "NOTES" at bounding box center [160, 98] width 14 height 6
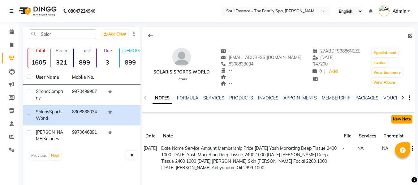
click at [406, 118] on button "New Note" at bounding box center [402, 119] width 21 height 9
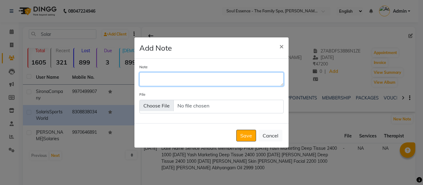
click at [151, 74] on textarea "Note" at bounding box center [211, 79] width 144 height 14
type textarea "[PERSON_NAME] [DEMOGRAPHIC_DATA] 1 hrs done [DATE]"
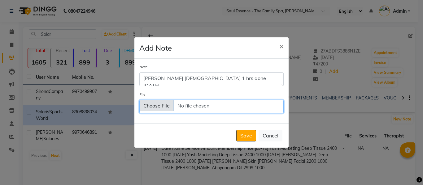
drag, startPoint x: 166, startPoint y: 76, endPoint x: 259, endPoint y: 100, distance: 95.9
click at [259, 100] on input "File" at bounding box center [211, 107] width 144 height 14
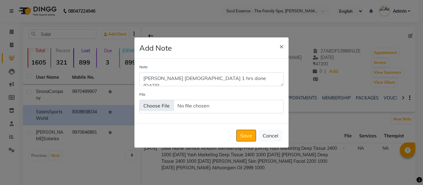
click at [258, 71] on div "Note [PERSON_NAME] [DEMOGRAPHIC_DATA] 1 hrs done [DATE]" at bounding box center [211, 75] width 144 height 22
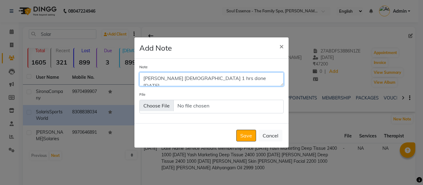
click at [258, 81] on textarea "[PERSON_NAME] [DEMOGRAPHIC_DATA] 1 hrs done [DATE]" at bounding box center [211, 79] width 144 height 14
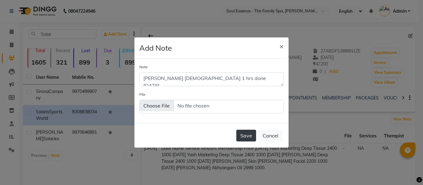
click at [243, 136] on button "Save" at bounding box center [246, 136] width 20 height 12
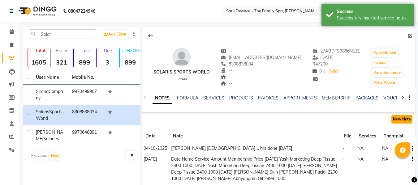
click at [397, 119] on button "New Note" at bounding box center [402, 119] width 21 height 9
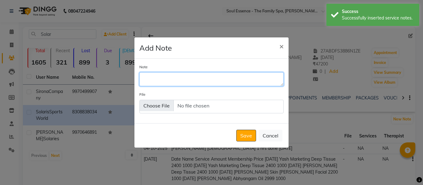
click at [216, 84] on textarea "Note" at bounding box center [211, 79] width 144 height 14
type textarea "32 remaning"
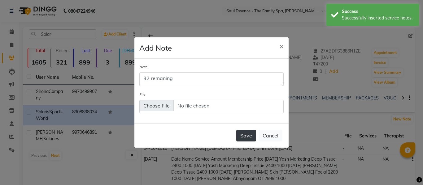
click at [248, 140] on button "Save" at bounding box center [246, 136] width 20 height 12
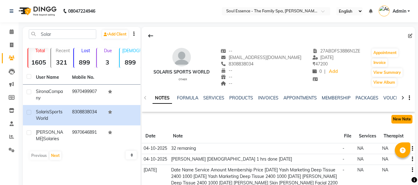
click at [407, 121] on button "New Note" at bounding box center [402, 119] width 21 height 9
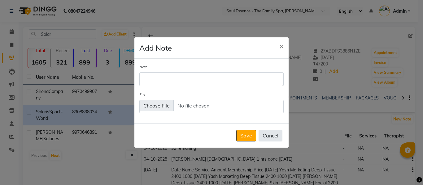
click at [280, 135] on button "Cancel" at bounding box center [271, 136] width 24 height 12
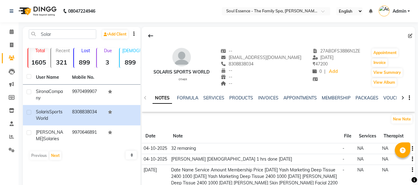
drag, startPoint x: 20, startPoint y: 9, endPoint x: 0, endPoint y: 2, distance: 21.4
click at [20, 9] on img at bounding box center [37, 10] width 42 height 17
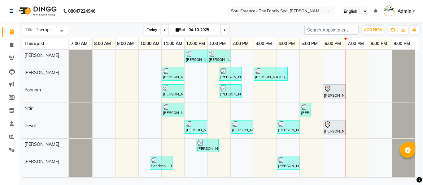
click at [153, 30] on span "Today" at bounding box center [151, 30] width 15 height 10
click at [177, 19] on nav "08047224946 Select Location × Soul Essence - The Family Spa, [PERSON_NAME] Colo…" at bounding box center [211, 11] width 423 height 22
click at [147, 31] on span "Today" at bounding box center [151, 30] width 15 height 10
click at [190, 15] on nav "08047224946 Select Location × Soul Essence - The Family Spa, [PERSON_NAME] Colo…" at bounding box center [211, 11] width 423 height 22
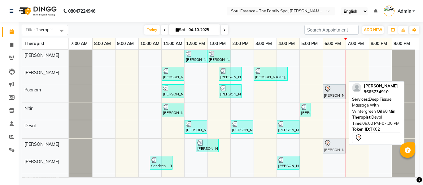
drag, startPoint x: 330, startPoint y: 127, endPoint x: 331, endPoint y: 138, distance: 11.8
click at [331, 142] on tbody "[PERSON_NAME], TK11, 12:00 PM-01:00 PM, Deep Tissue Massage With Wintergreen Oi…" at bounding box center [242, 117] width 346 height 135
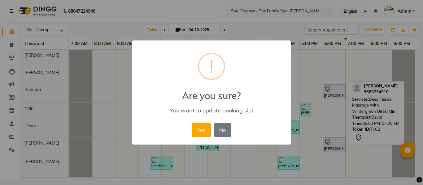
click at [205, 135] on button "Yes" at bounding box center [201, 131] width 19 height 14
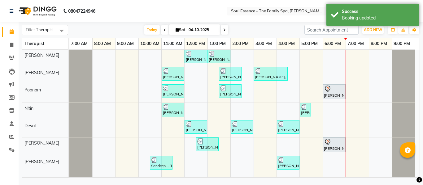
click at [330, 126] on div "[PERSON_NAME], TK11, 12:00 PM-01:00 PM, Deep Tissue Massage With Wintergreen Oi…" at bounding box center [244, 117] width 350 height 135
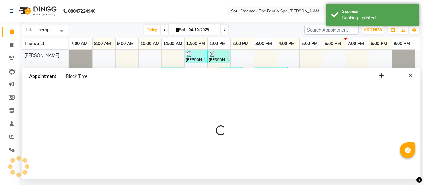
select select "66088"
select select "1080"
select select "tentative"
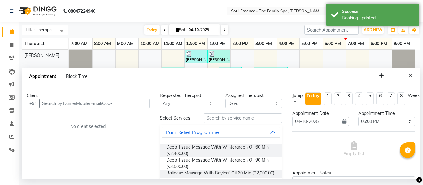
click at [103, 102] on input "text" at bounding box center [94, 104] width 110 height 10
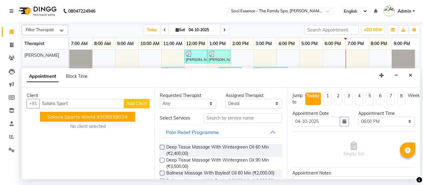
click at [118, 120] on button "Solaris Sports World 8308838034" at bounding box center [87, 117] width 95 height 10
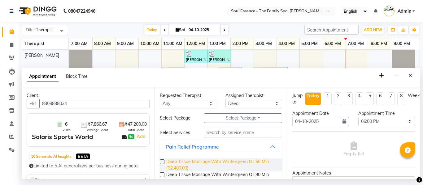
type input "8308838034"
click at [184, 163] on span "Deep Tissue Massage With Wintergreen Oil 60 Min (₹2,400.00)" at bounding box center [221, 165] width 111 height 13
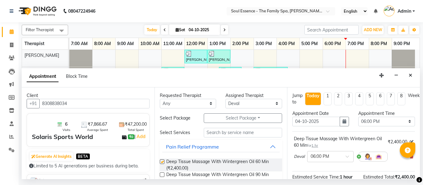
checkbox input "false"
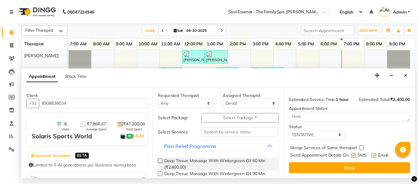
scroll to position [82, 0]
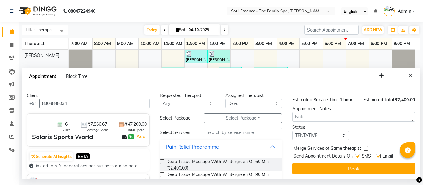
click at [359, 154] on label at bounding box center [357, 156] width 5 height 5
click at [359, 155] on input "checkbox" at bounding box center [357, 157] width 4 height 4
checkbox input "false"
click at [371, 167] on button "Book" at bounding box center [353, 168] width 123 height 11
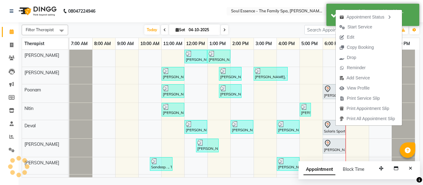
click at [247, 24] on div "Filter Therapist Select All [PERSON_NAME] [PERSON_NAME] [PERSON_NAME] [PERSON_N…" at bounding box center [221, 100] width 398 height 156
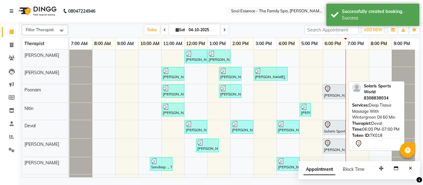
click at [335, 127] on div at bounding box center [334, 124] width 20 height 7
click at [330, 130] on div "Solaris Sports World, TK18, 06:00 PM-07:00 PM, Deep Tissue Massage With Winterg…" at bounding box center [334, 127] width 22 height 13
select select "7"
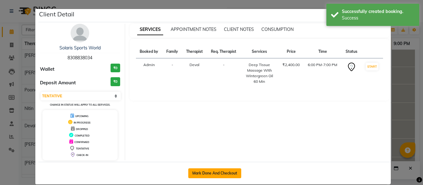
click at [230, 177] on button "Mark Done And Checkout" at bounding box center [214, 174] width 53 height 10
select select "774"
select select "service"
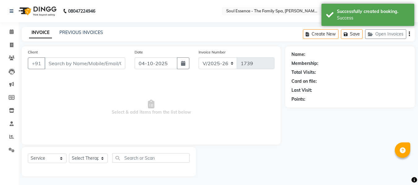
type input "8308838034"
select select "66088"
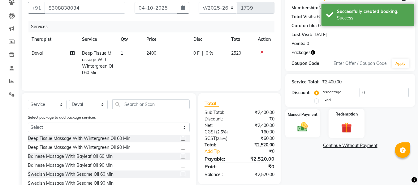
scroll to position [90, 0]
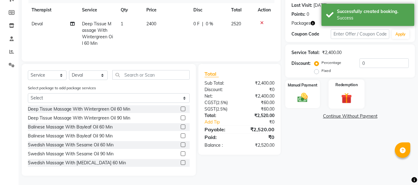
click at [352, 97] on img at bounding box center [346, 98] width 17 height 13
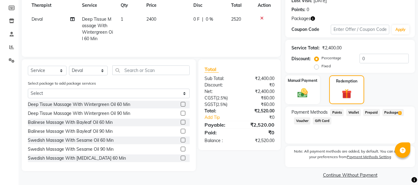
click at [389, 112] on span "Package 1" at bounding box center [393, 112] width 21 height 7
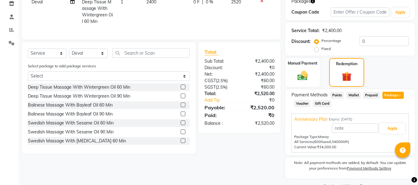
scroll to position [123, 0]
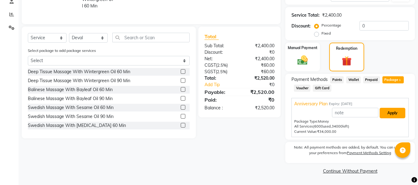
click at [387, 111] on button "Apply" at bounding box center [393, 113] width 26 height 11
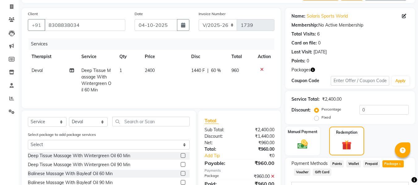
scroll to position [30, 0]
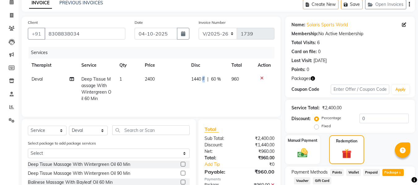
click at [203, 86] on td "1440 F | 60 %" at bounding box center [208, 88] width 40 height 33
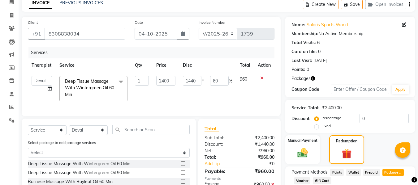
drag, startPoint x: 186, startPoint y: 74, endPoint x: 198, endPoint y: 81, distance: 13.5
click at [186, 74] on td "1440 F | 60 %" at bounding box center [207, 88] width 57 height 33
click at [198, 82] on input "1440" at bounding box center [192, 81] width 19 height 10
type input "1400"
click at [227, 59] on th "Disc" at bounding box center [207, 66] width 57 height 14
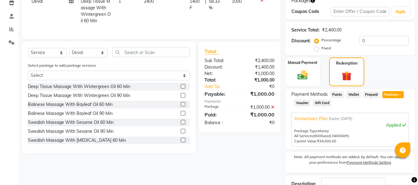
scroll to position [152, 0]
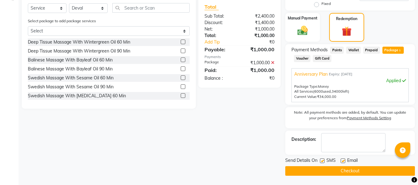
click at [322, 161] on label at bounding box center [322, 161] width 5 height 5
click at [322, 161] on input "checkbox" at bounding box center [322, 161] width 4 height 4
checkbox input "false"
click at [343, 159] on label at bounding box center [343, 161] width 5 height 5
click at [343, 159] on input "checkbox" at bounding box center [343, 161] width 4 height 4
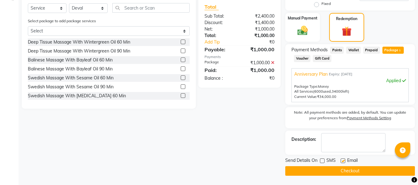
checkbox input "false"
click at [340, 167] on button "Checkout" at bounding box center [350, 172] width 130 height 10
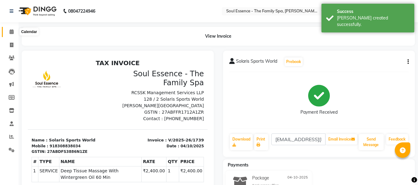
click at [10, 28] on span at bounding box center [11, 31] width 11 height 7
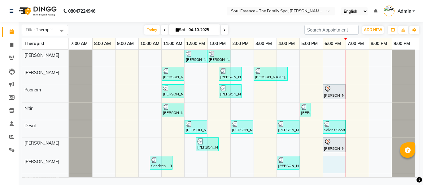
click at [337, 161] on div "[PERSON_NAME], TK11, 12:00 PM-01:00 PM, Deep Tissue Massage With Wintergreen Oi…" at bounding box center [244, 117] width 350 height 135
select select "93406"
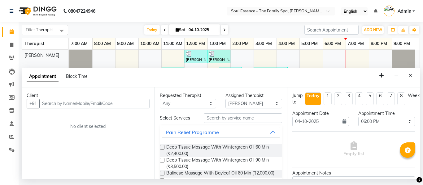
click at [60, 101] on input "text" at bounding box center [94, 104] width 110 height 10
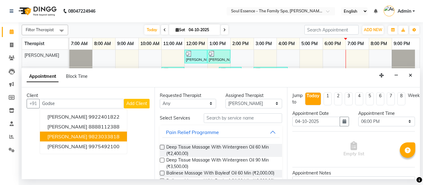
click at [75, 137] on span "[PERSON_NAME]" at bounding box center [67, 137] width 40 height 6
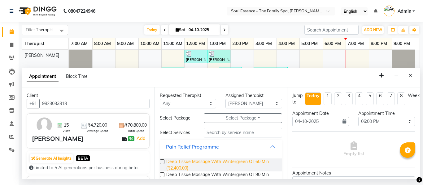
click at [208, 162] on span "Deep Tissue Massage With Wintergreen Oil 60 Min (₹2,400.00)" at bounding box center [221, 165] width 111 height 13
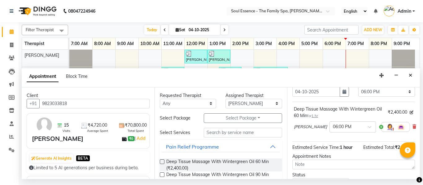
scroll to position [62, 0]
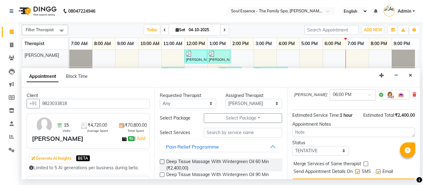
click at [338, 96] on input "text" at bounding box center [346, 94] width 27 height 7
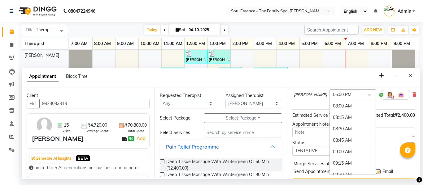
scroll to position [463, 0]
click at [330, 172] on div "07:30 PM" at bounding box center [353, 174] width 46 height 11
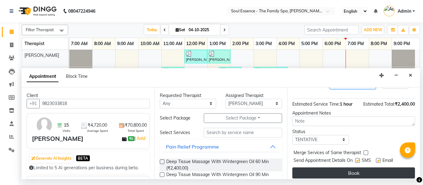
scroll to position [82, 0]
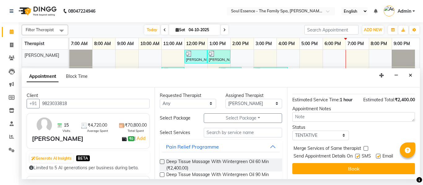
click at [357, 154] on label at bounding box center [357, 156] width 5 height 5
click at [357, 155] on input "checkbox" at bounding box center [357, 157] width 4 height 4
click at [380, 154] on label at bounding box center [378, 156] width 5 height 5
click at [380, 155] on input "checkbox" at bounding box center [378, 157] width 4 height 4
click at [376, 163] on button "Book" at bounding box center [353, 168] width 123 height 11
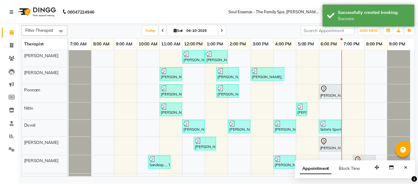
scroll to position [9, 0]
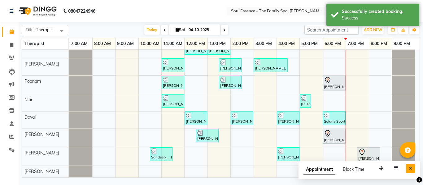
click at [412, 167] on icon "Close" at bounding box center [410, 169] width 3 height 4
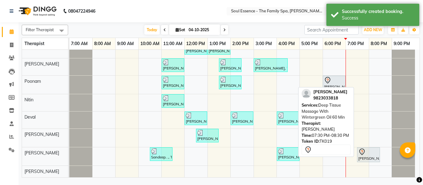
click at [362, 153] on icon at bounding box center [361, 152] width 7 height 7
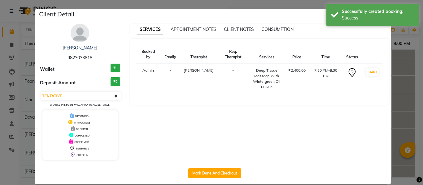
drag, startPoint x: 201, startPoint y: 172, endPoint x: 200, endPoint y: 155, distance: 16.1
click at [201, 172] on button "Mark Done And Checkout" at bounding box center [214, 174] width 53 height 10
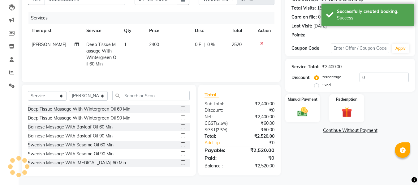
scroll to position [69, 0]
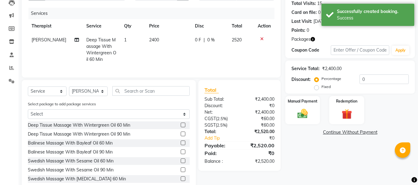
click at [350, 126] on div "Name: [PERSON_NAME] Membership: No Active Membership Total Visits: 15 Card on f…" at bounding box center [352, 84] width 134 height 215
click at [352, 112] on img at bounding box center [346, 114] width 17 height 13
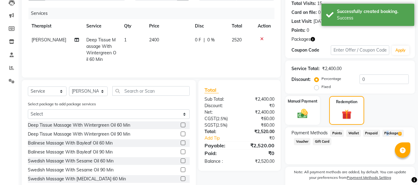
click at [385, 134] on span "Package 2" at bounding box center [393, 133] width 21 height 7
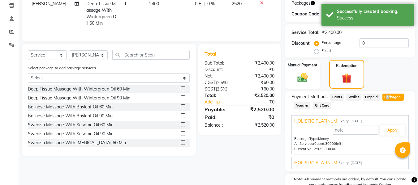
scroll to position [137, 0]
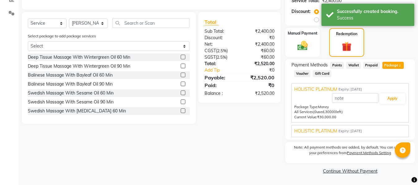
click at [340, 134] on div "HOLISTIC PLATINUM Expiry: [DATE]" at bounding box center [350, 131] width 112 height 7
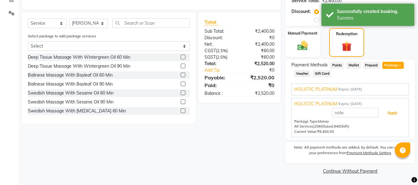
click at [400, 114] on button "Apply" at bounding box center [393, 113] width 26 height 11
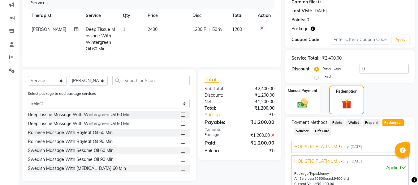
scroll to position [0, 0]
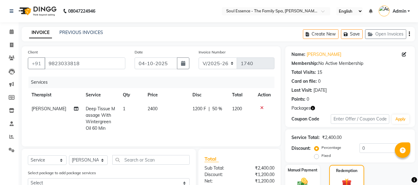
click at [201, 108] on span "1200 F" at bounding box center [200, 109] width 14 height 7
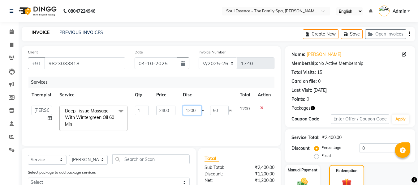
click at [191, 111] on input "1200" at bounding box center [192, 111] width 19 height 10
click at [206, 89] on th "Disc" at bounding box center [207, 95] width 57 height 14
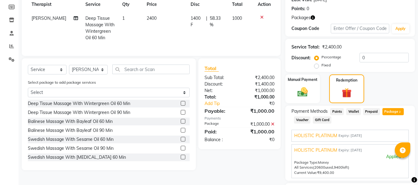
scroll to position [155, 0]
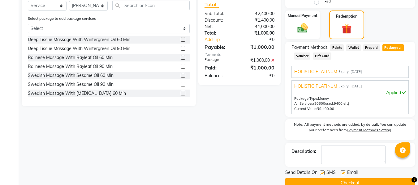
click at [321, 172] on label at bounding box center [322, 173] width 5 height 5
click at [321, 172] on input "checkbox" at bounding box center [322, 174] width 4 height 4
drag, startPoint x: 342, startPoint y: 173, endPoint x: 339, endPoint y: 180, distance: 7.4
click at [342, 173] on label at bounding box center [343, 173] width 5 height 5
click at [342, 173] on input "checkbox" at bounding box center [343, 174] width 4 height 4
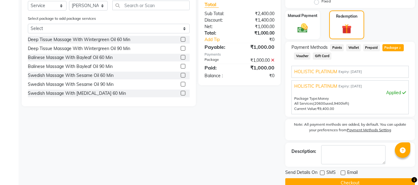
click at [339, 181] on button "Checkout" at bounding box center [350, 184] width 130 height 10
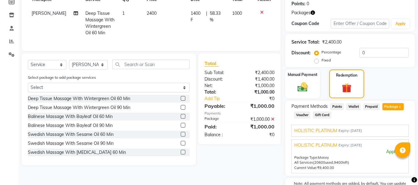
scroll to position [0, 0]
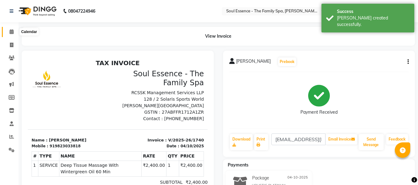
click at [10, 33] on icon at bounding box center [12, 31] width 4 height 5
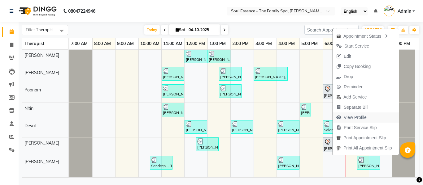
click at [355, 118] on span "View Profile" at bounding box center [355, 118] width 23 height 7
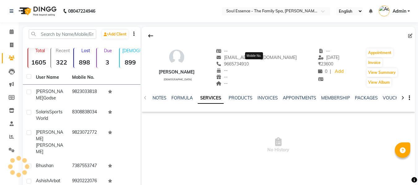
click at [249, 66] on span "9665734910" at bounding box center [232, 64] width 33 height 6
click at [249, 67] on span "9665734910" at bounding box center [232, 64] width 33 height 6
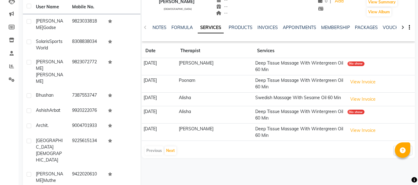
scroll to position [111, 0]
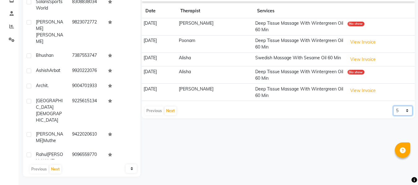
click at [394, 111] on select "5 10 50 100 500" at bounding box center [403, 111] width 19 height 10
click at [394, 106] on select "5 10 50 100 500" at bounding box center [403, 111] width 19 height 10
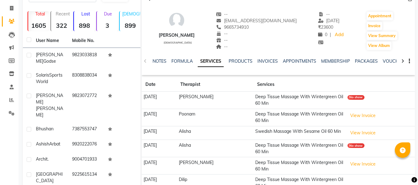
scroll to position [0, 0]
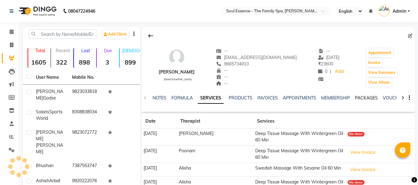
drag, startPoint x: 364, startPoint y: 97, endPoint x: 365, endPoint y: 94, distance: 3.5
click at [364, 97] on link "PACKAGES" at bounding box center [366, 98] width 23 height 6
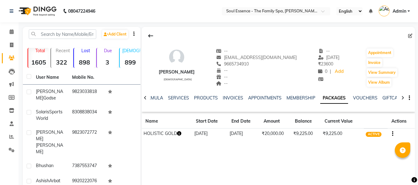
drag, startPoint x: 319, startPoint y: 57, endPoint x: 347, endPoint y: 51, distance: 28.8
click at [347, 51] on div "[PERSON_NAME] [DEMOGRAPHIC_DATA] -- [EMAIL_ADDRESS][DOMAIN_NAME] 9665734910 -- …" at bounding box center [278, 65] width 273 height 46
click at [340, 54] on div "--" at bounding box center [331, 51] width 26 height 7
drag, startPoint x: 344, startPoint y: 56, endPoint x: 320, endPoint y: 57, distance: 23.9
click at [320, 57] on div "[PERSON_NAME] [DEMOGRAPHIC_DATA] -- [EMAIL_ADDRESS][DOMAIN_NAME] 9665734910 -- …" at bounding box center [278, 65] width 273 height 46
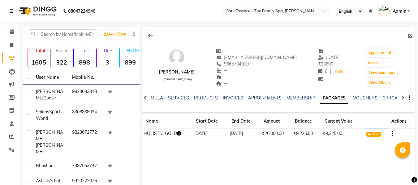
click at [337, 28] on div "[PERSON_NAME] [DEMOGRAPHIC_DATA] -- [EMAIL_ADDRESS][DOMAIN_NAME] 9665734910 -- …" at bounding box center [278, 69] width 273 height 85
click at [234, 97] on link "INVOICES" at bounding box center [233, 98] width 20 height 6
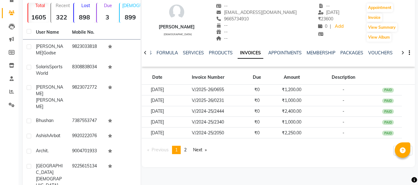
scroll to position [111, 0]
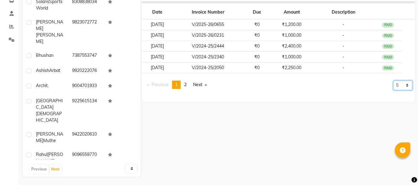
click at [405, 89] on select "5 10 50 100 500" at bounding box center [403, 86] width 19 height 10
click at [394, 90] on select "5 10 50 100 500" at bounding box center [403, 86] width 19 height 10
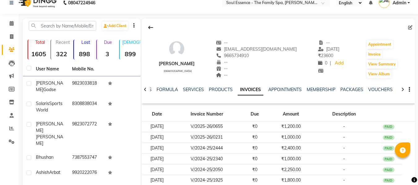
scroll to position [0, 0]
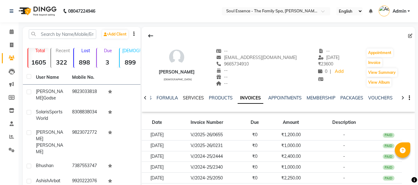
click at [195, 99] on link "SERVICES" at bounding box center [193, 98] width 21 height 6
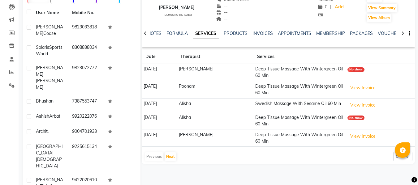
scroll to position [111, 0]
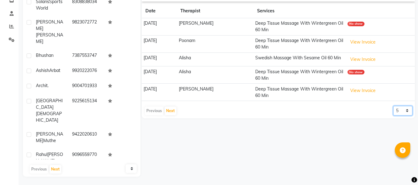
click at [394, 106] on select "5 10 50 100 500" at bounding box center [403, 111] width 19 height 10
click at [397, 115] on select "5 10 50 100 500" at bounding box center [403, 111] width 19 height 10
click at [394, 106] on select "5 10 50 100 500" at bounding box center [403, 111] width 19 height 10
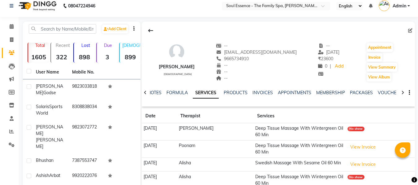
scroll to position [0, 0]
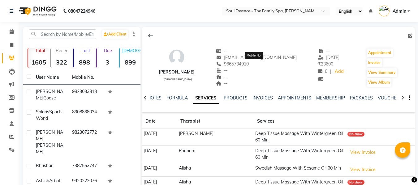
click at [249, 66] on span "9665734910" at bounding box center [232, 64] width 33 height 6
click at [360, 94] on div "NOTES FORMULA SERVICES PRODUCTS INVOICES APPOINTMENTS MEMBERSHIP PACKAGES VOUCH…" at bounding box center [278, 98] width 273 height 21
click at [360, 99] on link "PACKAGES" at bounding box center [361, 98] width 23 height 6
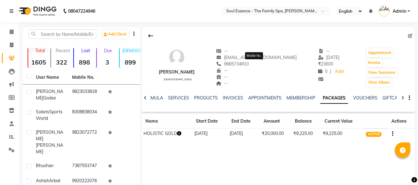
click at [249, 64] on span "9665734910" at bounding box center [232, 64] width 33 height 6
click at [177, 89] on div "NOTES FORMULA SERVICES PRODUCTS INVOICES APPOINTMENTS MEMBERSHIP PACKAGES VOUCH…" at bounding box center [278, 98] width 273 height 21
click at [173, 94] on div "NOTES FORMULA SERVICES PRODUCTS INVOICES APPOINTMENTS MEMBERSHIP PACKAGES VOUCH…" at bounding box center [278, 98] width 273 height 21
click at [174, 97] on link "SERVICES" at bounding box center [178, 98] width 21 height 6
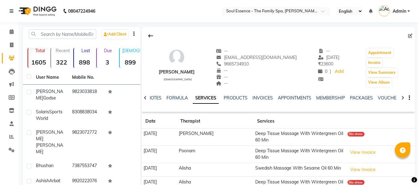
click at [145, 98] on icon at bounding box center [145, 98] width 3 height 4
click at [158, 97] on link "NOTES" at bounding box center [160, 98] width 14 height 6
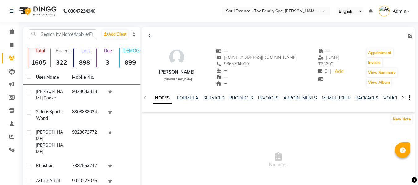
click at [377, 98] on ul "NOTES FORMULA SERVICES PRODUCTS INVOICES APPOINTMENTS MEMBERSHIP PACKAGES VOUCH…" at bounding box center [349, 98] width 393 height 7
click at [374, 98] on link "PACKAGES" at bounding box center [367, 98] width 23 height 6
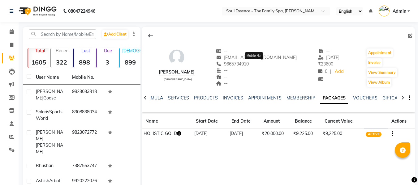
click at [249, 64] on span "9665734910" at bounding box center [232, 64] width 33 height 6
click at [228, 24] on div "08047224946 Select Location × Soul Essence - The Family Spa, [PERSON_NAME] Colo…" at bounding box center [209, 148] width 418 height 297
click at [238, 9] on input "text" at bounding box center [270, 12] width 90 height 6
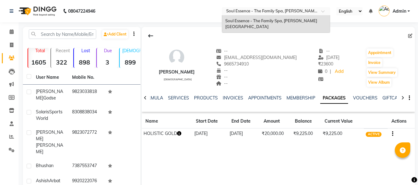
click at [199, 15] on nav "08047224946 Select Location × Soul Essence - The Family Spa, [PERSON_NAME][GEOG…" at bounding box center [209, 11] width 418 height 22
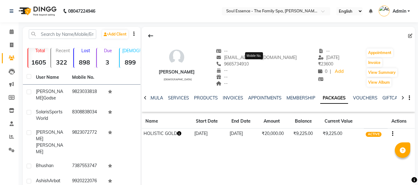
click at [249, 63] on span "9665734910" at bounding box center [232, 64] width 33 height 6
click at [298, 100] on link "MEMBERSHIP" at bounding box center [301, 98] width 29 height 6
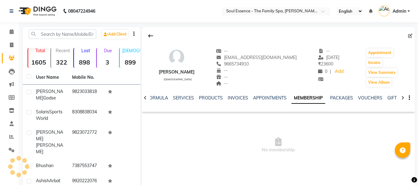
click at [245, 93] on div "NOTES FORMULA SERVICES PRODUCTS INVOICES APPOINTMENTS MEMBERSHIP PACKAGES VOUCH…" at bounding box center [278, 98] width 273 height 21
click at [240, 96] on link "INVOICES" at bounding box center [238, 98] width 20 height 6
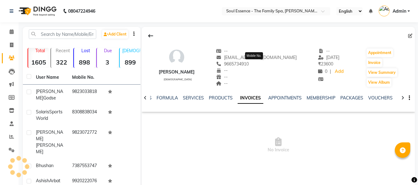
click at [249, 67] on span "9665734910" at bounding box center [232, 64] width 33 height 6
click at [342, 97] on link "PACKAGES" at bounding box center [352, 98] width 23 height 6
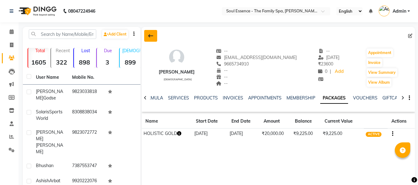
click at [157, 37] on button at bounding box center [150, 36] width 13 height 12
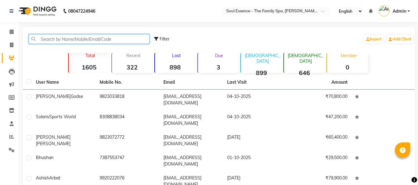
click at [74, 39] on input "text" at bounding box center [89, 39] width 121 height 10
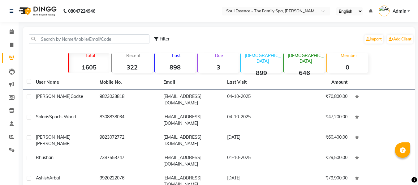
click at [180, 27] on div "Filter Import Add Client Total 1605 Recent 322 Lost 898 Due 3 [DEMOGRAPHIC_DATA…" at bounding box center [219, 160] width 392 height 266
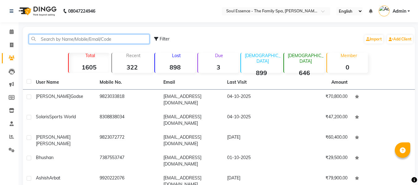
click at [94, 36] on input "text" at bounding box center [89, 39] width 121 height 10
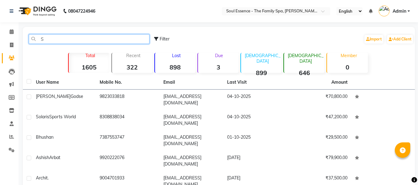
click at [96, 36] on input "S" at bounding box center [89, 39] width 121 height 10
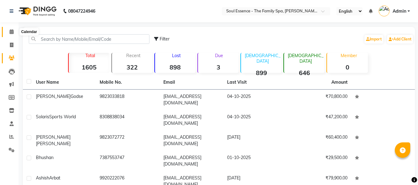
click at [10, 35] on span at bounding box center [11, 31] width 11 height 7
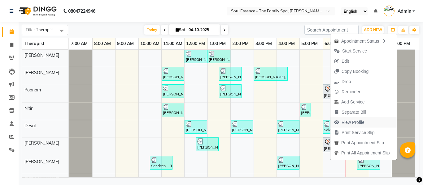
click at [349, 121] on span "View Profile" at bounding box center [353, 123] width 23 height 7
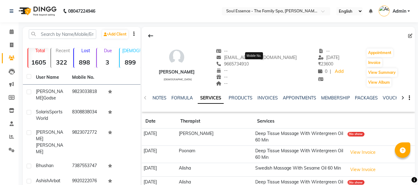
click at [249, 66] on span "9665734910" at bounding box center [232, 64] width 33 height 6
click at [15, 46] on span at bounding box center [11, 45] width 11 height 7
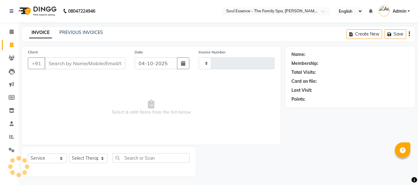
scroll to position [1, 0]
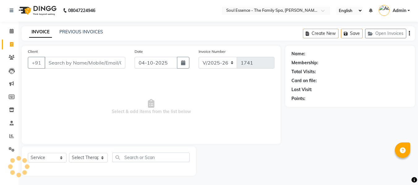
click at [72, 63] on input "Client" at bounding box center [85, 63] width 81 height 12
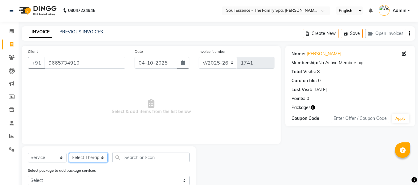
click at [80, 157] on select "Select Therapist Deval [PERSON_NAME] [PERSON_NAME] [PERSON_NAME]" at bounding box center [88, 158] width 39 height 10
click at [69, 153] on select "Select Therapist Deval [PERSON_NAME] [PERSON_NAME] [PERSON_NAME]" at bounding box center [88, 158] width 39 height 10
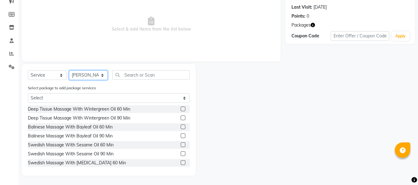
scroll to position [0, 0]
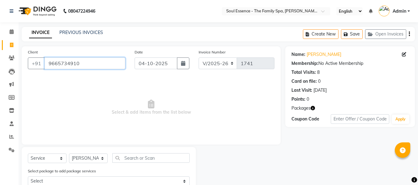
drag, startPoint x: 89, startPoint y: 63, endPoint x: 23, endPoint y: 58, distance: 66.1
click at [23, 58] on div "Client [PHONE_NUMBER] Date [DATE] Invoice Number V/2025 V/[PHONE_NUMBER] Select…" at bounding box center [151, 95] width 259 height 98
click at [11, 57] on icon at bounding box center [12, 58] width 6 height 5
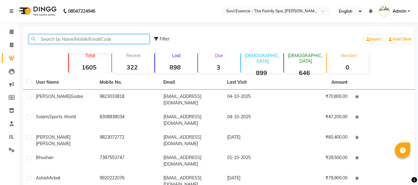
click at [73, 42] on input "text" at bounding box center [89, 39] width 121 height 10
click at [89, 36] on input "text" at bounding box center [89, 39] width 121 height 10
click at [65, 38] on input "text" at bounding box center [89, 39] width 121 height 10
paste input "9665734910"
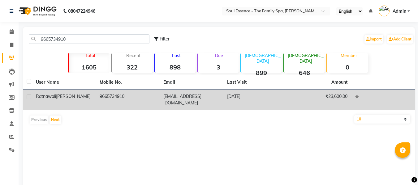
click at [168, 99] on td "[EMAIL_ADDRESS][DOMAIN_NAME]" at bounding box center [192, 100] width 64 height 20
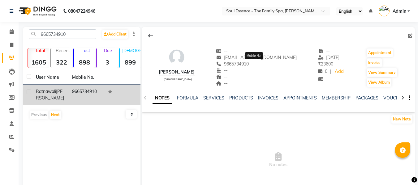
click at [249, 66] on span "9665734910" at bounding box center [232, 64] width 33 height 6
click at [365, 100] on link "PACKAGES" at bounding box center [367, 98] width 23 height 6
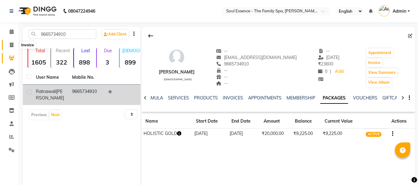
click at [15, 45] on span at bounding box center [11, 45] width 11 height 7
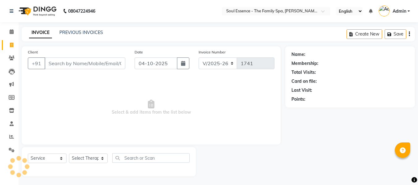
scroll to position [1, 0]
click at [111, 62] on input "Client" at bounding box center [85, 63] width 81 height 12
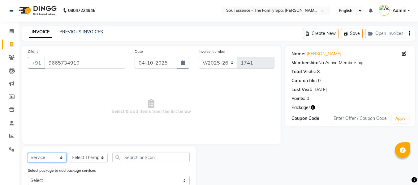
click at [52, 156] on select "Select Service Product Membership Package Voucher Prepaid Gift Card" at bounding box center [47, 158] width 39 height 10
click at [28, 153] on select "Select Service Product Membership Package Voucher Prepaid Gift Card" at bounding box center [47, 158] width 39 height 10
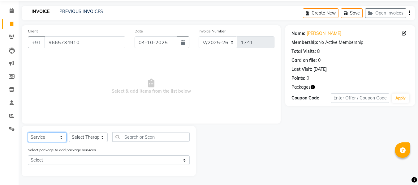
scroll to position [21, 0]
click at [94, 137] on select "Select Therapist Deval [PERSON_NAME] [PERSON_NAME] [PERSON_NAME]" at bounding box center [88, 138] width 39 height 10
click at [69, 133] on select "Select Therapist Deval [PERSON_NAME] [PERSON_NAME] [PERSON_NAME]" at bounding box center [88, 138] width 39 height 10
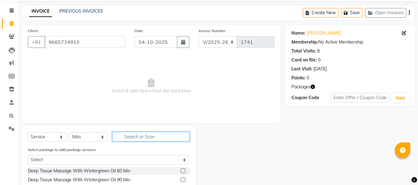
click at [145, 142] on div "Select Service Product Membership Package Voucher Prepaid Gift Card Select Ther…" at bounding box center [109, 139] width 162 height 15
click at [181, 172] on label at bounding box center [183, 171] width 5 height 5
click at [181, 172] on input "checkbox" at bounding box center [183, 171] width 4 height 4
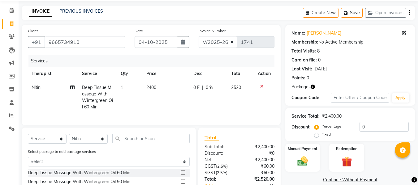
click at [181, 49] on div "Date [DATE]" at bounding box center [162, 40] width 64 height 25
click at [183, 44] on icon "button" at bounding box center [183, 42] width 4 height 5
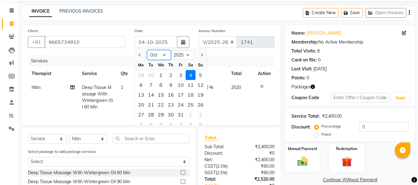
drag, startPoint x: 163, startPoint y: 55, endPoint x: 163, endPoint y: 59, distance: 3.4
click at [163, 55] on select "Jan Feb Mar Apr May Jun [DATE] Aug Sep Oct Nov Dec" at bounding box center [159, 54] width 24 height 9
click at [147, 50] on select "Jan Feb Mar Apr May Jun [DATE] Aug Sep Oct Nov Dec" at bounding box center [159, 54] width 24 height 9
click at [180, 85] on div "7" at bounding box center [181, 85] width 10 height 10
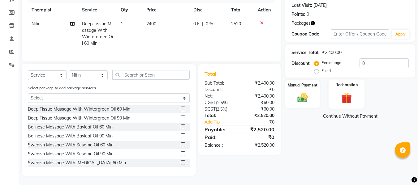
scroll to position [90, 0]
click at [340, 97] on img at bounding box center [346, 98] width 17 height 13
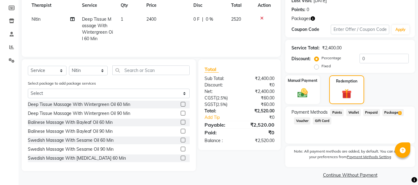
click at [387, 109] on div "Payment Methods Points Wallet Prepaid Package 1 Voucher Gift Card" at bounding box center [350, 125] width 130 height 37
click at [389, 111] on span "Package 1" at bounding box center [393, 112] width 21 height 7
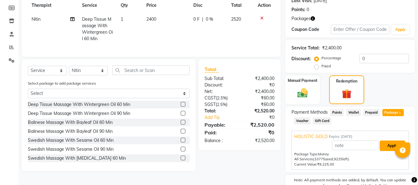
click at [389, 142] on button "Apply" at bounding box center [393, 146] width 26 height 11
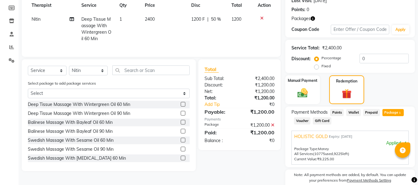
click at [197, 23] on td "1200 F | 50 %" at bounding box center [208, 28] width 40 height 33
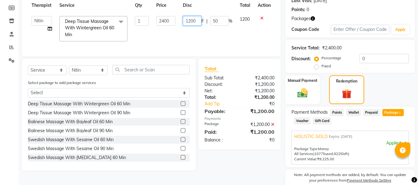
drag, startPoint x: 166, startPoint y: 21, endPoint x: 156, endPoint y: 20, distance: 10.3
click at [156, 20] on tr "Deval Gauri [PERSON_NAME] Poonam [PERSON_NAME] [PERSON_NAME] Deep Tissue Massag…" at bounding box center [151, 28] width 247 height 33
click at [221, 10] on th "Disc" at bounding box center [207, 5] width 57 height 14
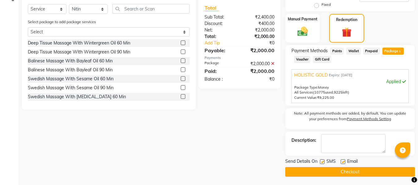
scroll to position [152, 0]
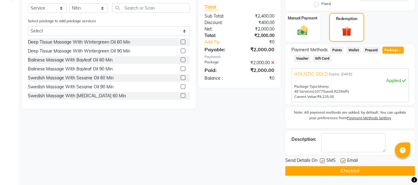
click at [323, 161] on label at bounding box center [322, 161] width 5 height 5
click at [323, 161] on input "checkbox" at bounding box center [322, 161] width 4 height 4
click at [343, 159] on label at bounding box center [343, 161] width 5 height 5
click at [343, 159] on input "checkbox" at bounding box center [343, 161] width 4 height 4
click at [343, 171] on button "Checkout" at bounding box center [350, 172] width 130 height 10
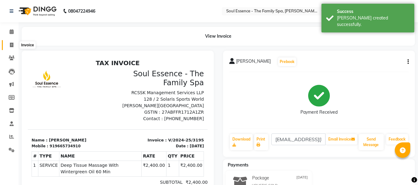
click at [7, 44] on span at bounding box center [11, 45] width 11 height 7
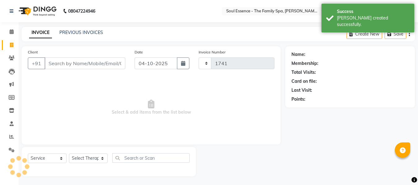
scroll to position [1, 0]
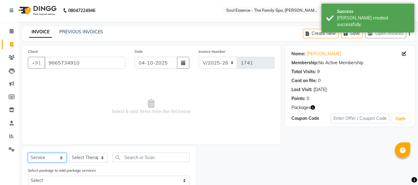
click at [46, 156] on select "Select Service Product Membership Package Voucher Prepaid Gift Card" at bounding box center [47, 158] width 39 height 10
click at [28, 153] on select "Select Service Product Membership Package Voucher Prepaid Gift Card" at bounding box center [47, 158] width 39 height 10
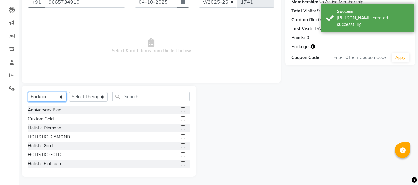
scroll to position [63, 0]
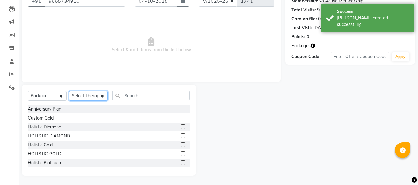
click at [97, 97] on select "Select Therapist Deval [PERSON_NAME] [PERSON_NAME] [PERSON_NAME]" at bounding box center [88, 96] width 39 height 10
click at [69, 91] on select "Select Therapist Deval [PERSON_NAME] [PERSON_NAME] [PERSON_NAME]" at bounding box center [88, 96] width 39 height 10
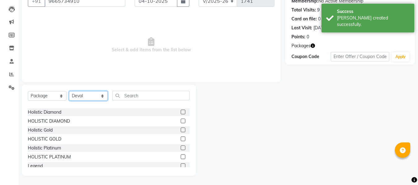
scroll to position [28, 0]
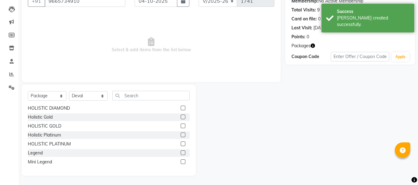
click at [181, 126] on label at bounding box center [183, 126] width 5 height 5
click at [181, 126] on input "checkbox" at bounding box center [183, 126] width 4 height 4
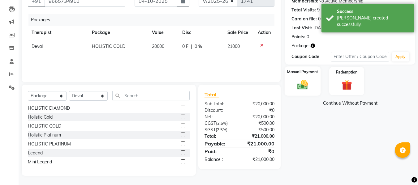
click at [300, 89] on img at bounding box center [302, 85] width 17 height 12
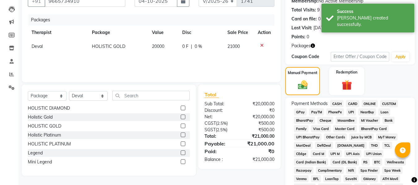
click at [355, 103] on span "CARD" at bounding box center [352, 103] width 13 height 7
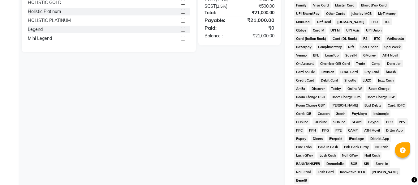
scroll to position [259, 0]
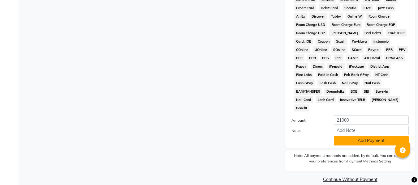
click at [351, 136] on button "Add Payment" at bounding box center [371, 141] width 75 height 10
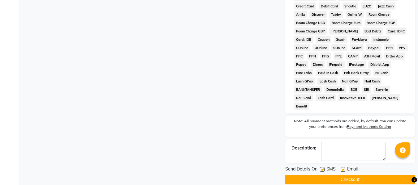
scroll to position [261, 0]
click at [324, 167] on label at bounding box center [322, 169] width 5 height 5
click at [324, 168] on input "checkbox" at bounding box center [322, 170] width 4 height 4
click at [343, 167] on label at bounding box center [343, 169] width 5 height 5
click at [343, 168] on input "checkbox" at bounding box center [343, 170] width 4 height 4
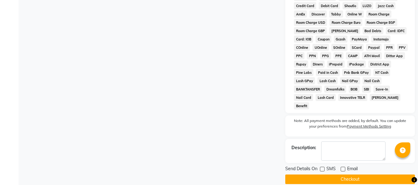
drag, startPoint x: 336, startPoint y: 172, endPoint x: 252, endPoint y: 152, distance: 85.9
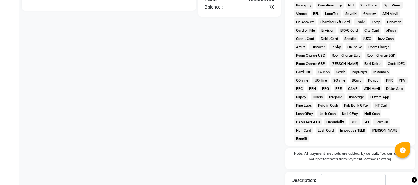
scroll to position [137, 0]
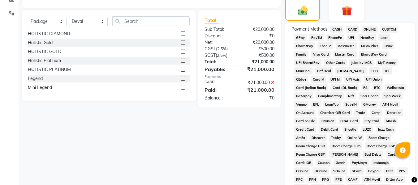
click at [351, 28] on span "CARD" at bounding box center [352, 29] width 13 height 7
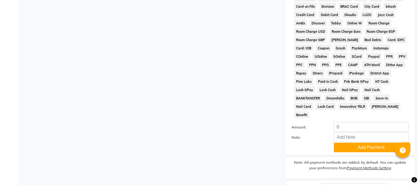
scroll to position [294, 0]
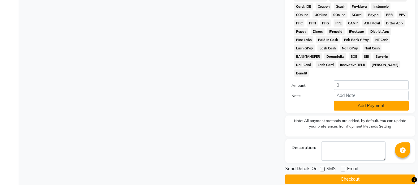
click at [372, 101] on button "Add Payment" at bounding box center [371, 106] width 75 height 10
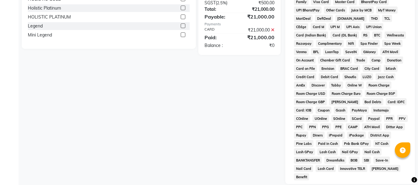
scroll to position [261, 0]
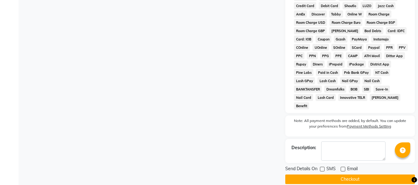
click at [351, 175] on button "Checkout" at bounding box center [350, 180] width 130 height 10
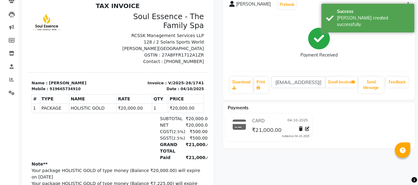
scroll to position [1, 0]
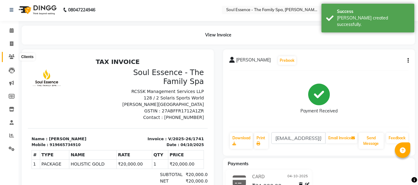
click at [12, 58] on icon at bounding box center [12, 56] width 6 height 5
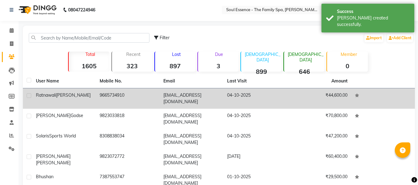
click at [68, 93] on span "[PERSON_NAME]" at bounding box center [73, 96] width 35 height 6
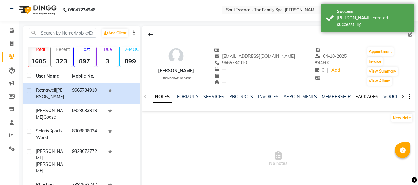
click at [368, 96] on link "PACKAGES" at bounding box center [367, 97] width 23 height 6
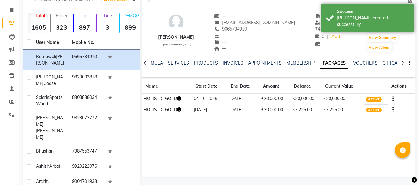
scroll to position [63, 0]
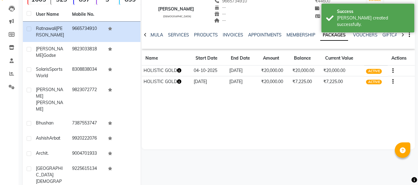
click at [394, 70] on td at bounding box center [401, 71] width 27 height 11
click at [392, 71] on button "button" at bounding box center [392, 71] width 4 height 7
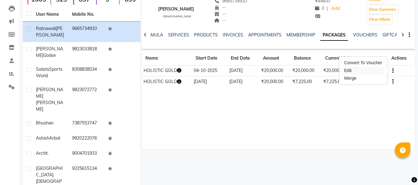
click at [359, 72] on div "Edit" at bounding box center [363, 71] width 41 height 8
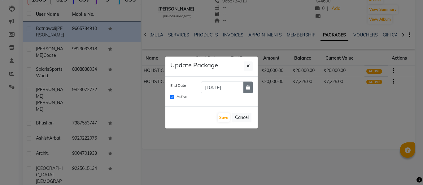
click at [246, 83] on button "button" at bounding box center [247, 88] width 9 height 12
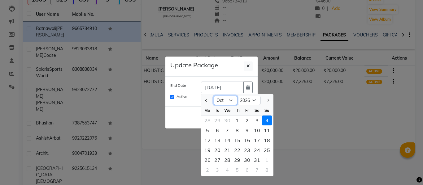
click at [221, 102] on select "Jan Feb Mar Apr May Jun [DATE] Aug Sep Oct Nov Dec" at bounding box center [226, 100] width 24 height 9
click at [214, 96] on select "Jan Feb Mar Apr May Jun [DATE] Aug Sep Oct Nov Dec" at bounding box center [226, 100] width 24 height 9
click at [251, 103] on select "2025 2026 2027 2028 2029 2030 2031 2032 2033 2034 2035 2036" at bounding box center [249, 100] width 24 height 9
click at [237, 96] on select "2025 2026 2027 2028 2029 2030 2031 2032 2033 2034 2035 2036" at bounding box center [249, 100] width 24 height 9
click at [268, 159] on div "31" at bounding box center [267, 160] width 10 height 10
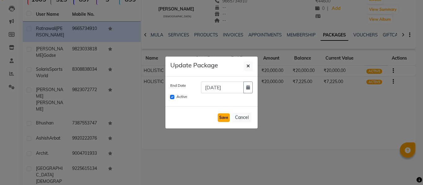
click at [229, 120] on button "Save" at bounding box center [224, 118] width 12 height 9
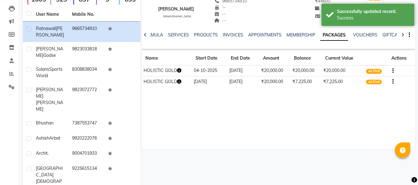
click at [393, 82] on icon "button" at bounding box center [393, 82] width 1 height 0
click at [352, 87] on div "Edit" at bounding box center [363, 86] width 41 height 8
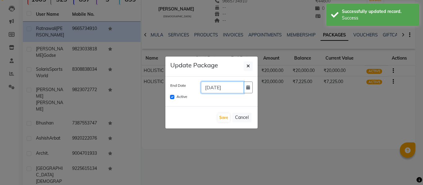
click at [242, 84] on input "[DATE]" at bounding box center [222, 88] width 43 height 12
click at [246, 89] on icon "button" at bounding box center [248, 87] width 4 height 4
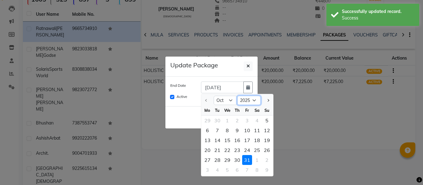
click at [246, 102] on select "2025 2026 2027 2028 2029 2030 2031 2032 2033 2034 2035" at bounding box center [249, 100] width 24 height 9
click at [237, 96] on select "2025 2026 2027 2028 2029 2030 2031 2032 2033 2034 2035" at bounding box center [249, 100] width 24 height 9
click at [231, 100] on select "Jan Feb Mar Apr May Jun [DATE] Aug Sep Oct Nov Dec" at bounding box center [226, 100] width 24 height 9
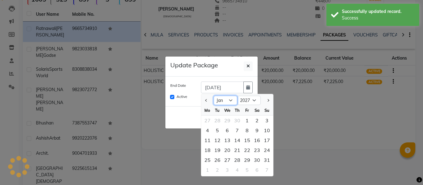
click at [214, 96] on select "Jan Feb Mar Apr May Jun [DATE] Aug Sep Oct Nov Dec" at bounding box center [226, 100] width 24 height 9
click at [265, 159] on div "31" at bounding box center [267, 160] width 10 height 10
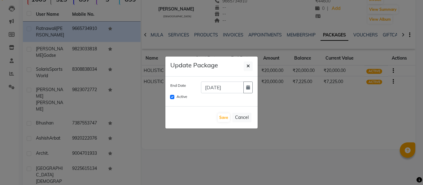
click at [217, 117] on div "Save Cancel" at bounding box center [211, 118] width 92 height 22
click at [224, 120] on button "Save" at bounding box center [224, 118] width 12 height 9
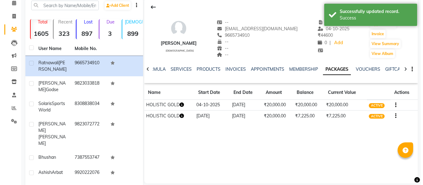
scroll to position [0, 0]
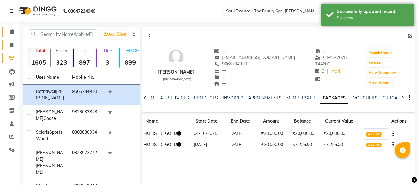
drag, startPoint x: 13, startPoint y: 45, endPoint x: 14, endPoint y: 33, distance: 12.7
click at [13, 45] on icon at bounding box center [11, 45] width 3 height 5
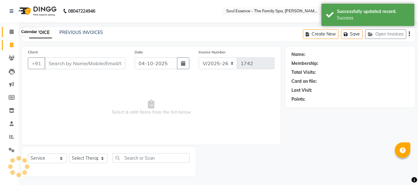
click at [13, 32] on icon at bounding box center [12, 31] width 4 height 5
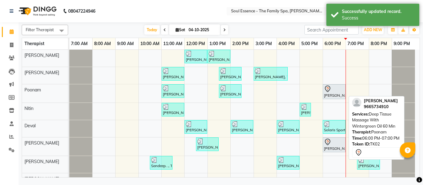
click at [330, 92] on icon at bounding box center [327, 88] width 7 height 7
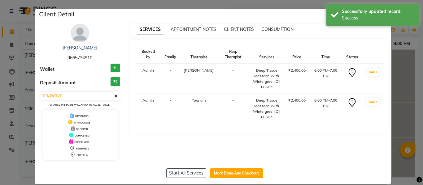
click at [394, 36] on ngb-modal-window "Client Detail [PERSON_NAME] 9665734910 Wallet ₹0 Deposit Amount ₹0 Select IN SE…" at bounding box center [211, 92] width 423 height 185
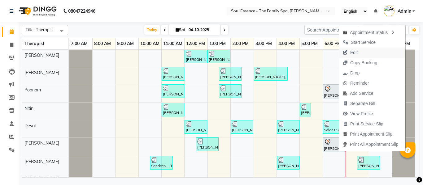
click at [351, 49] on span "Edit" at bounding box center [350, 53] width 22 height 10
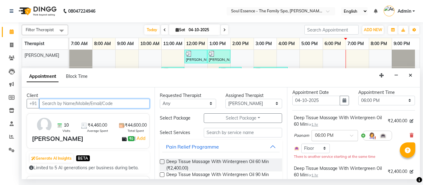
scroll to position [31, 0]
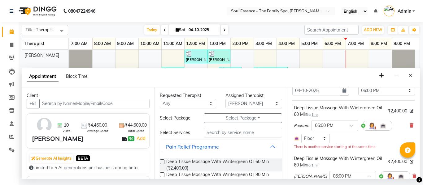
click at [410, 125] on icon at bounding box center [412, 126] width 4 height 4
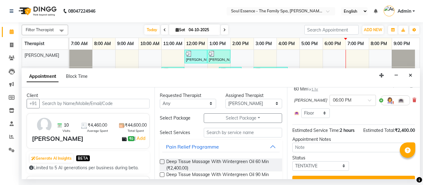
drag, startPoint x: 405, startPoint y: 102, endPoint x: 370, endPoint y: 104, distance: 35.7
click at [412, 102] on icon at bounding box center [414, 100] width 4 height 4
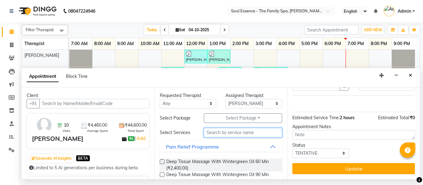
click at [215, 131] on input "text" at bounding box center [243, 133] width 79 height 10
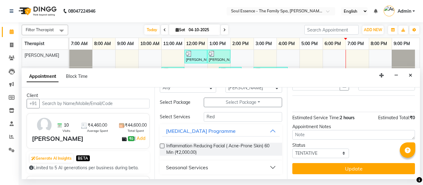
click at [203, 168] on div "Seasonal Services" at bounding box center [187, 167] width 42 height 7
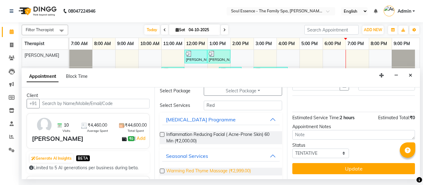
click at [201, 171] on span "Warming Red Thyme Massage (₹2,999.00)" at bounding box center [208, 172] width 85 height 8
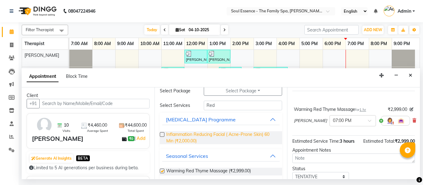
scroll to position [62, 0]
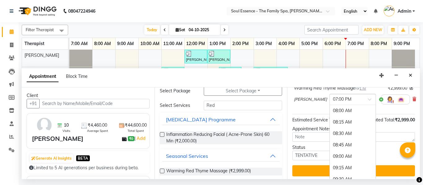
click at [336, 100] on input "text" at bounding box center [346, 99] width 27 height 7
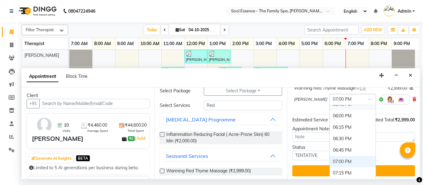
scroll to position [445, 0]
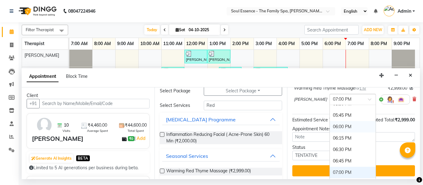
click at [333, 124] on div "06:00 PM" at bounding box center [353, 126] width 46 height 11
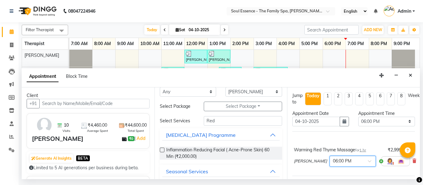
scroll to position [0, 0]
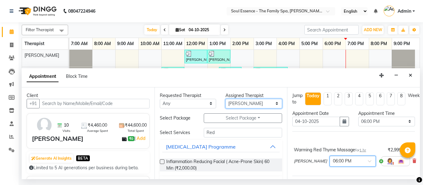
click at [245, 104] on select "Select Deval [PERSON_NAME] [PERSON_NAME] [PERSON_NAME]" at bounding box center [253, 104] width 57 height 10
click at [246, 106] on select "Select Deval [PERSON_NAME] [PERSON_NAME] [PERSON_NAME]" at bounding box center [253, 104] width 57 height 10
click at [225, 99] on select "Select Deval [PERSON_NAME] [PERSON_NAME] [PERSON_NAME]" at bounding box center [253, 104] width 57 height 10
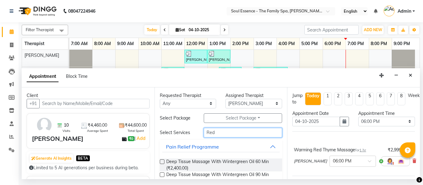
click at [231, 137] on input "Red" at bounding box center [243, 133] width 79 height 10
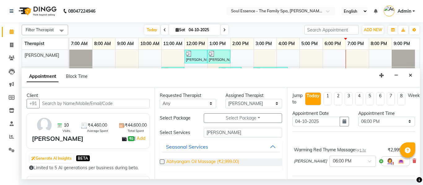
click at [200, 166] on span "Abhyangam Oil Massage (₹2,999.00)" at bounding box center [202, 163] width 73 height 8
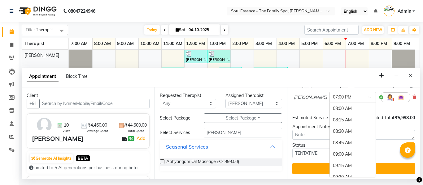
click at [344, 92] on div "× 07:00 PM" at bounding box center [352, 97] width 46 height 11
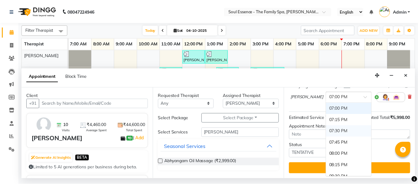
scroll to position [451, 0]
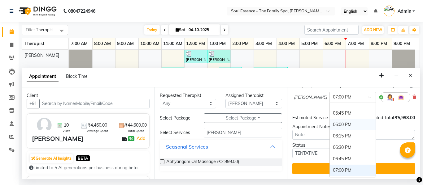
click at [341, 119] on div "06:00 PM" at bounding box center [353, 124] width 46 height 11
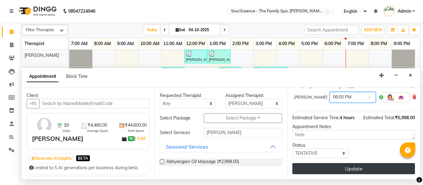
click at [349, 170] on button "Update" at bounding box center [353, 168] width 123 height 11
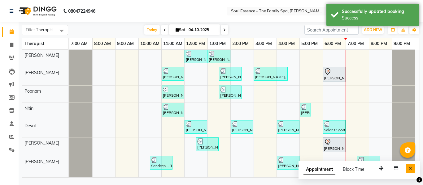
click at [406, 169] on button "Close" at bounding box center [410, 169] width 9 height 10
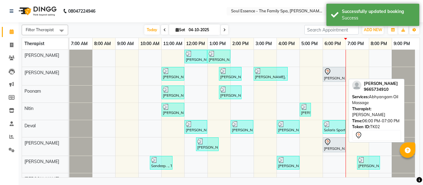
click at [341, 75] on div "[PERSON_NAME], TK02, 06:00 PM-07:00 PM, Abhyangam Oil Massage" at bounding box center [334, 74] width 22 height 13
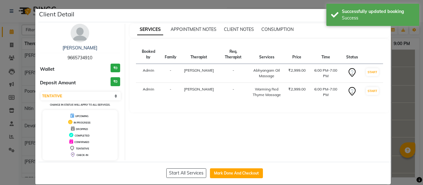
click at [228, 172] on button "Mark Done And Checkout" at bounding box center [236, 174] width 53 height 10
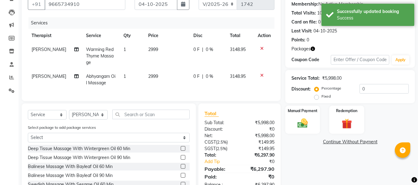
scroll to position [62, 0]
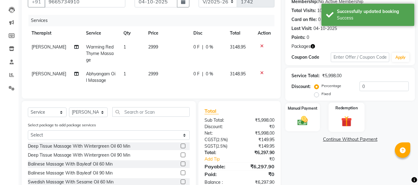
click at [352, 129] on div "Redemption" at bounding box center [347, 117] width 36 height 29
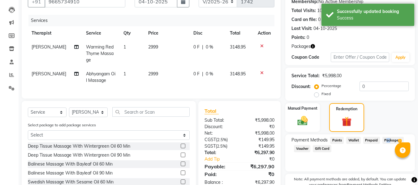
click at [388, 137] on div "Payment Methods Points Wallet Prepaid Package 2 Voucher Gift Card" at bounding box center [350, 153] width 130 height 37
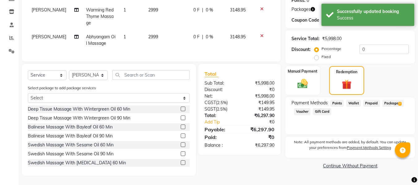
click at [390, 100] on span "Package 2" at bounding box center [393, 103] width 21 height 7
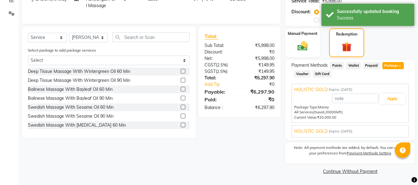
scroll to position [137, 0]
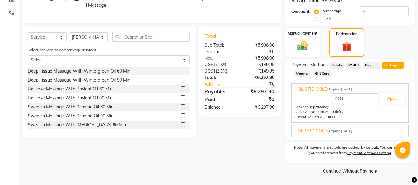
click at [341, 130] on span "Expiry: [DATE]" at bounding box center [341, 131] width 24 height 5
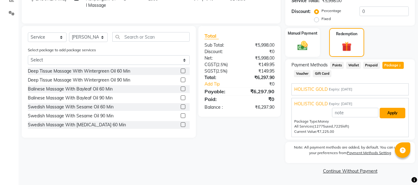
click at [390, 108] on button "Apply" at bounding box center [393, 113] width 26 height 11
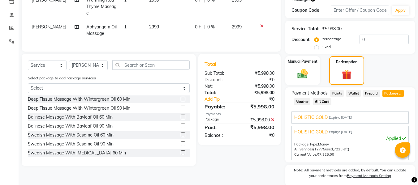
scroll to position [43, 0]
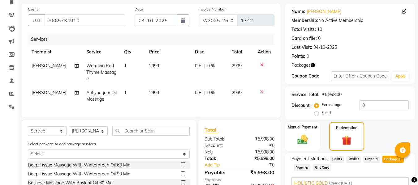
click at [217, 74] on td "0 F | 0 %" at bounding box center [209, 72] width 37 height 27
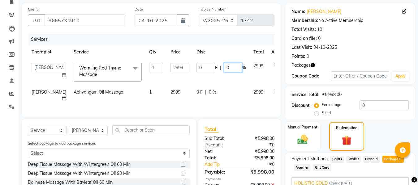
click at [224, 69] on input "0" at bounding box center [233, 68] width 19 height 10
click at [203, 89] on td "0 F | 0 %" at bounding box center [221, 95] width 57 height 20
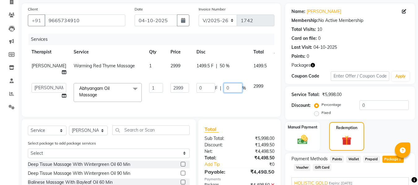
click at [224, 88] on input "0" at bounding box center [233, 88] width 19 height 10
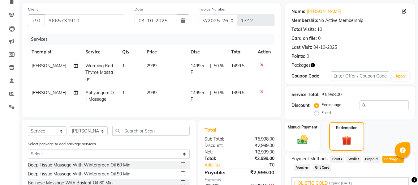
click at [227, 45] on div "Services" at bounding box center [153, 39] width 251 height 11
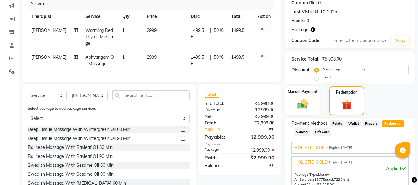
scroll to position [167, 0]
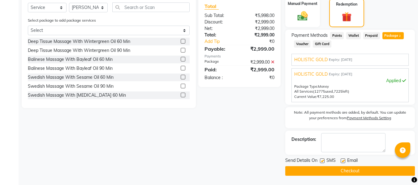
click at [324, 161] on label at bounding box center [322, 161] width 5 height 5
click at [324, 161] on input "checkbox" at bounding box center [322, 161] width 4 height 4
click at [328, 169] on button "Checkout" at bounding box center [350, 172] width 130 height 10
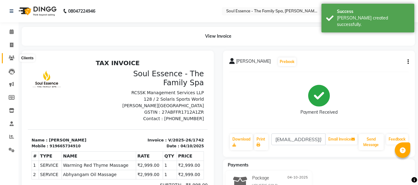
click at [9, 55] on span at bounding box center [11, 58] width 11 height 7
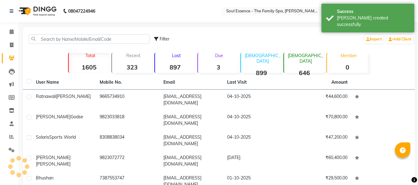
click at [85, 32] on div "Filter Import Add Client" at bounding box center [219, 39] width 390 height 20
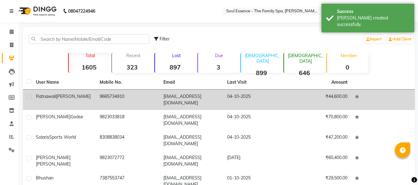
click at [83, 95] on div "[PERSON_NAME]" at bounding box center [64, 97] width 56 height 7
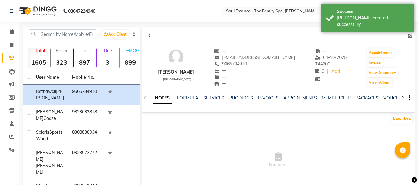
click at [362, 101] on div "PACKAGES" at bounding box center [367, 98] width 23 height 7
click at [363, 98] on link "PACKAGES" at bounding box center [367, 98] width 23 height 6
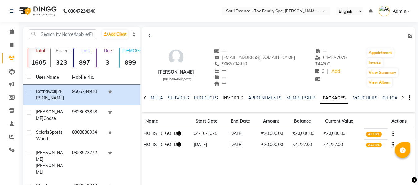
click at [232, 96] on link "INVOICES" at bounding box center [233, 98] width 20 height 6
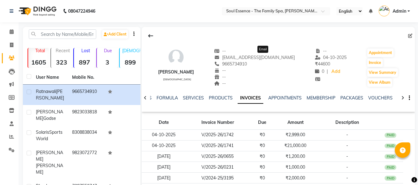
click at [247, 64] on span "9665734910" at bounding box center [230, 64] width 33 height 6
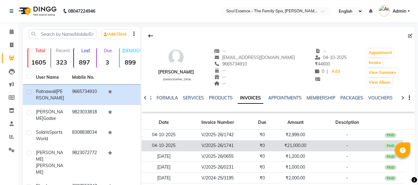
click at [263, 145] on td "₹0" at bounding box center [262, 146] width 25 height 11
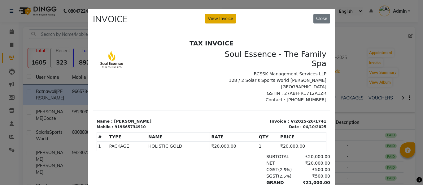
click at [229, 15] on button "View Invoice" at bounding box center [220, 19] width 31 height 10
